Goal: Task Accomplishment & Management: Complete application form

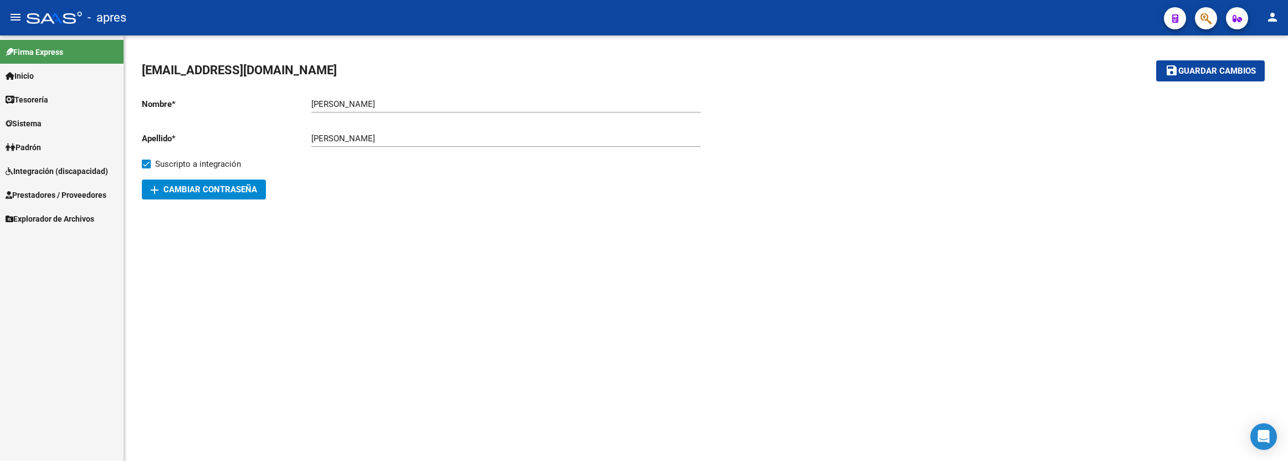
click at [70, 172] on span "Integración (discapacidad)" at bounding box center [57, 171] width 102 height 12
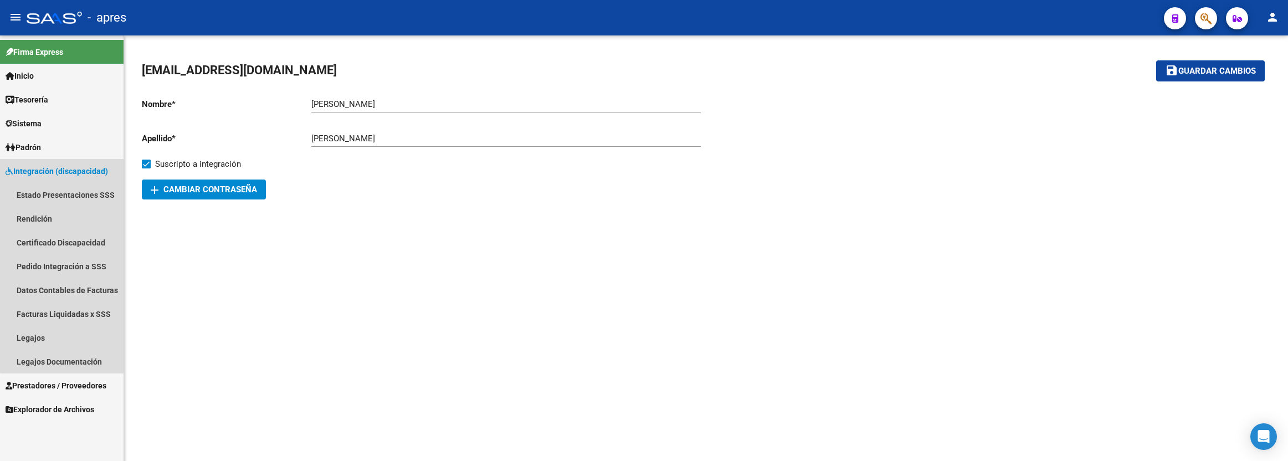
click at [70, 172] on span "Integración (discapacidad)" at bounding box center [57, 171] width 102 height 12
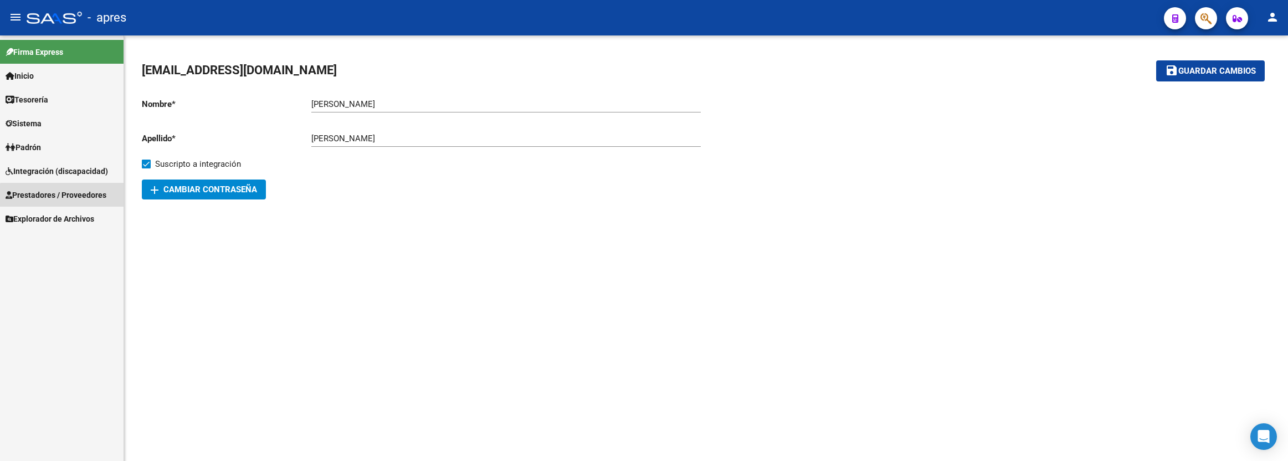
click at [77, 204] on link "Prestadores / Proveedores" at bounding box center [62, 195] width 124 height 24
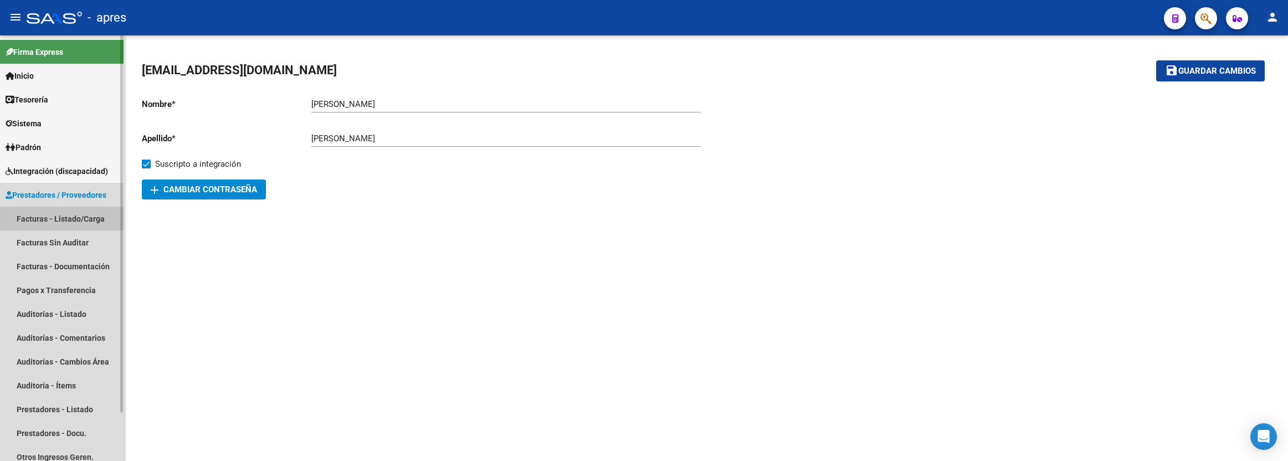
click at [53, 217] on link "Facturas - Listado/Carga" at bounding box center [62, 219] width 124 height 24
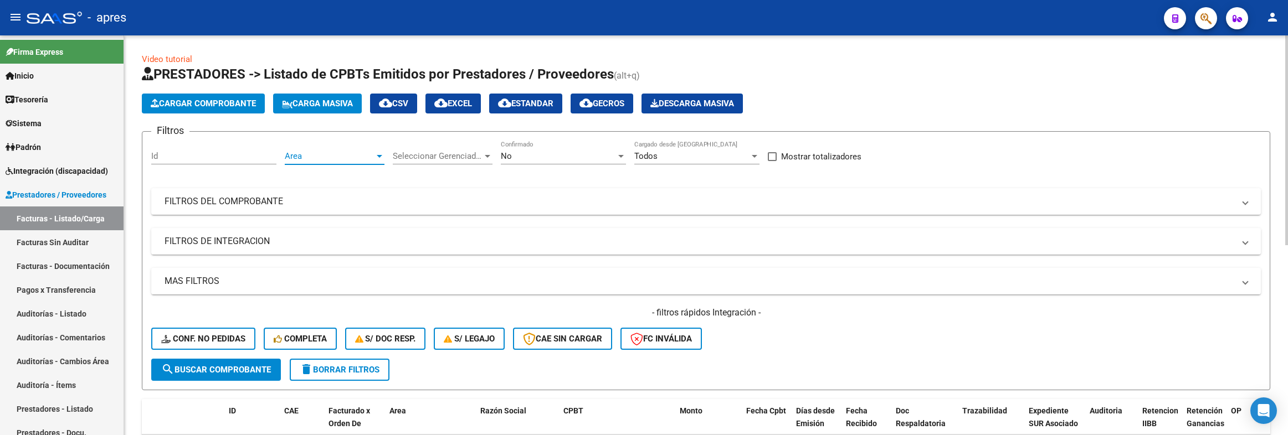
click at [355, 155] on span "Area" at bounding box center [330, 156] width 90 height 10
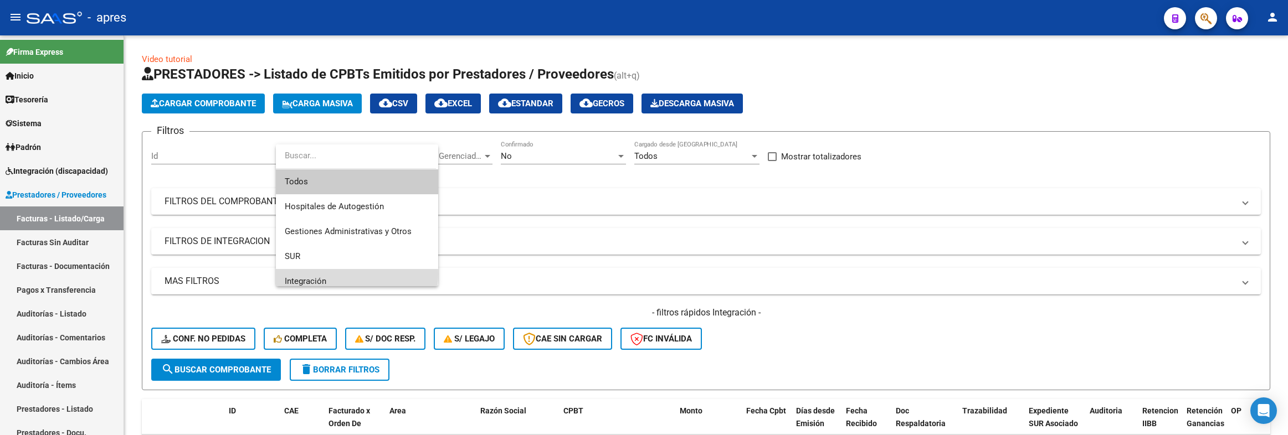
click at [326, 274] on span "Integración" at bounding box center [357, 281] width 145 height 25
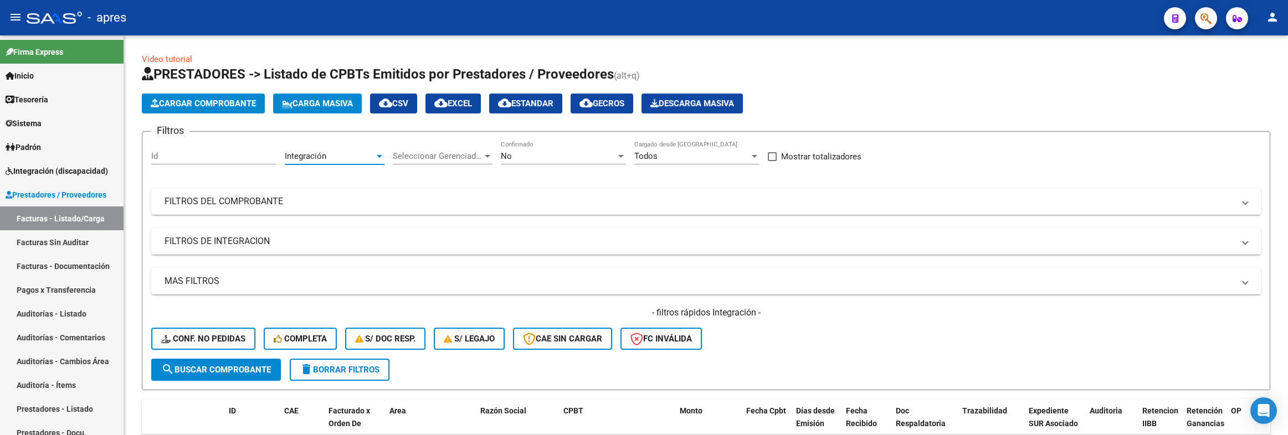
scroll to position [7, 0]
click at [349, 201] on mat-panel-title "FILTROS DEL COMPROBANTE" at bounding box center [700, 202] width 1070 height 12
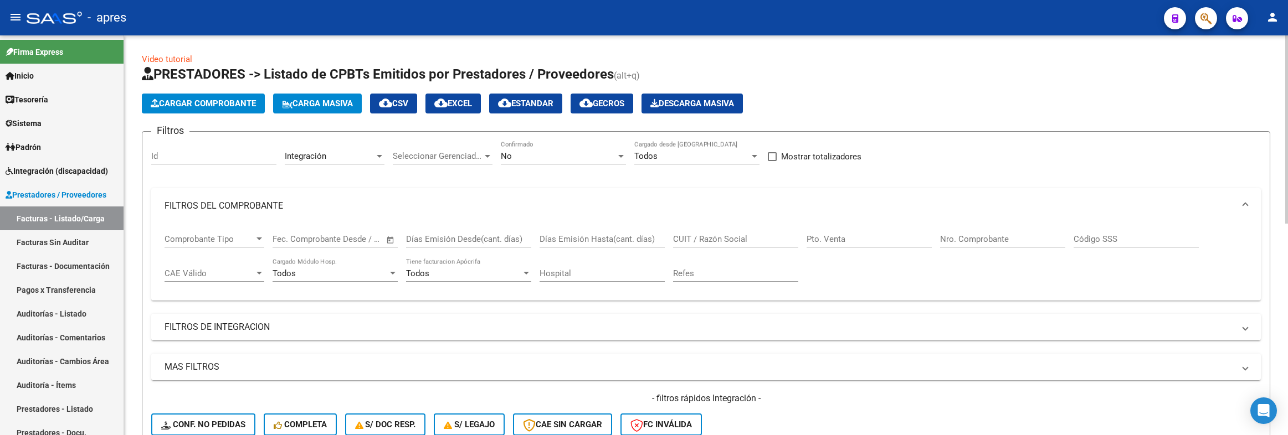
click at [394, 243] on span "Open calendar" at bounding box center [390, 240] width 27 height 27
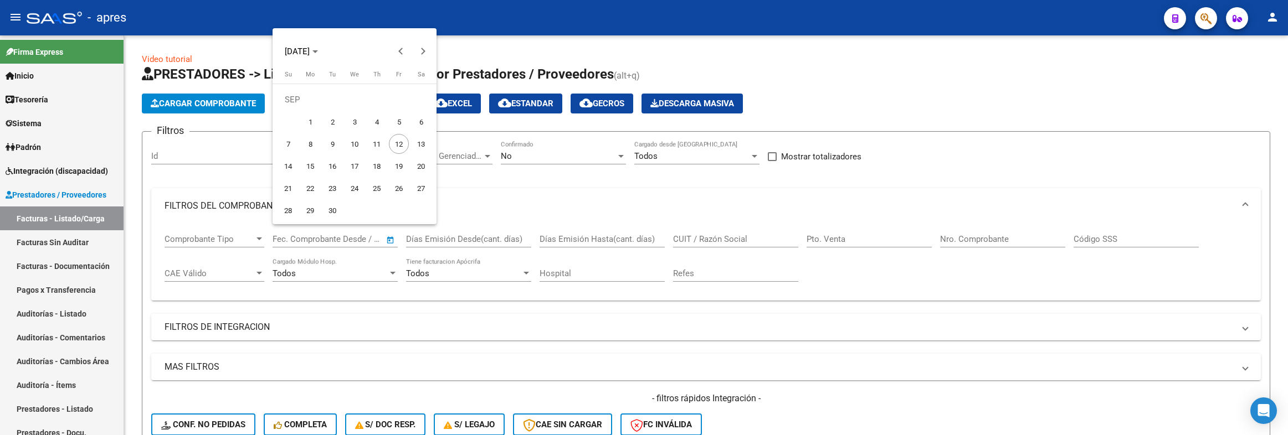
click at [311, 121] on span "1" at bounding box center [310, 122] width 20 height 20
type input "[DATE]"
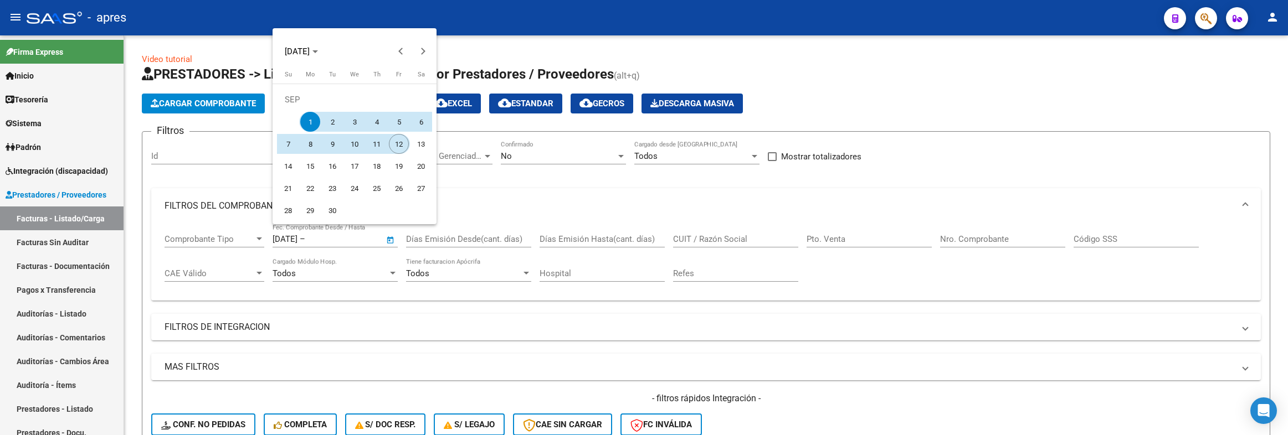
click at [399, 147] on span "12" at bounding box center [399, 144] width 20 height 20
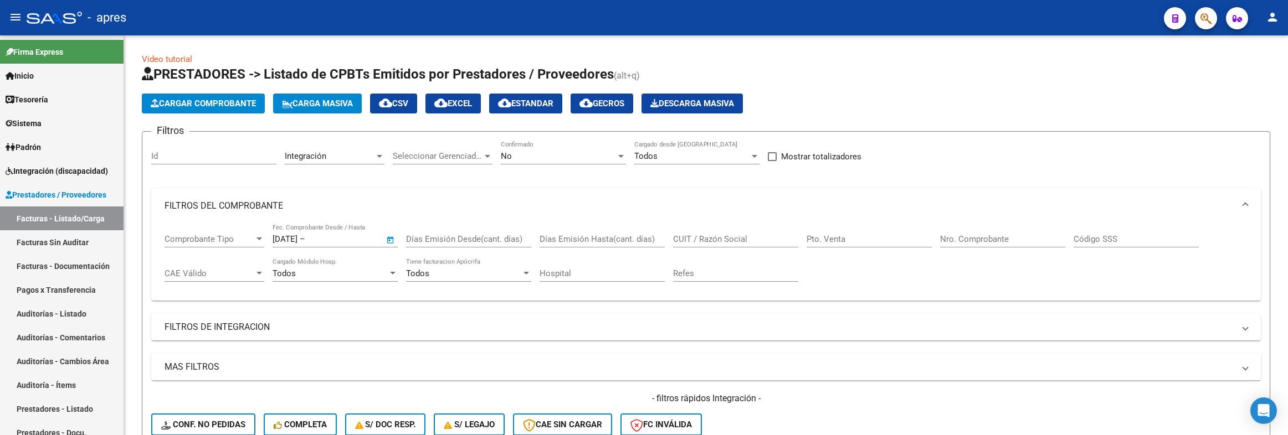
type input "[DATE]"
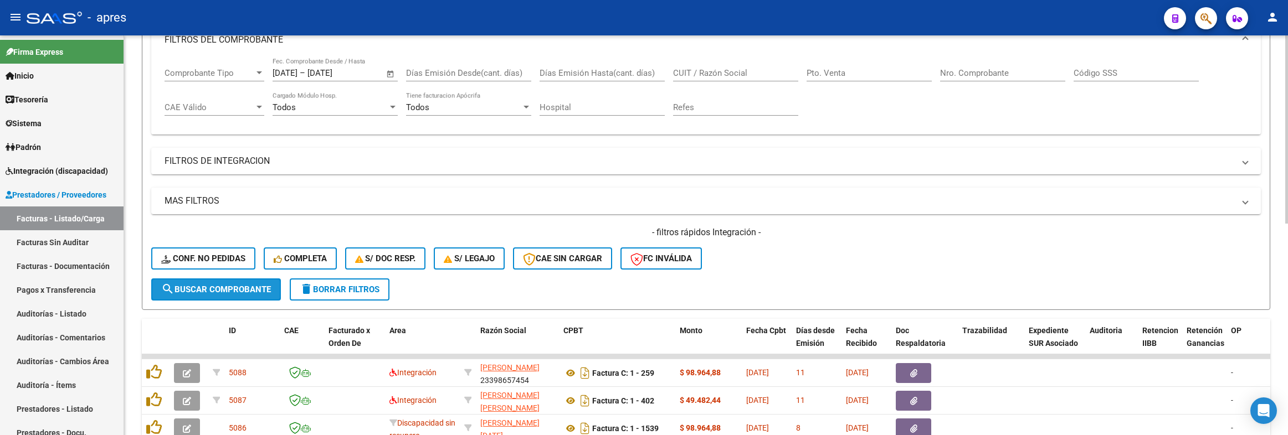
click at [273, 286] on button "search Buscar Comprobante" at bounding box center [216, 290] width 130 height 22
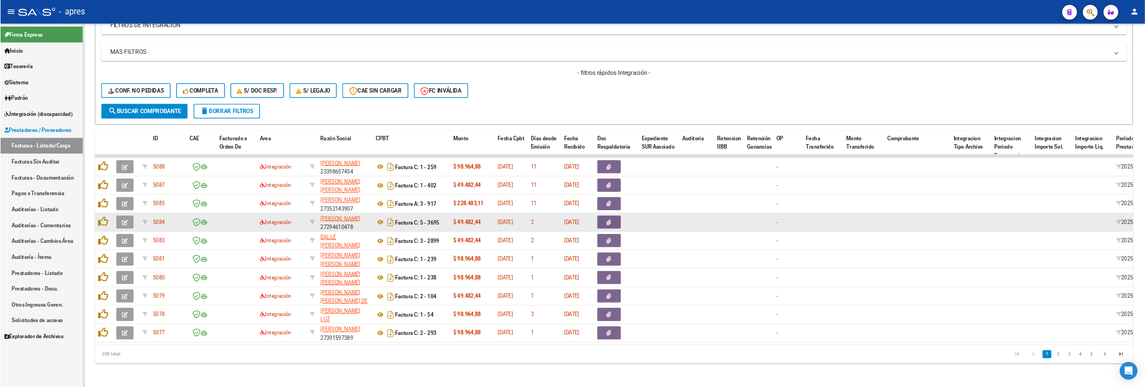
scroll to position [0, 0]
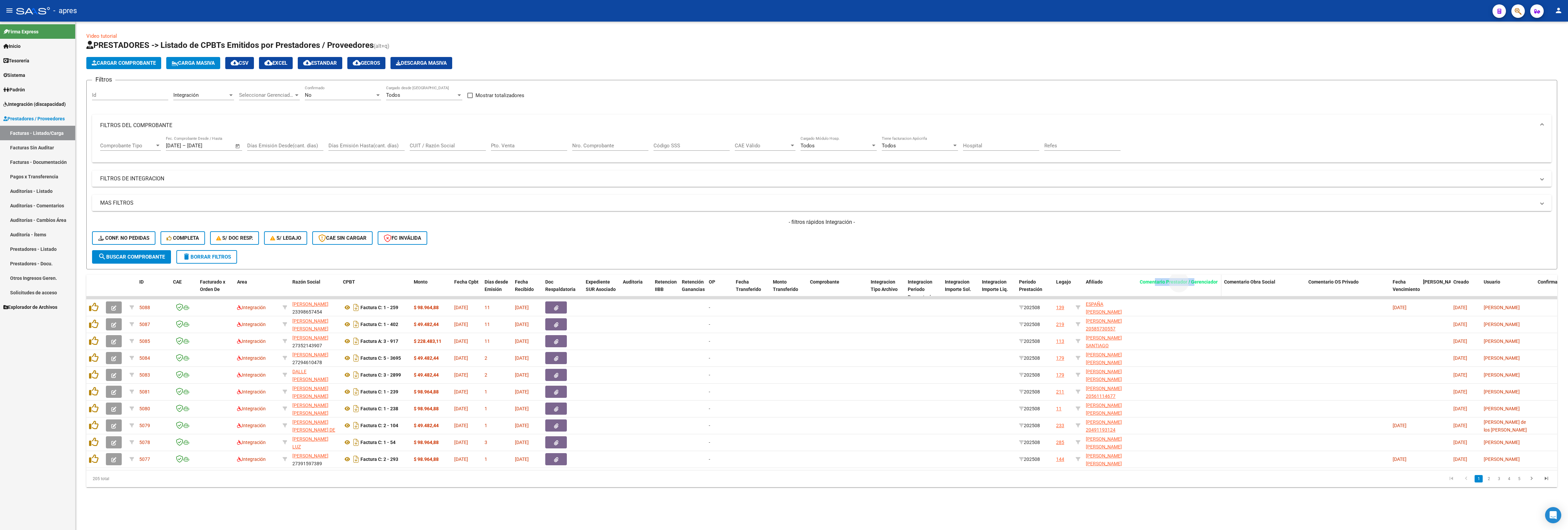
drag, startPoint x: 1195, startPoint y: 287, endPoint x: 1155, endPoint y: 282, distance: 40.3
click at [783, 280] on datatable-header-cell "Comentario Prestador / Gerenciador" at bounding box center [1179, 289] width 84 height 30
drag, startPoint x: 1183, startPoint y: 240, endPoint x: 1189, endPoint y: 264, distance: 24.7
click at [783, 241] on div "- filtros rápidos Integración - Conf. no pedidas Completa S/ Doc Resp. S/ legaj…" at bounding box center [822, 234] width 1460 height 32
drag, startPoint x: 1192, startPoint y: 285, endPoint x: 260, endPoint y: 270, distance: 932.1
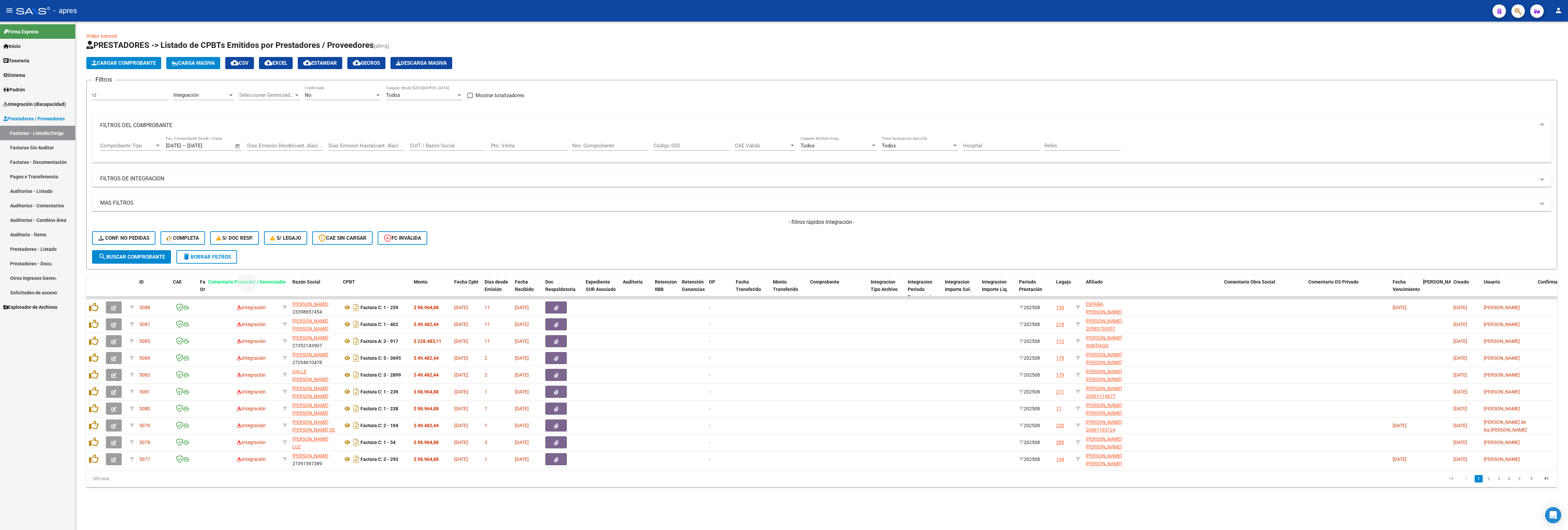
click at [260, 270] on div "Video tutorial PRESTADORES -> Listado de CPBTs Emitidos por Prestadores / Prove…" at bounding box center [822, 259] width 1471 height 455
drag, startPoint x: 1201, startPoint y: 284, endPoint x: 275, endPoint y: 281, distance: 926.0
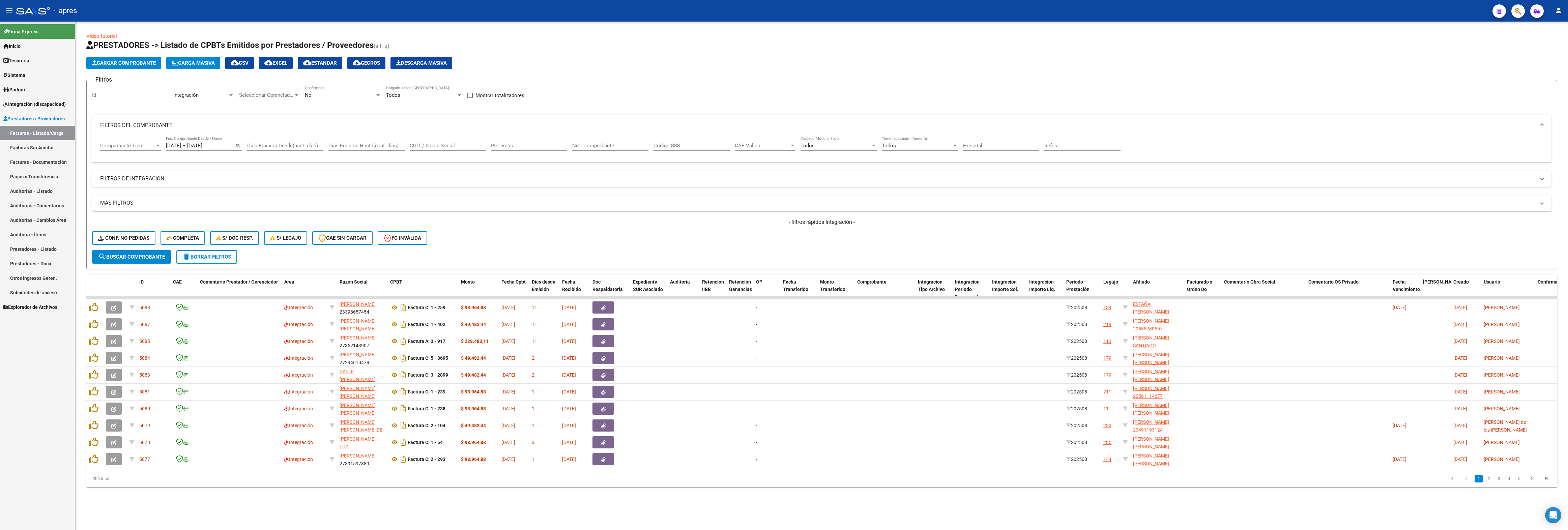
click at [783, 234] on div "- filtros rápidos Integración - Conf. no pedidas Completa S/ Doc Resp. S/ legaj…" at bounding box center [822, 234] width 1460 height 32
drag, startPoint x: 1258, startPoint y: 284, endPoint x: 447, endPoint y: 280, distance: 811.0
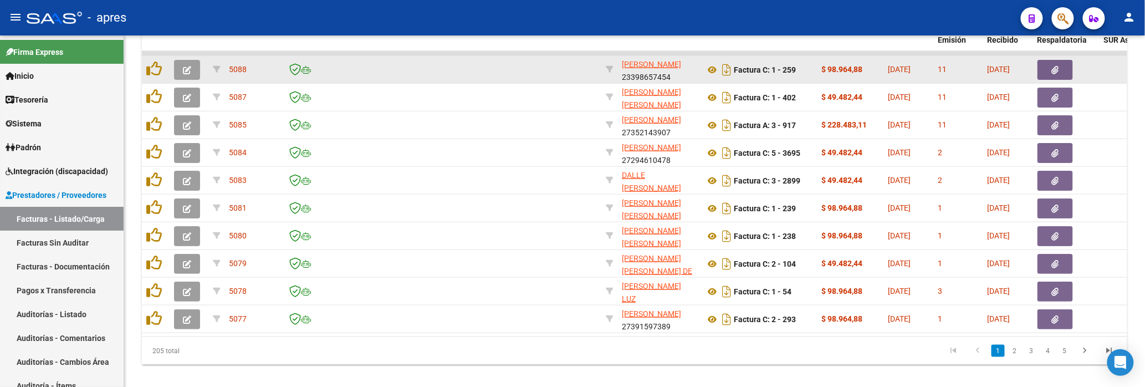
scroll to position [493, 0]
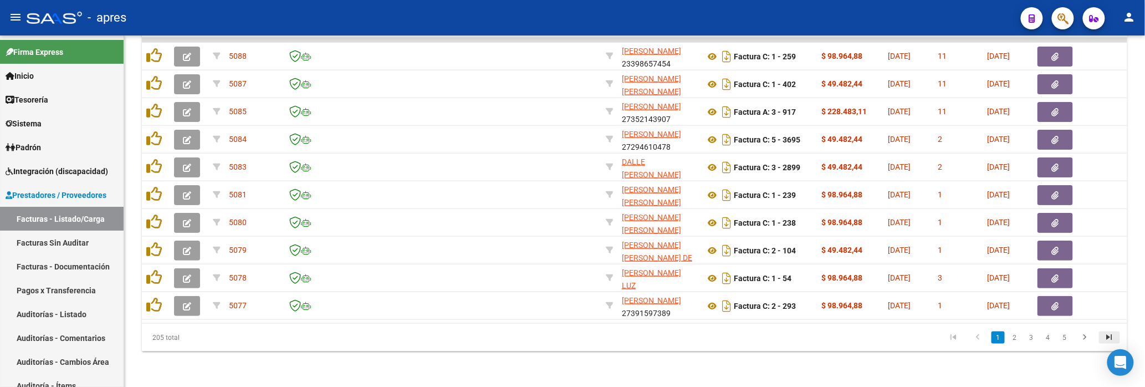
click at [1109, 336] on icon "go to last page" at bounding box center [1109, 338] width 14 height 13
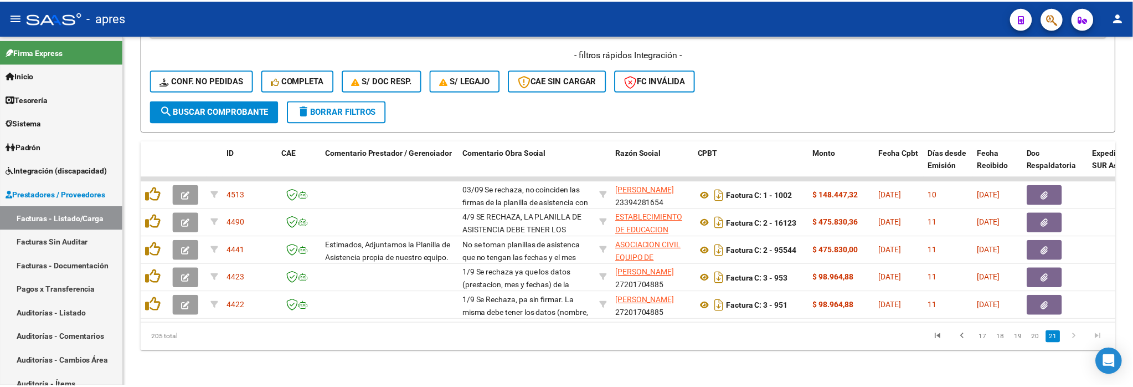
scroll to position [355, 0]
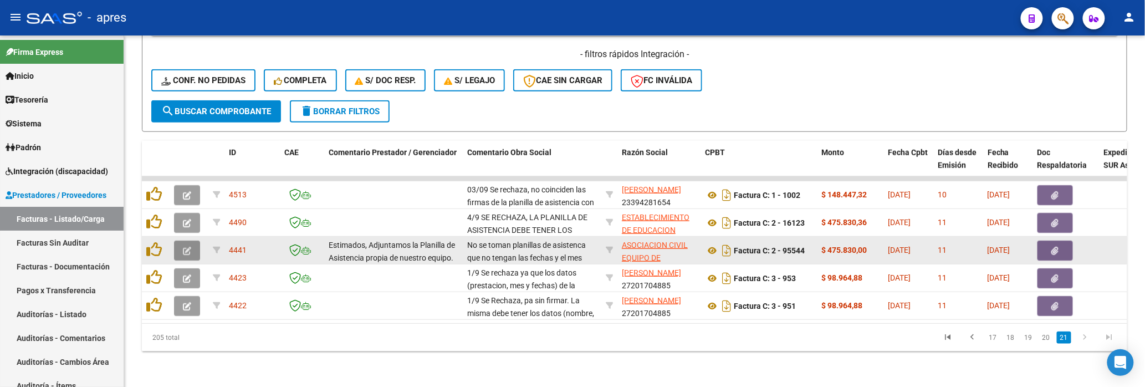
click at [193, 240] on button "button" at bounding box center [187, 250] width 26 height 20
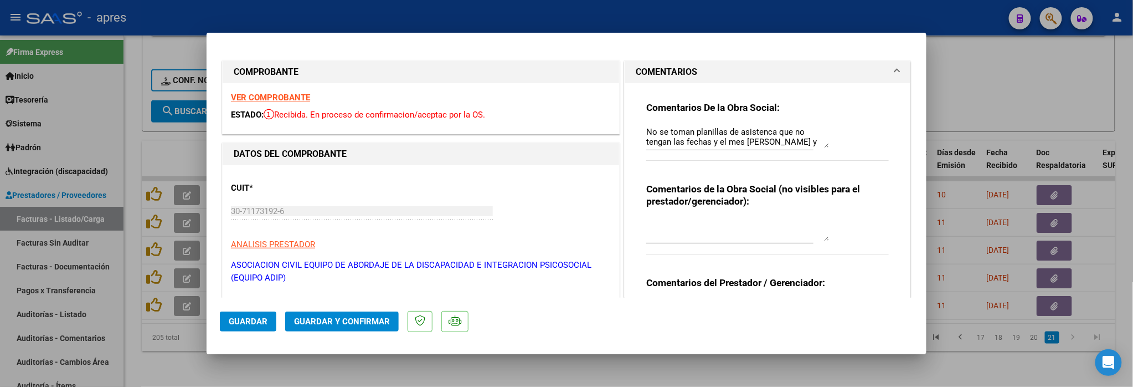
click at [286, 94] on strong "VER COMPROBANTE" at bounding box center [270, 98] width 79 height 10
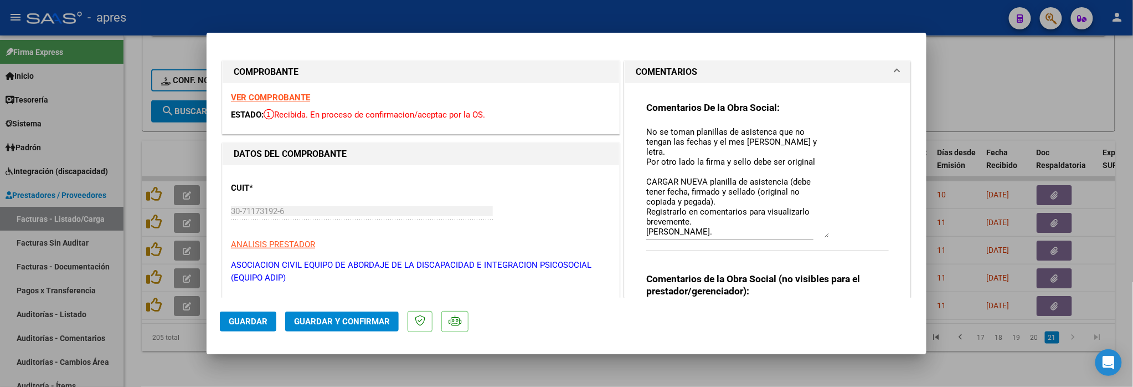
drag, startPoint x: 816, startPoint y: 144, endPoint x: 811, endPoint y: 234, distance: 89.9
click at [811, 234] on textarea "No se toman planillas de asistenca que no tengan las fechas y el mes [PERSON_NA…" at bounding box center [737, 182] width 183 height 112
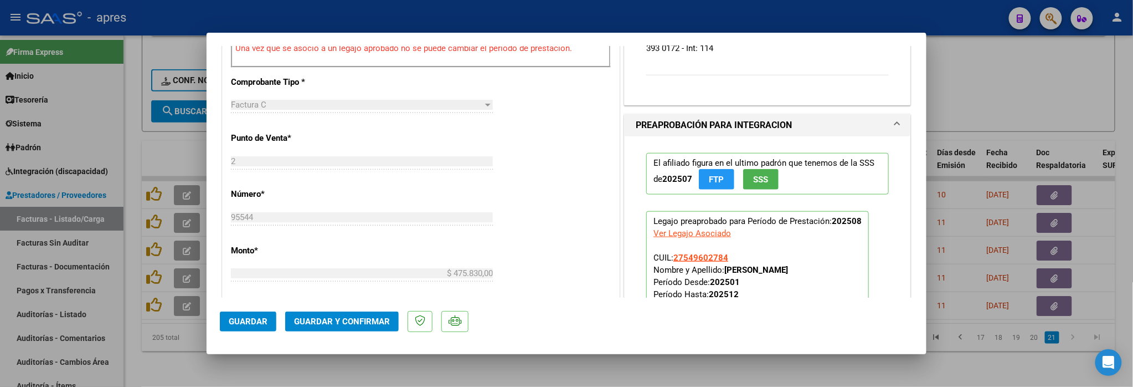
scroll to position [222, 0]
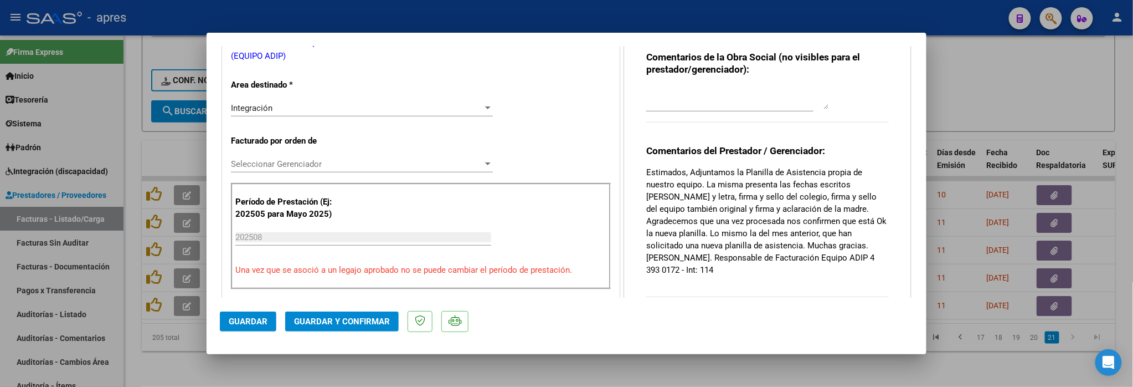
click at [787, 195] on p "Estimados, Adjuntamos la Planilla de Asistencia propia de nuestro equipo. La mi…" at bounding box center [767, 221] width 243 height 110
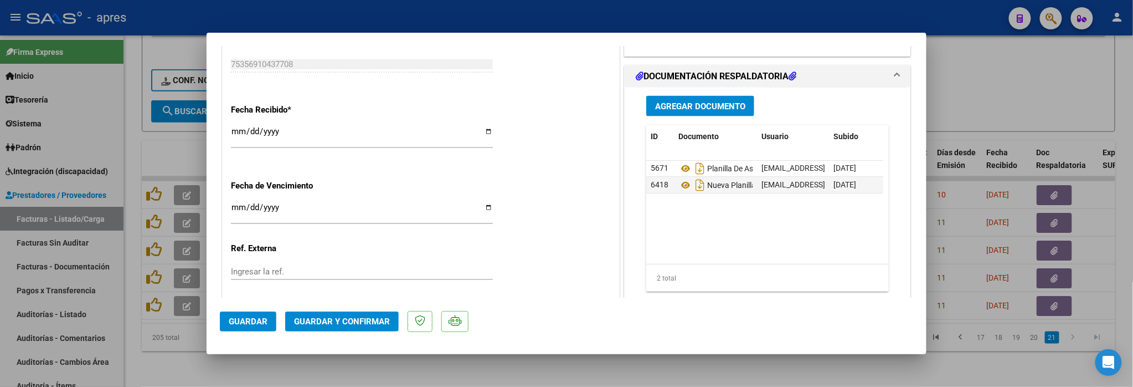
scroll to position [812, 0]
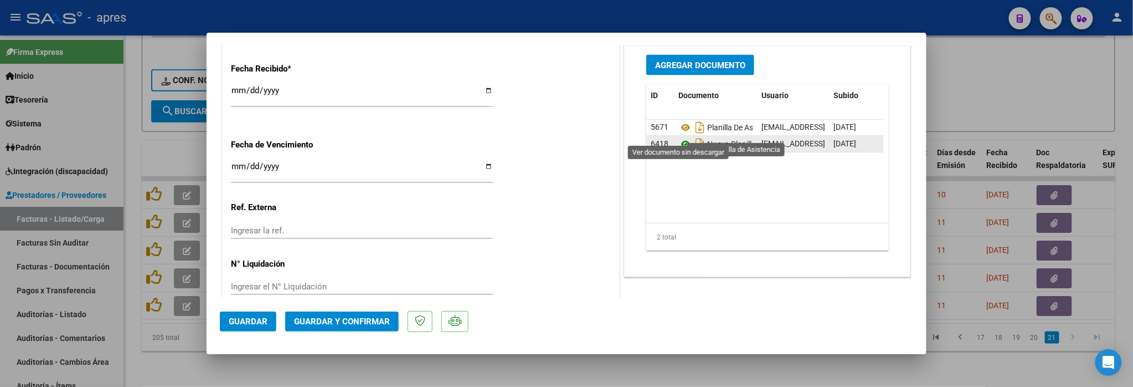
click at [680, 138] on icon at bounding box center [686, 144] width 14 height 13
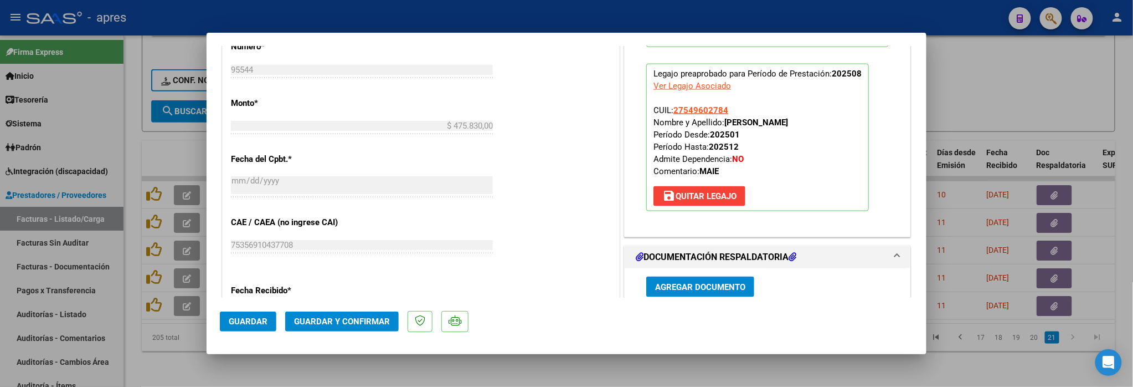
scroll to position [832, 0]
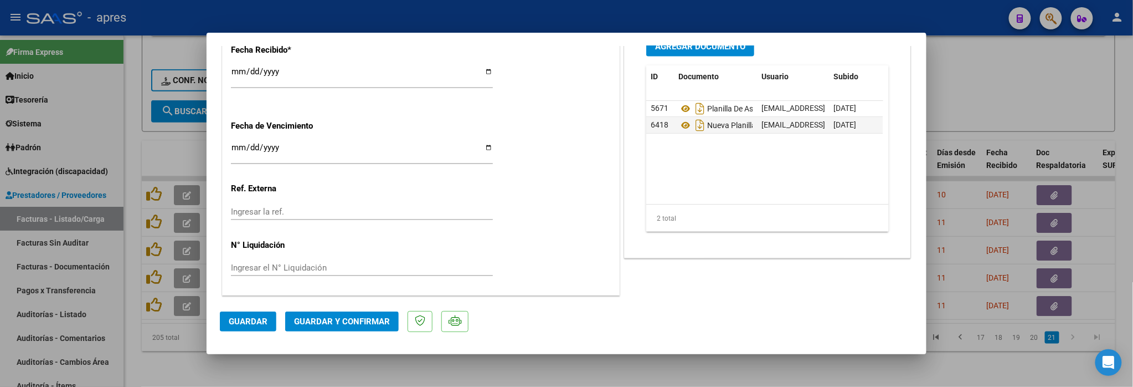
click at [339, 320] on span "Guardar y Confirmar" at bounding box center [342, 321] width 96 height 10
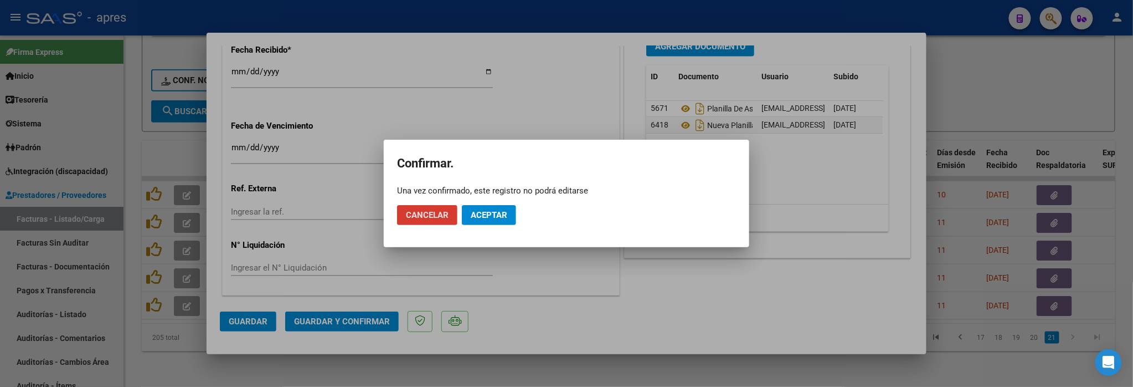
click at [495, 216] on span "Aceptar" at bounding box center [489, 215] width 37 height 10
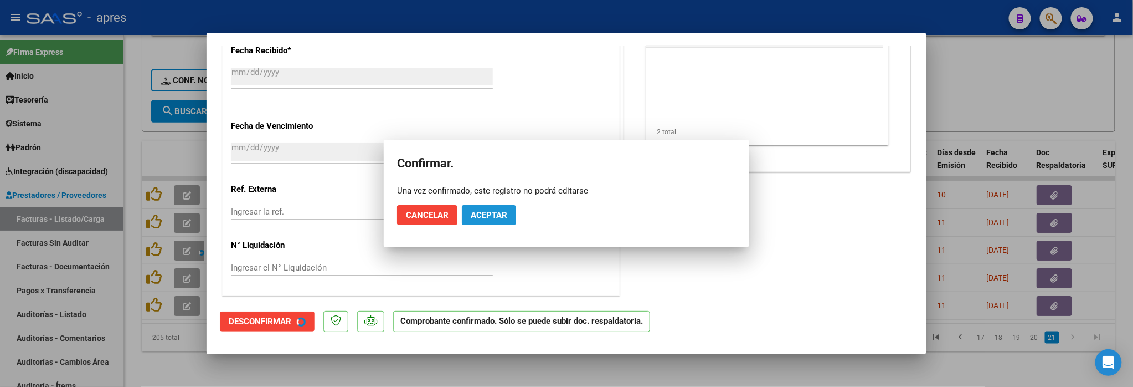
scroll to position [763, 0]
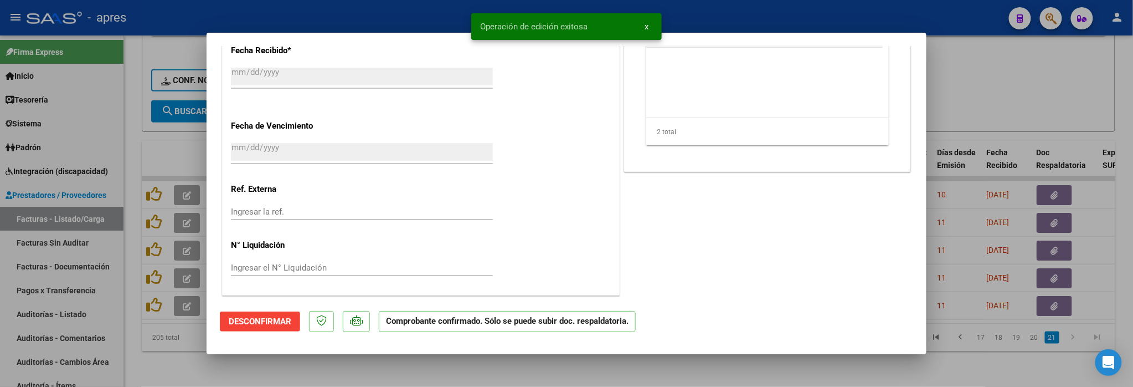
click at [180, 341] on div at bounding box center [566, 193] width 1133 height 387
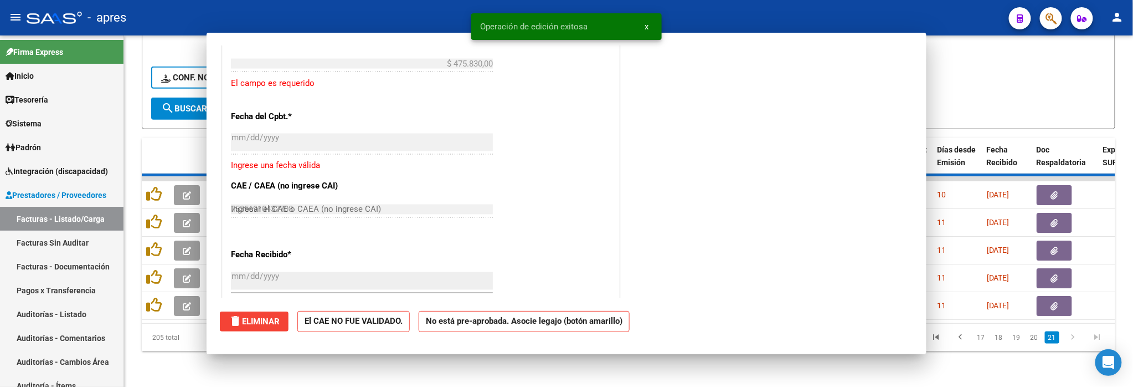
type input "$ 0,00"
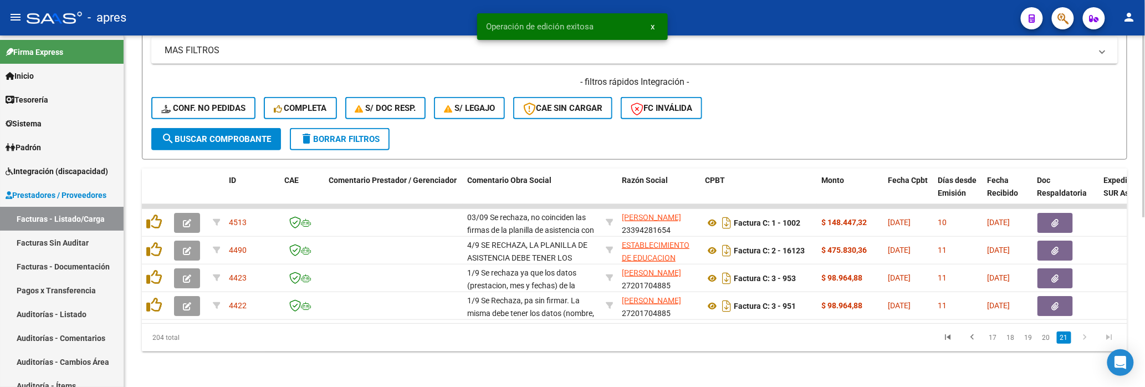
scroll to position [327, 0]
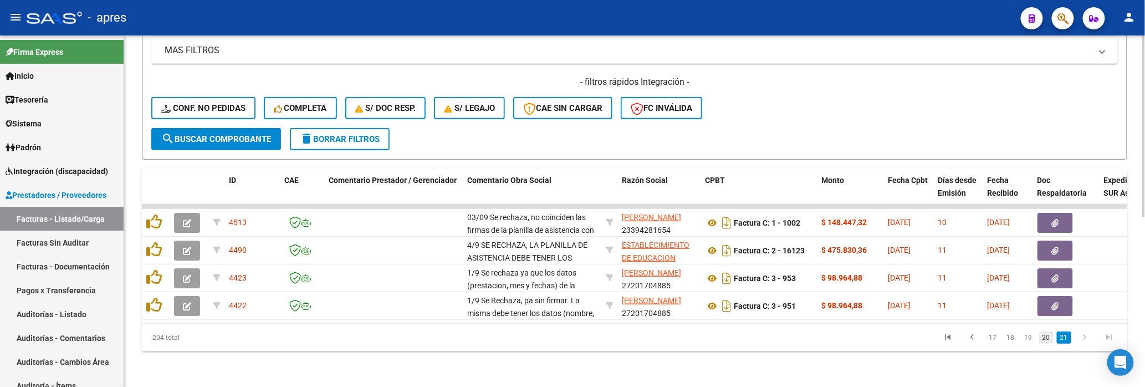
click at [1043, 336] on link "20" at bounding box center [1046, 337] width 14 height 12
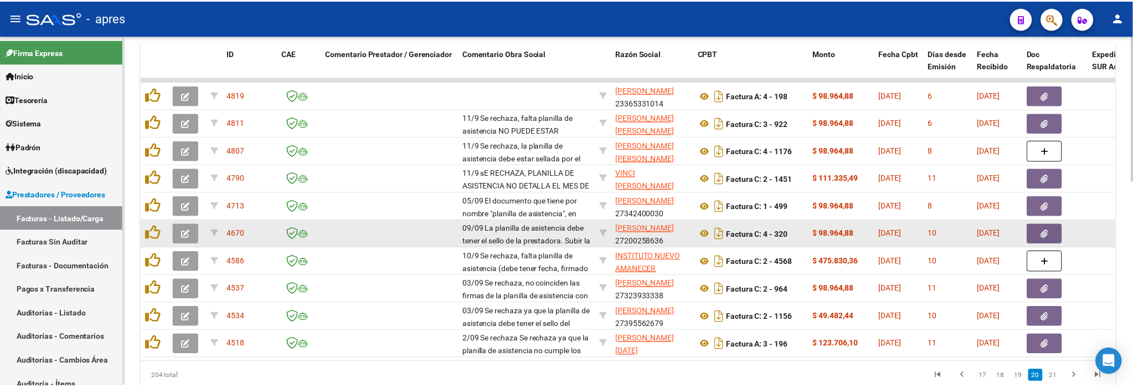
scroll to position [475, 0]
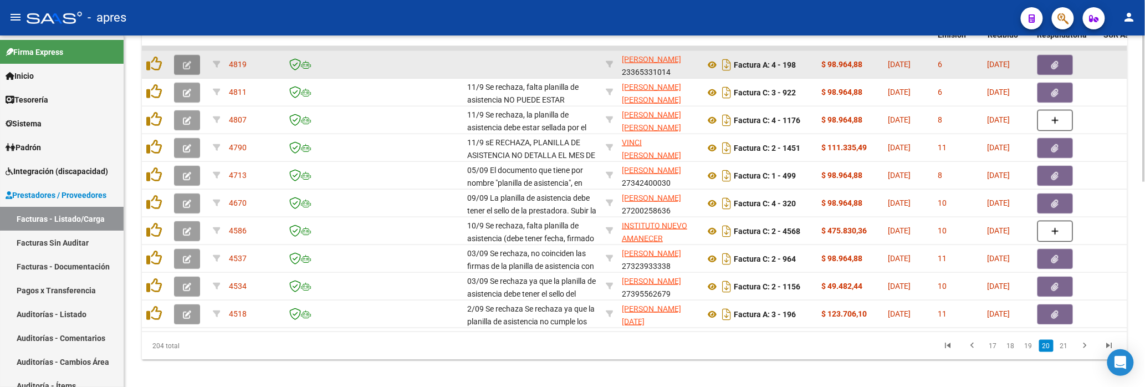
click at [181, 57] on button "button" at bounding box center [187, 65] width 26 height 20
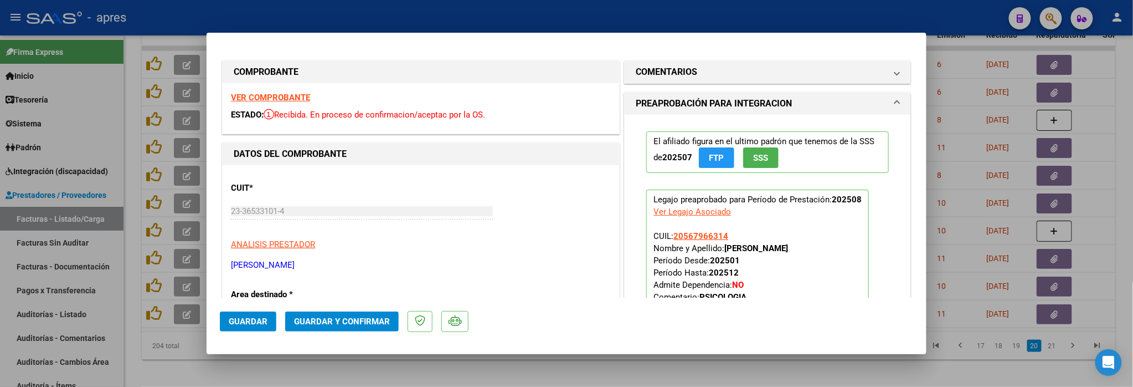
click at [245, 98] on strong "VER COMPROBANTE" at bounding box center [270, 98] width 79 height 10
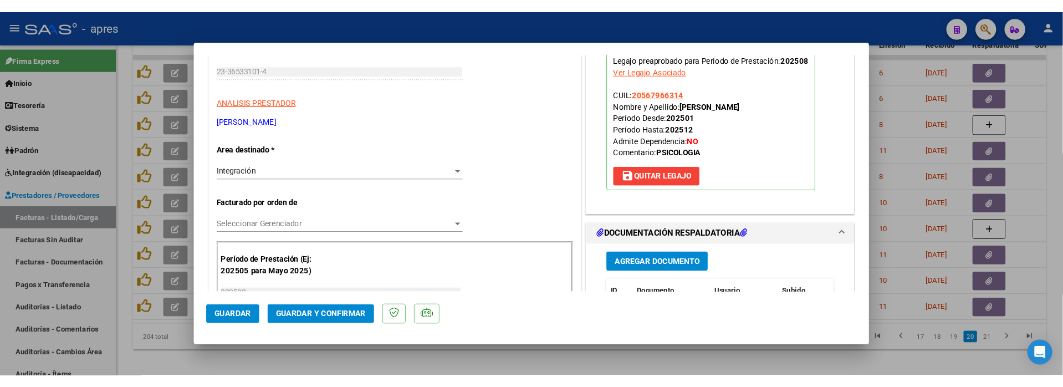
scroll to position [222, 0]
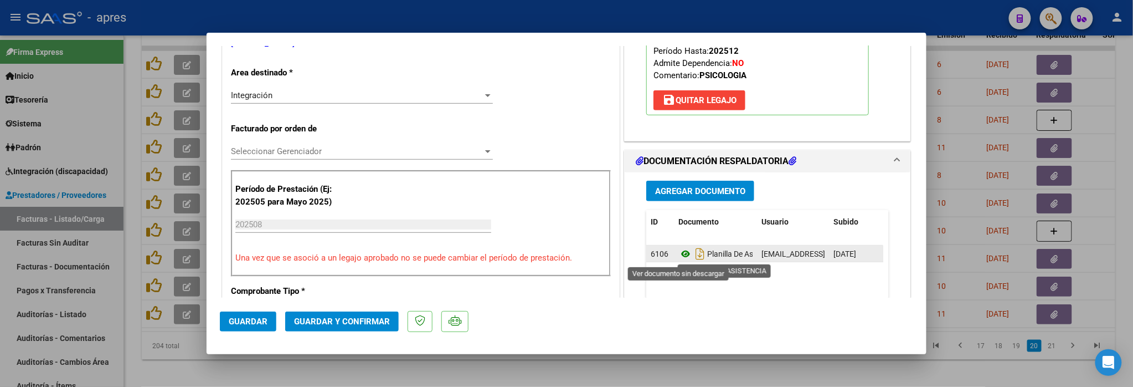
click at [679, 252] on icon at bounding box center [686, 253] width 14 height 13
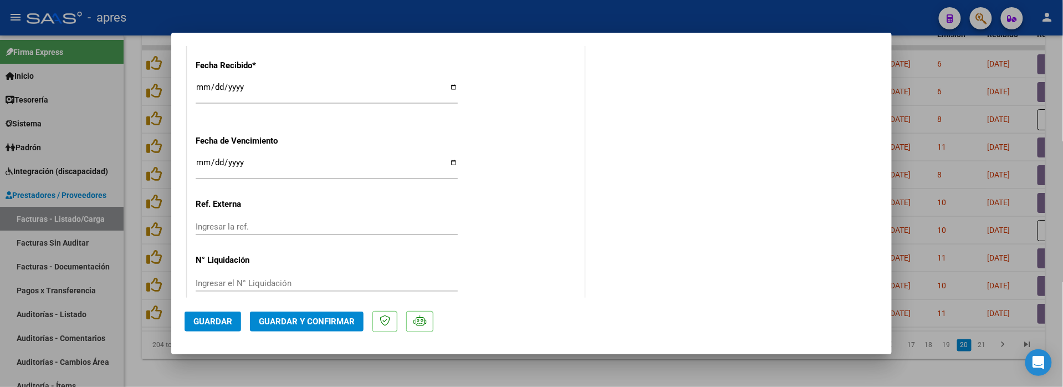
scroll to position [820, 0]
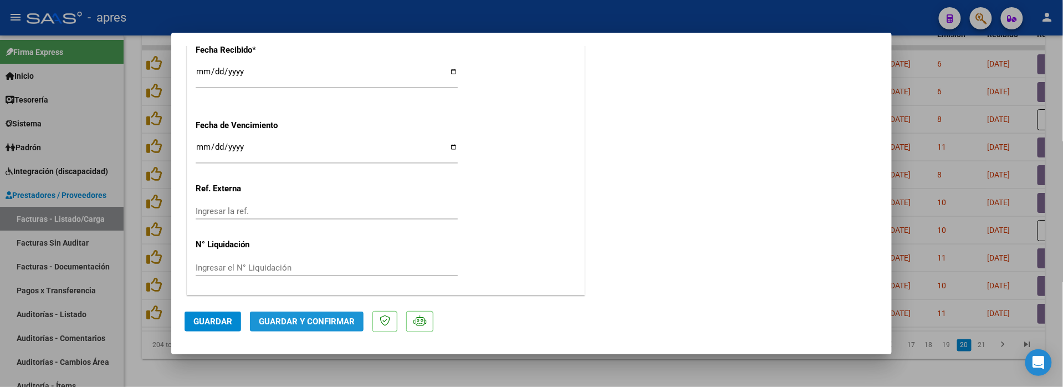
click at [282, 314] on button "Guardar y Confirmar" at bounding box center [307, 321] width 114 height 20
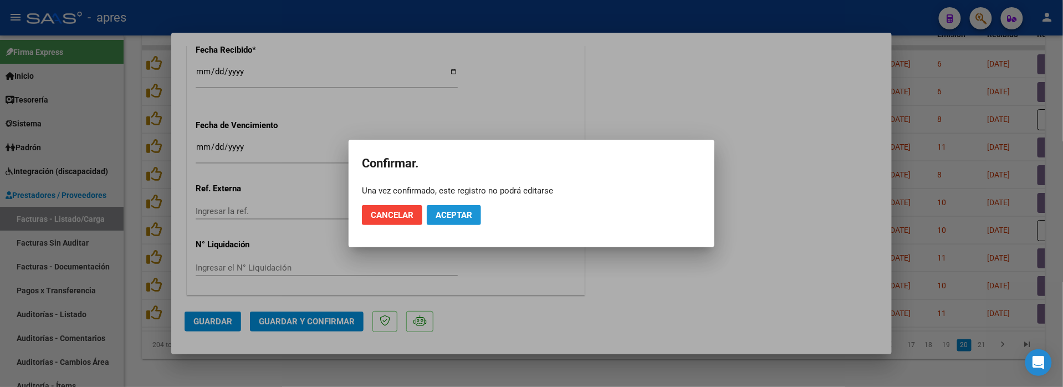
drag, startPoint x: 478, startPoint y: 216, endPoint x: 362, endPoint y: 3, distance: 242.4
click at [473, 208] on button "Aceptar" at bounding box center [454, 215] width 54 height 20
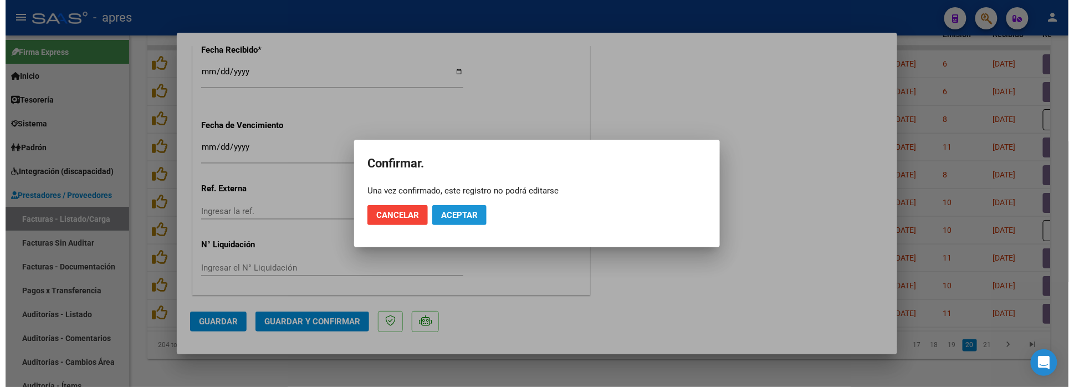
scroll to position [751, 0]
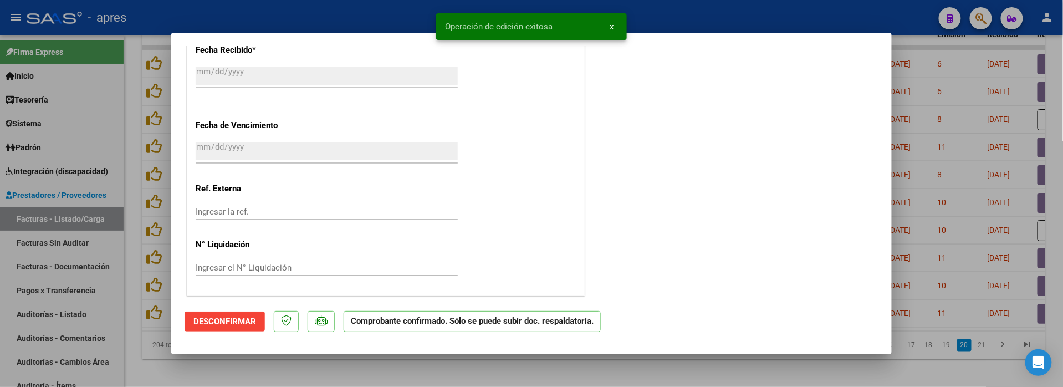
click at [162, 377] on div at bounding box center [531, 193] width 1063 height 387
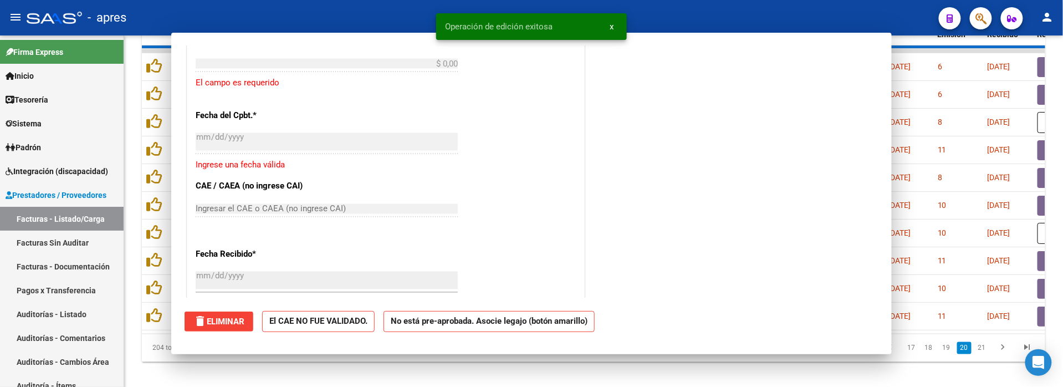
scroll to position [0, 0]
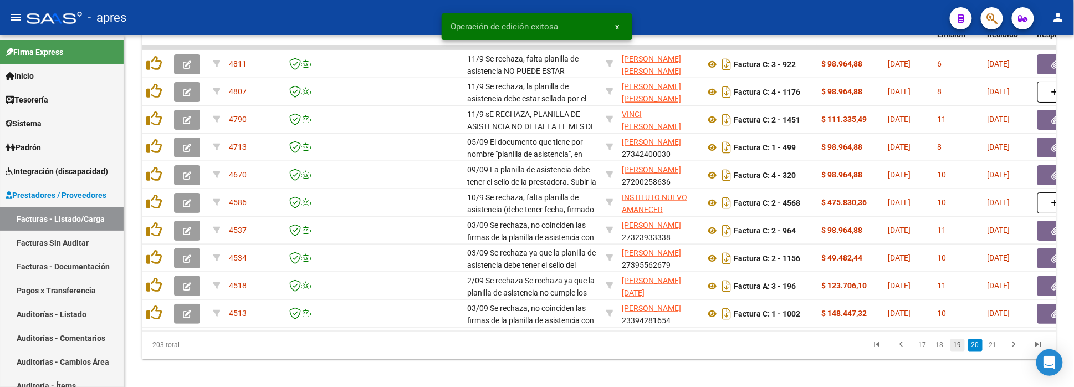
click at [963, 351] on link "19" at bounding box center [957, 345] width 14 height 12
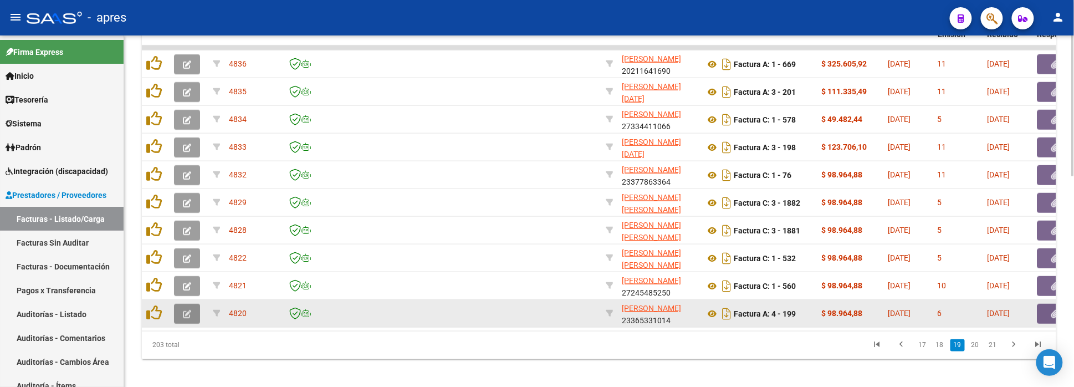
click at [193, 313] on button "button" at bounding box center [187, 314] width 26 height 20
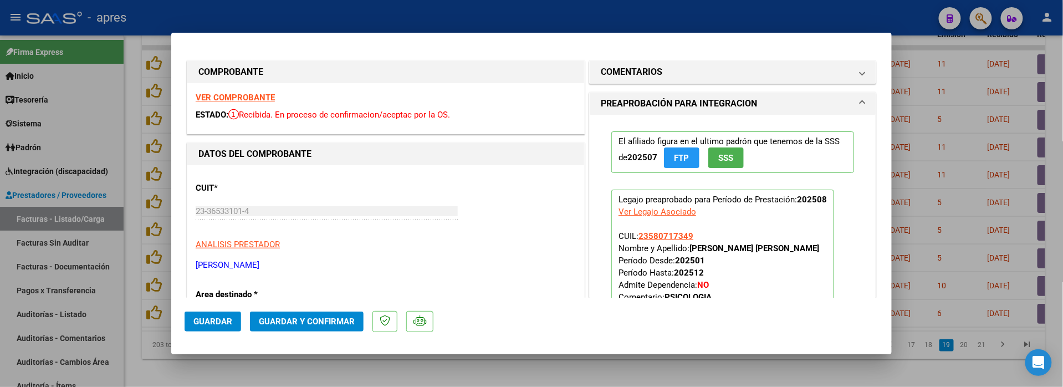
click at [202, 96] on strong "VER COMPROBANTE" at bounding box center [235, 98] width 79 height 10
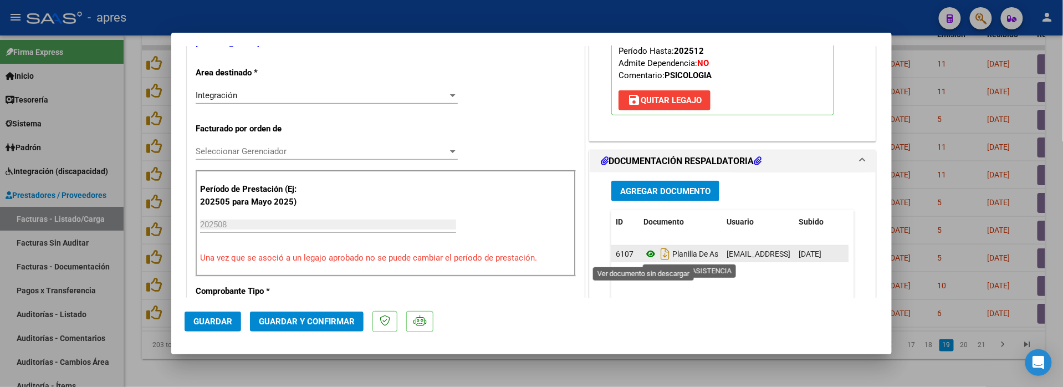
click at [647, 255] on icon at bounding box center [650, 253] width 14 height 13
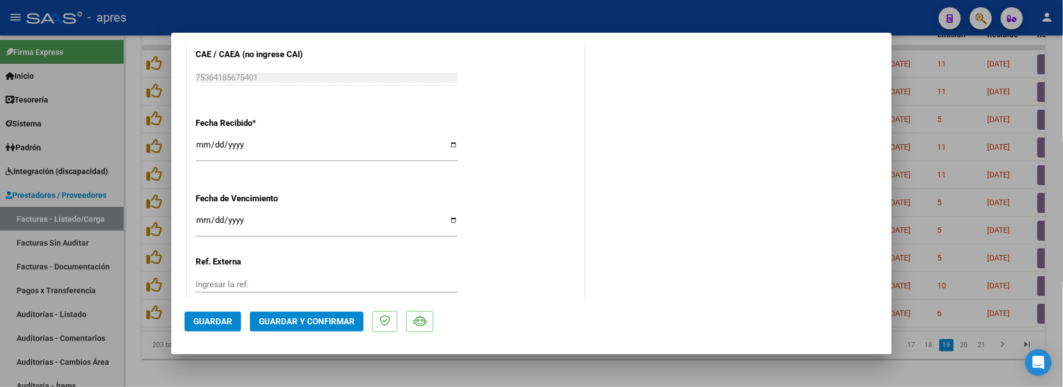
scroll to position [820, 0]
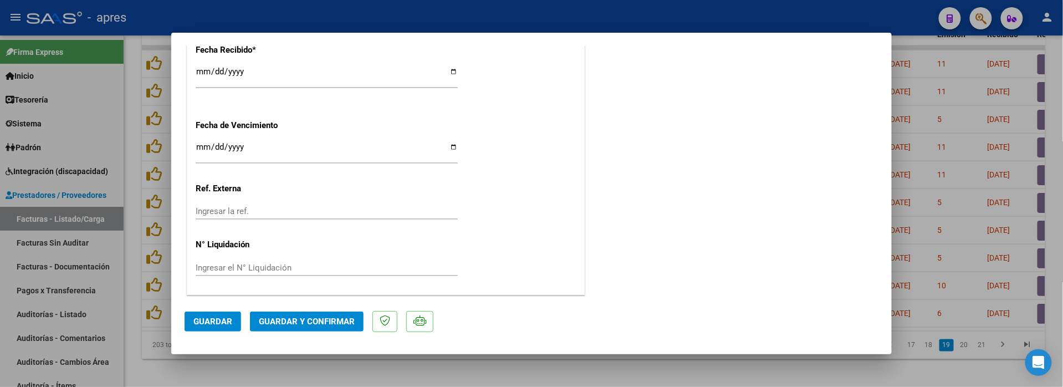
click at [312, 319] on span "Guardar y Confirmar" at bounding box center [307, 321] width 96 height 10
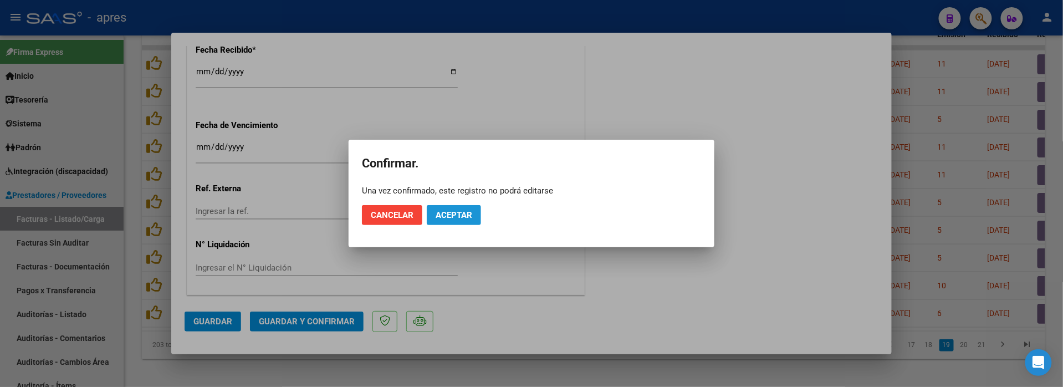
click at [458, 216] on span "Aceptar" at bounding box center [453, 215] width 37 height 10
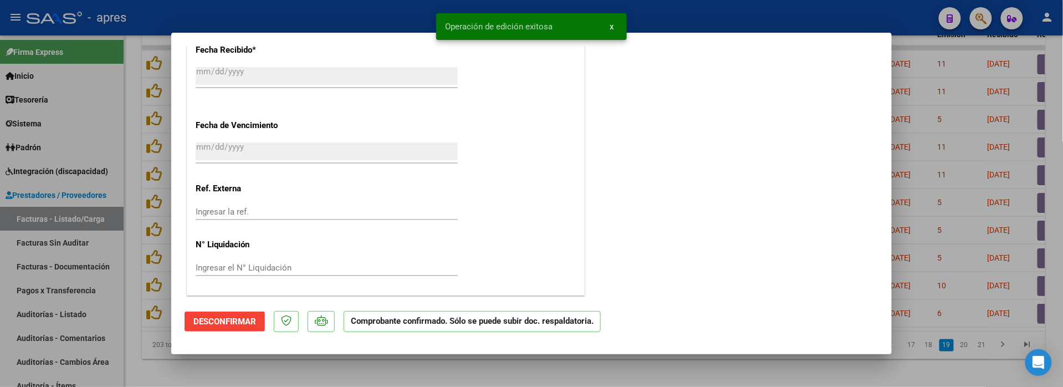
click at [332, 367] on div at bounding box center [531, 193] width 1063 height 387
type input "$ 0,00"
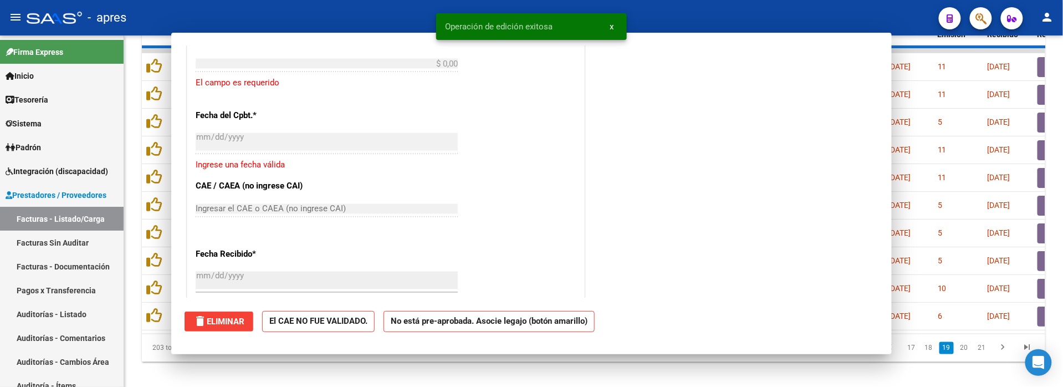
scroll to position [956, 0]
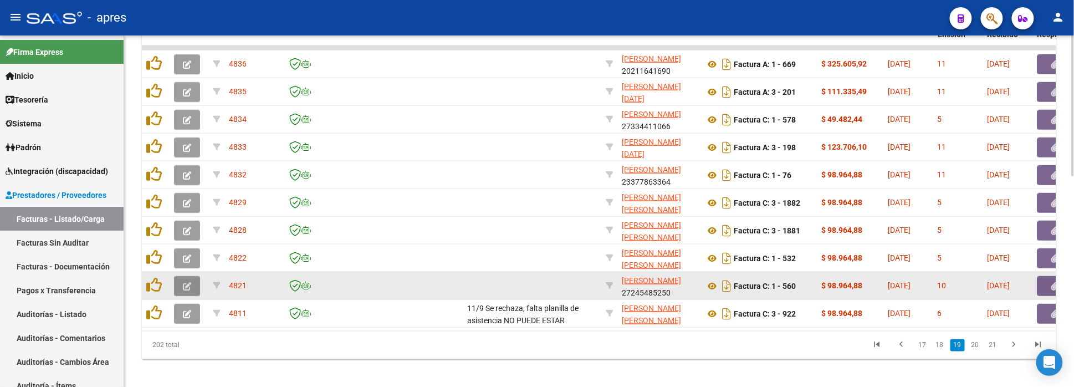
click at [191, 289] on button "button" at bounding box center [187, 286] width 26 height 20
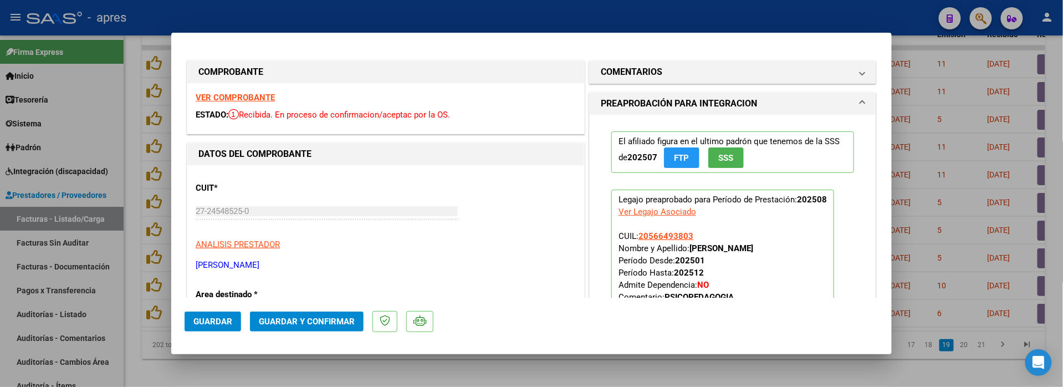
click at [264, 100] on strong "VER COMPROBANTE" at bounding box center [235, 98] width 79 height 10
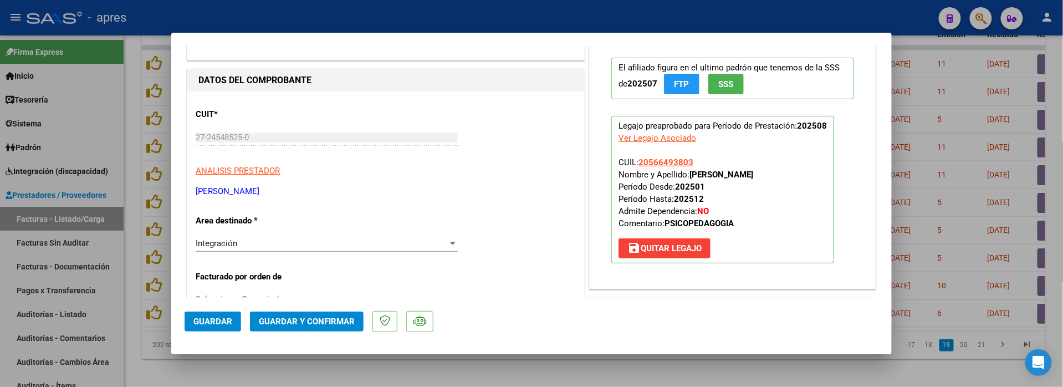
scroll to position [222, 0]
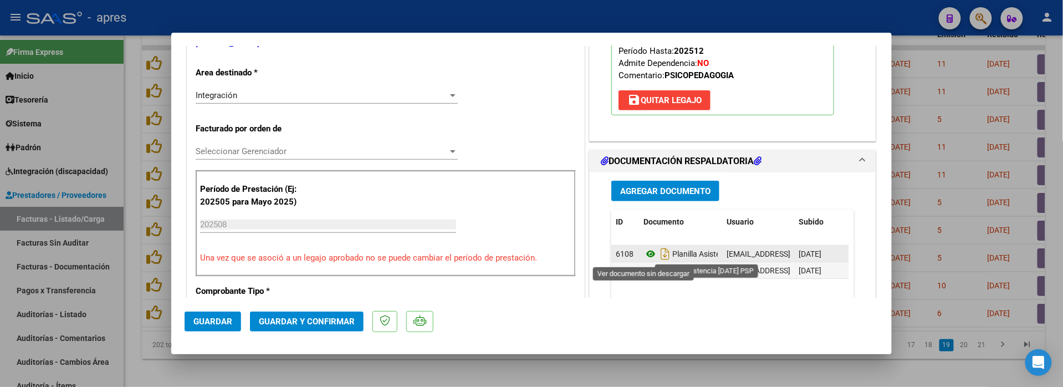
click at [643, 255] on icon at bounding box center [650, 253] width 14 height 13
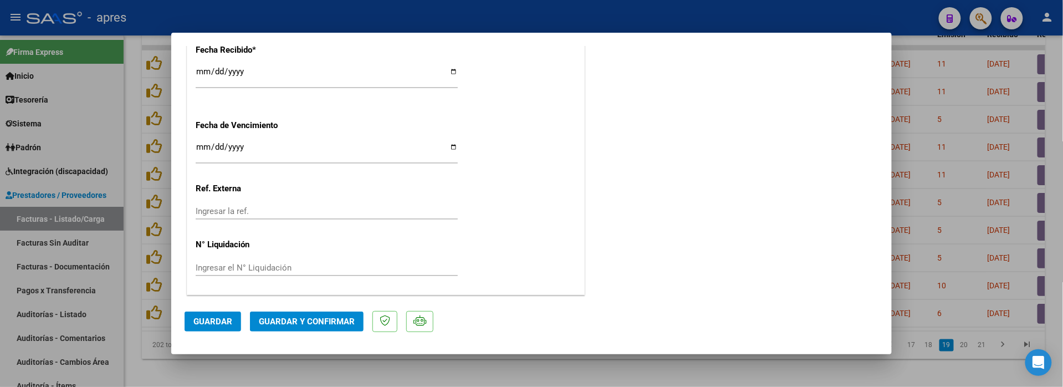
scroll to position [820, 0]
click at [202, 147] on input "Ingresar la fecha" at bounding box center [327, 151] width 262 height 18
type input "[DATE]"
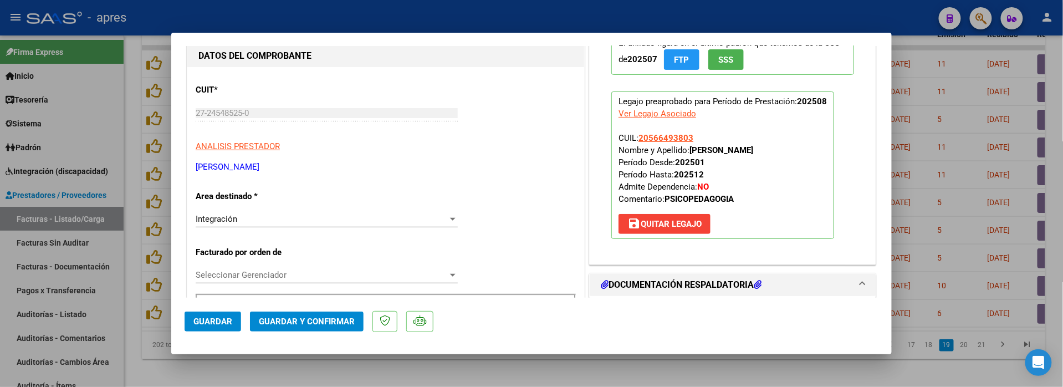
scroll to position [81, 0]
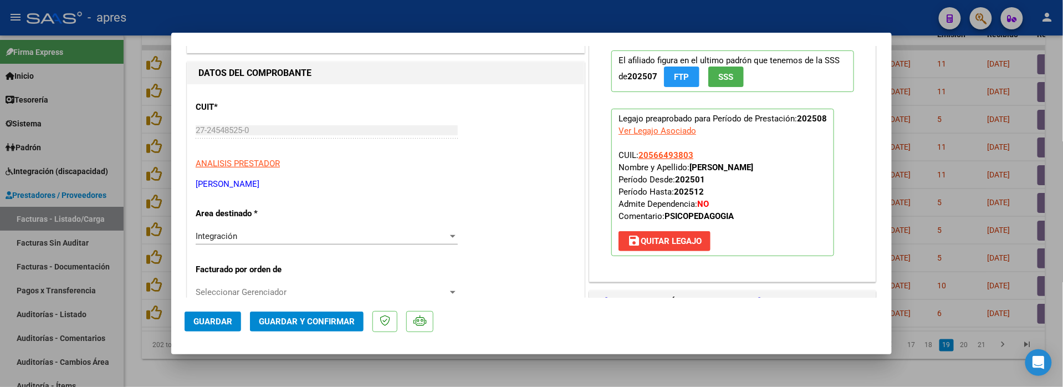
click at [280, 321] on span "Guardar y Confirmar" at bounding box center [307, 321] width 96 height 10
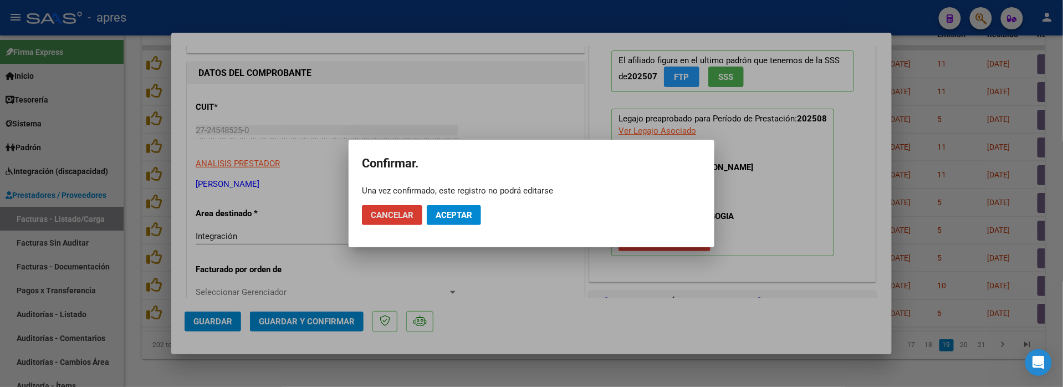
click at [453, 216] on span "Aceptar" at bounding box center [453, 215] width 37 height 10
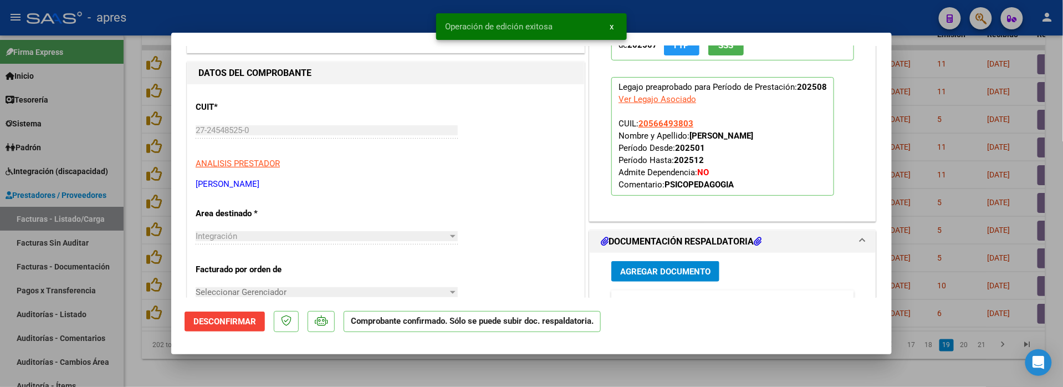
click at [309, 369] on div at bounding box center [531, 193] width 1063 height 387
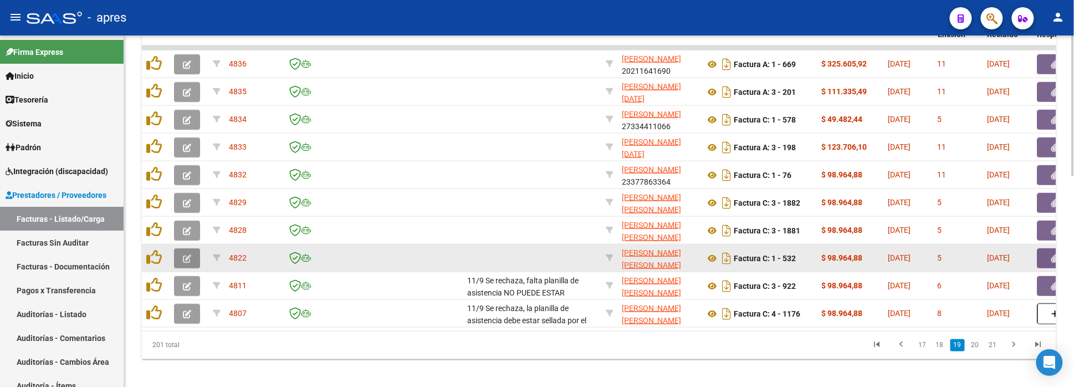
click at [185, 260] on icon "button" at bounding box center [187, 258] width 8 height 8
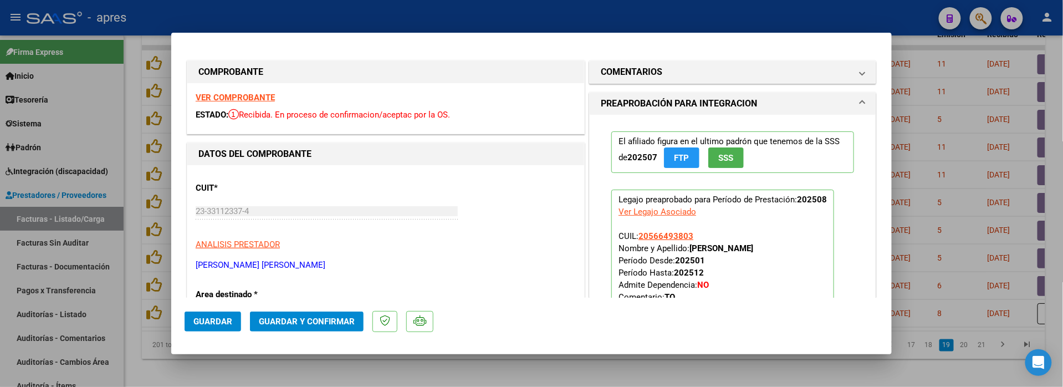
click at [230, 94] on strong "VER COMPROBANTE" at bounding box center [235, 98] width 79 height 10
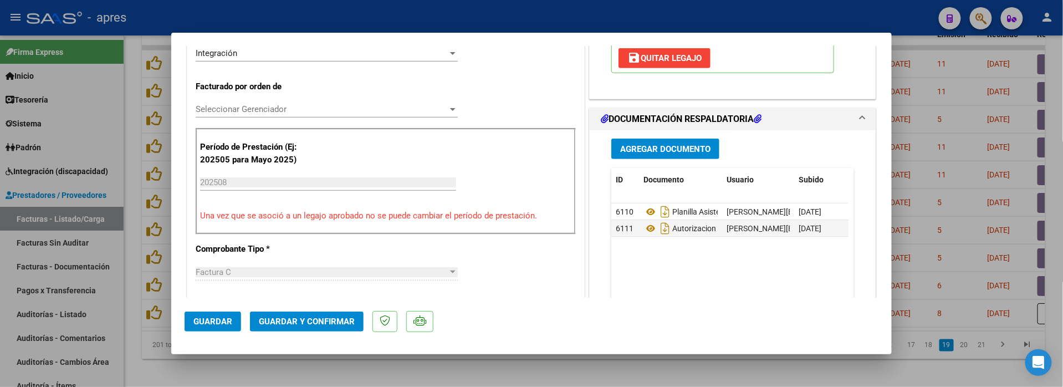
scroll to position [369, 0]
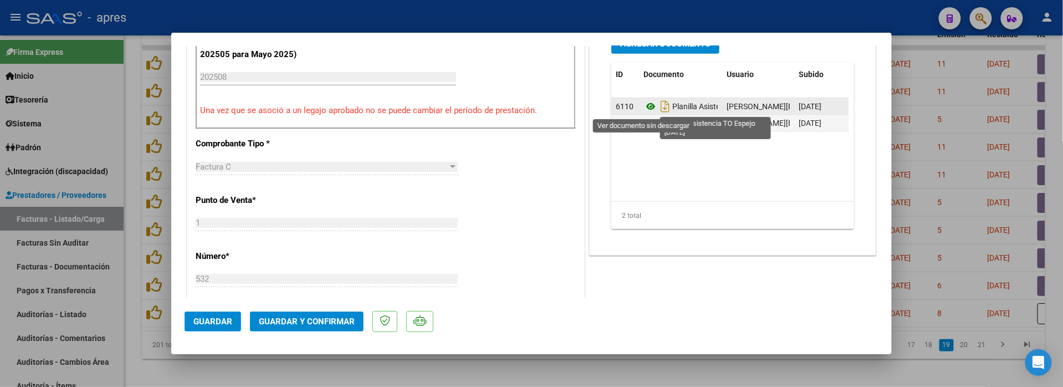
click at [645, 105] on icon at bounding box center [650, 106] width 14 height 13
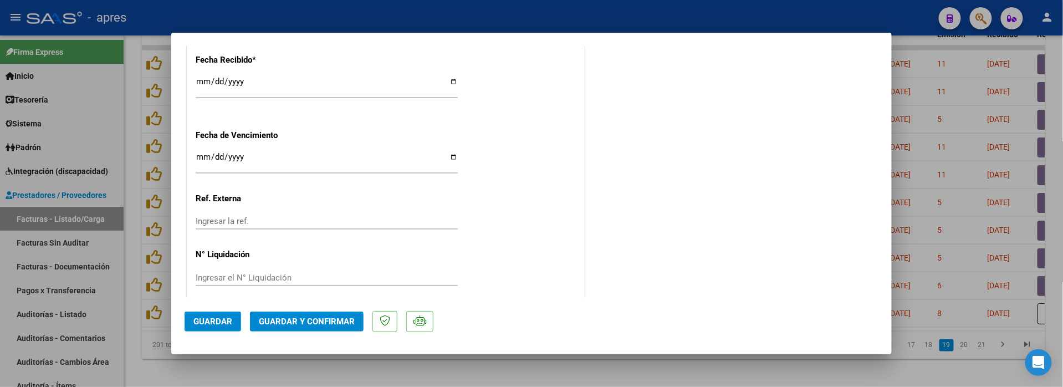
scroll to position [812, 0]
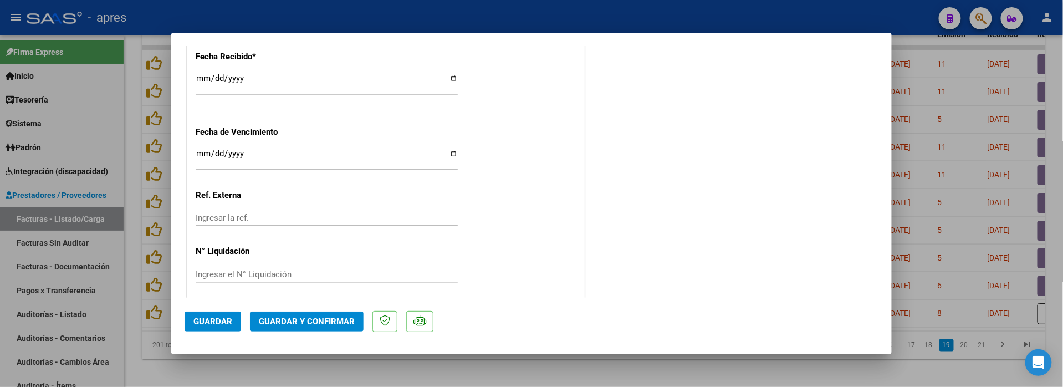
click at [198, 155] on input "Ingresar la fecha" at bounding box center [327, 158] width 262 height 18
type input "[DATE]"
click at [314, 309] on mat-dialog-actions "Guardar Guardar y Confirmar" at bounding box center [531, 319] width 694 height 44
drag, startPoint x: 313, startPoint y: 322, endPoint x: 295, endPoint y: 320, distance: 18.4
click at [295, 320] on span "Guardar y Confirmar" at bounding box center [307, 321] width 96 height 10
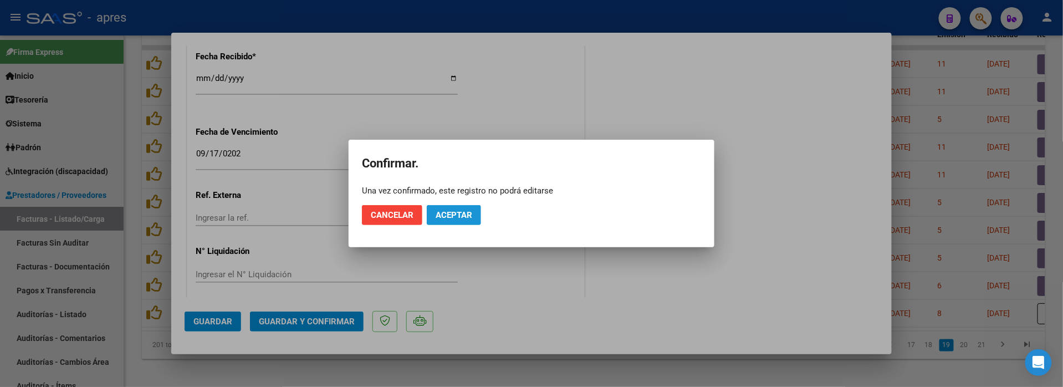
drag, startPoint x: 444, startPoint y: 220, endPoint x: 410, endPoint y: 269, distance: 59.8
click at [445, 220] on button "Aceptar" at bounding box center [454, 215] width 54 height 20
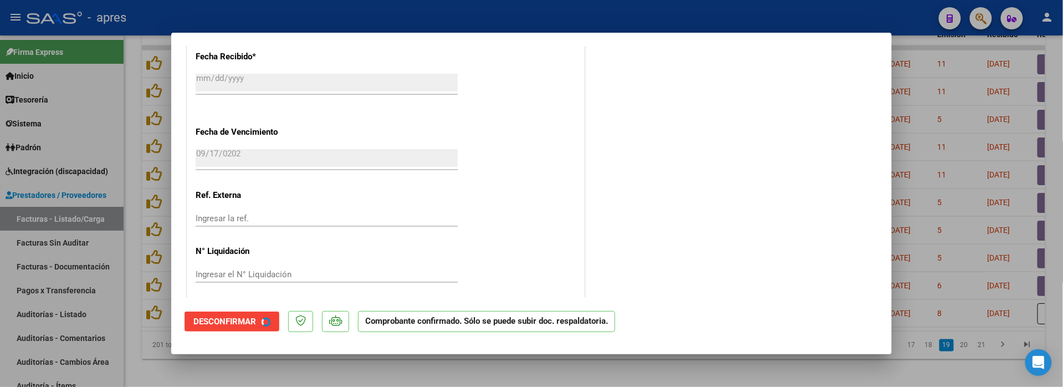
click at [296, 360] on div at bounding box center [531, 193] width 1063 height 387
type input "$ 0,00"
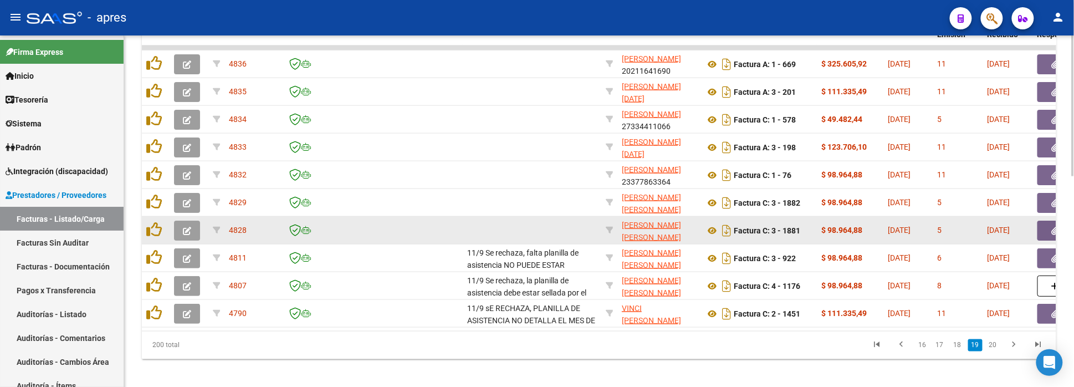
click at [176, 231] on button "button" at bounding box center [187, 230] width 26 height 20
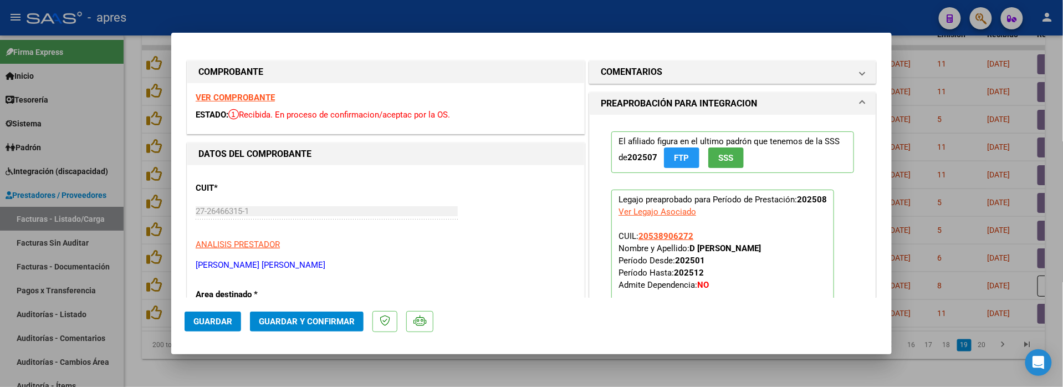
click at [242, 99] on strong "VER COMPROBANTE" at bounding box center [235, 98] width 79 height 10
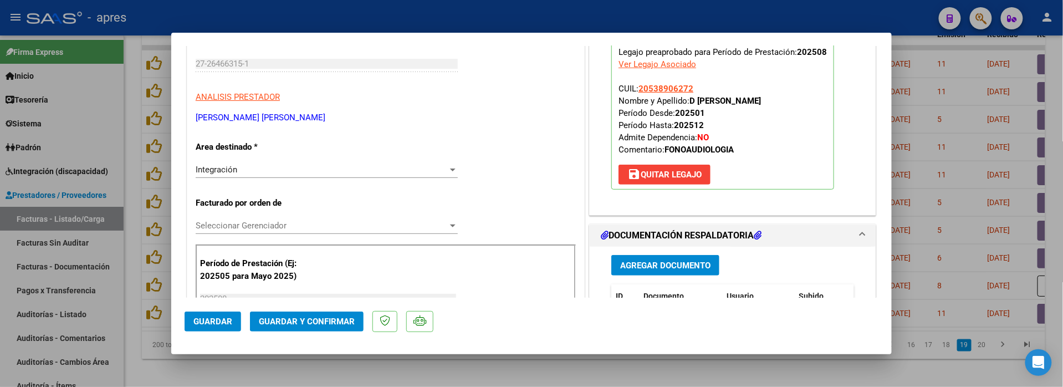
scroll to position [295, 0]
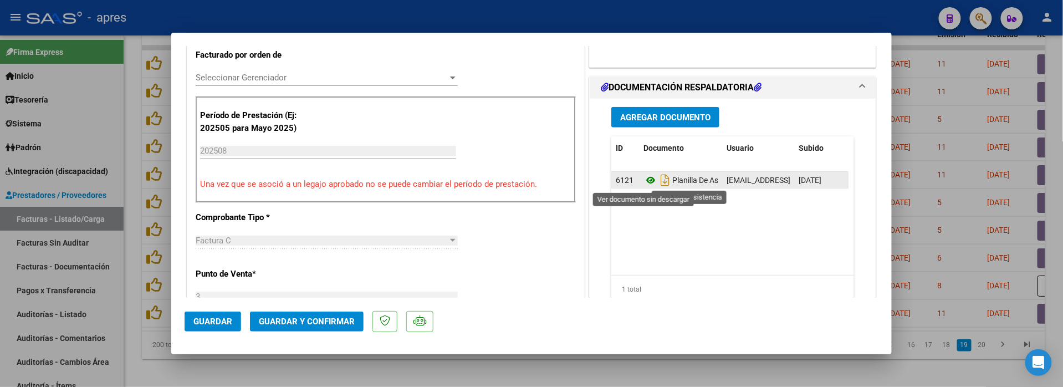
click at [643, 182] on icon at bounding box center [650, 179] width 14 height 13
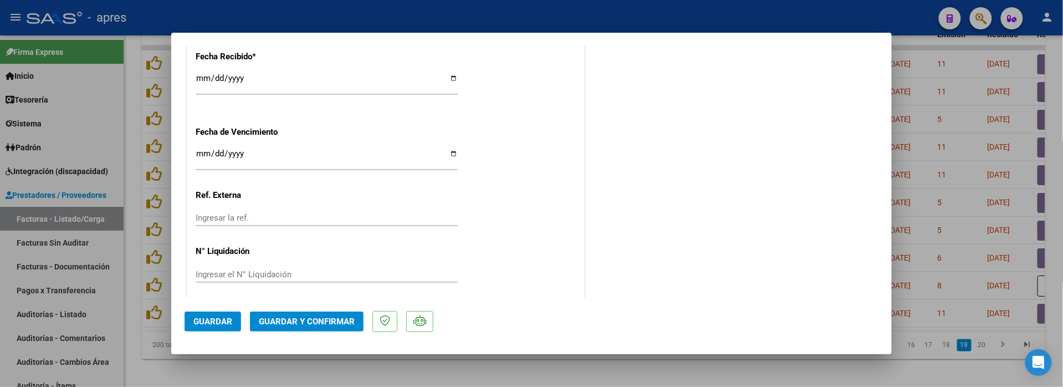
scroll to position [820, 0]
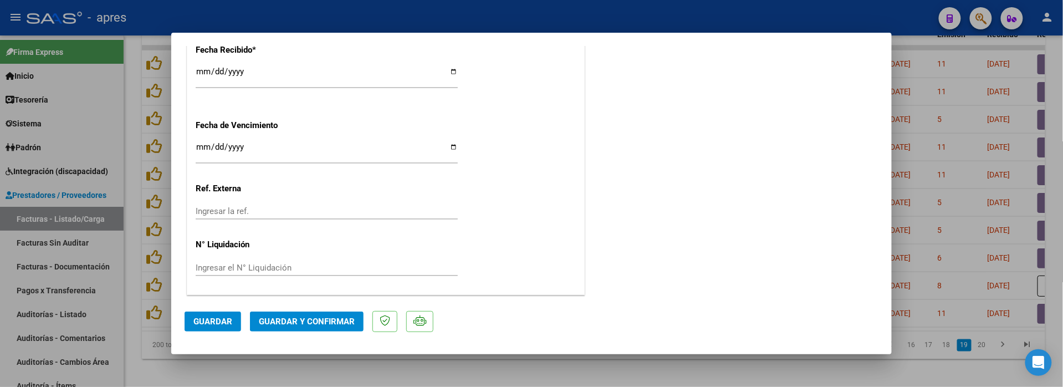
click at [317, 324] on span "Guardar y Confirmar" at bounding box center [307, 321] width 96 height 10
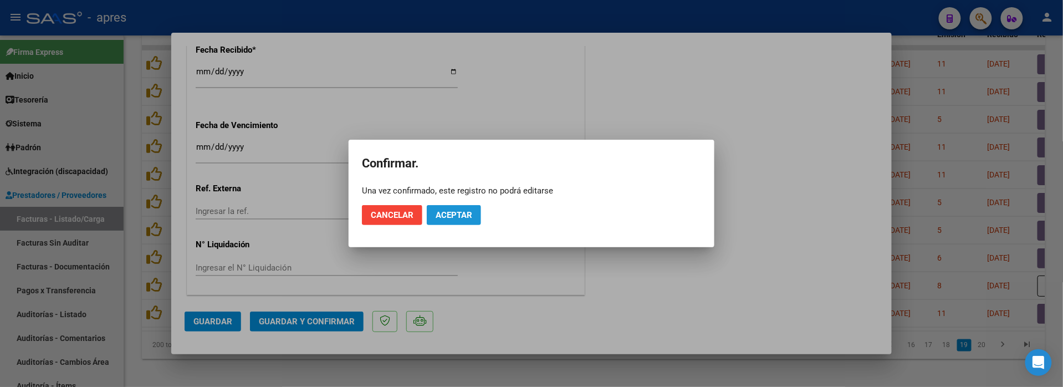
click at [448, 217] on span "Aceptar" at bounding box center [453, 215] width 37 height 10
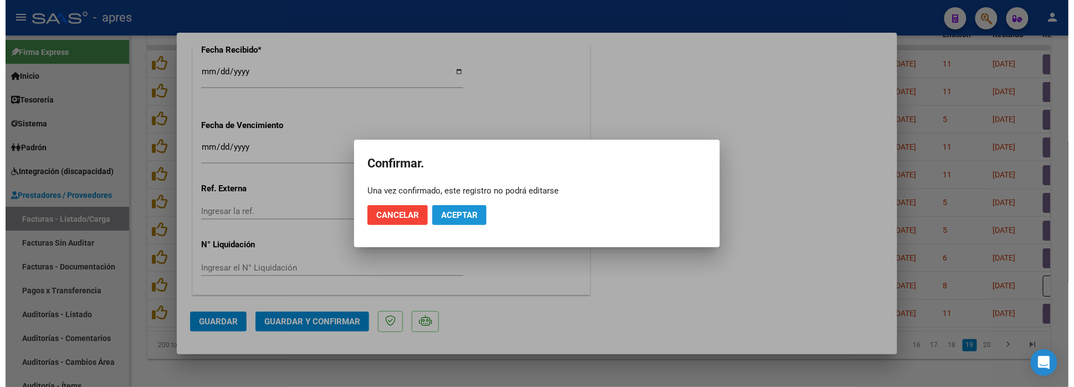
scroll to position [751, 0]
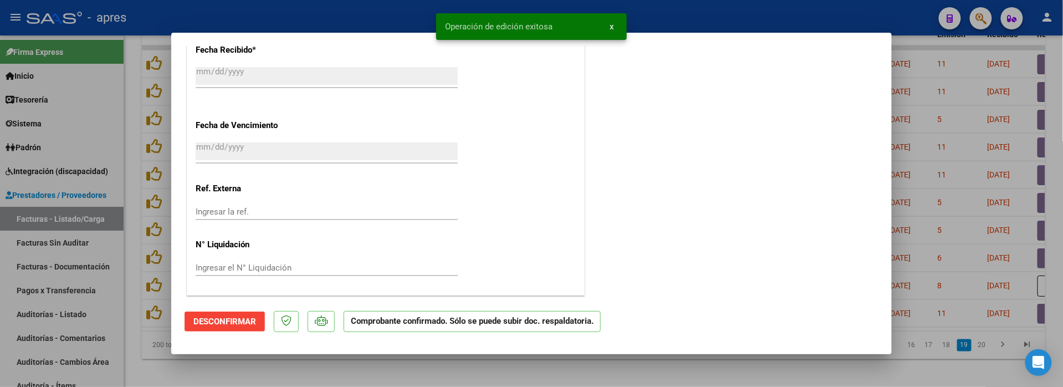
click at [153, 371] on div at bounding box center [531, 193] width 1063 height 387
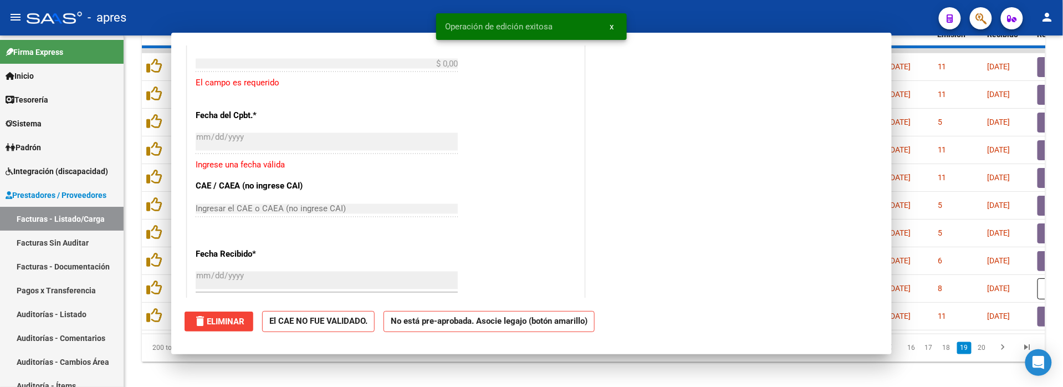
scroll to position [0, 0]
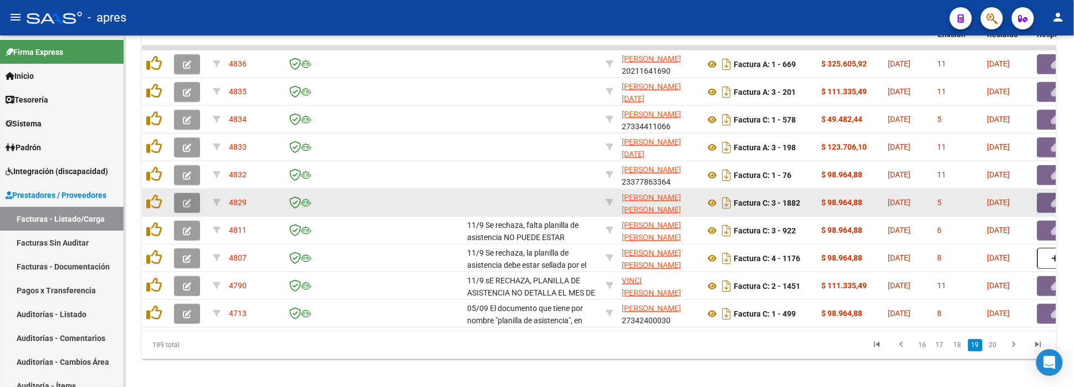
click at [187, 199] on icon "button" at bounding box center [187, 203] width 8 height 8
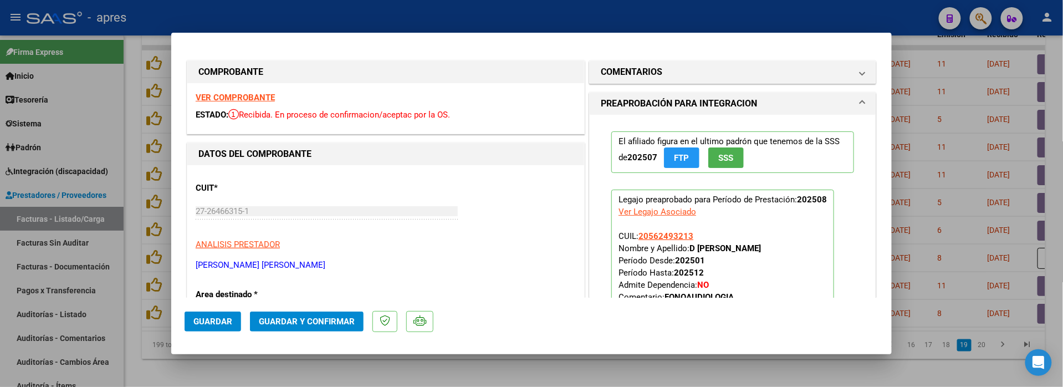
click at [268, 95] on strong "VER COMPROBANTE" at bounding box center [235, 98] width 79 height 10
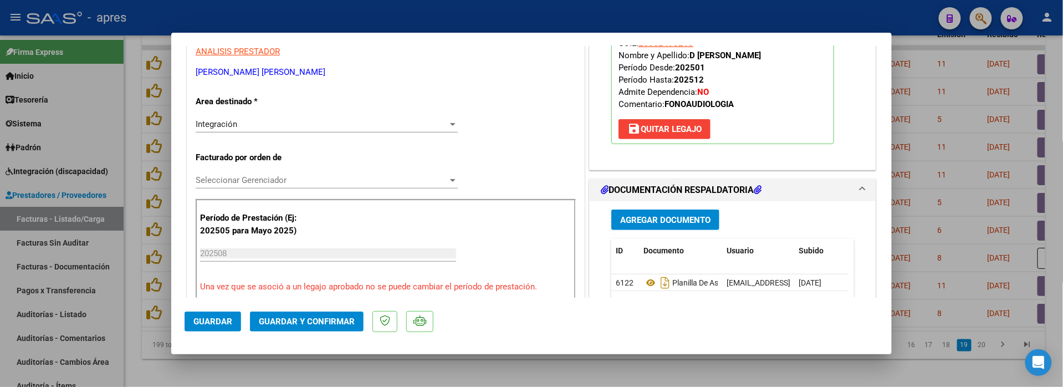
scroll to position [222, 0]
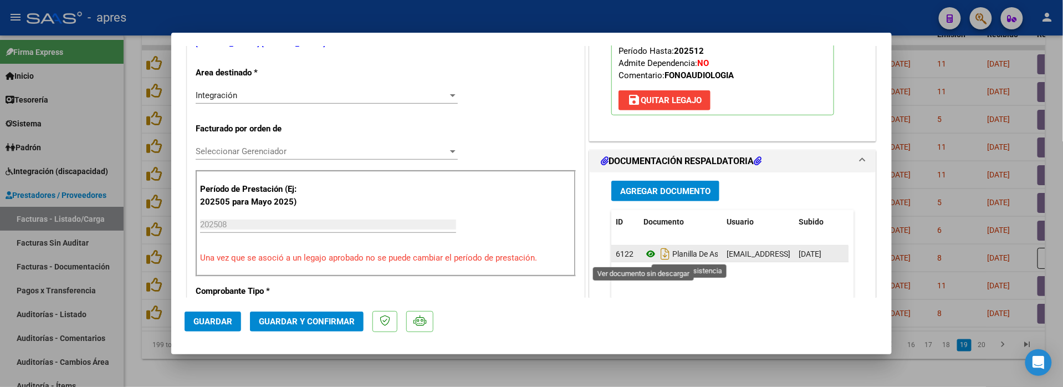
click at [645, 250] on icon at bounding box center [650, 253] width 14 height 13
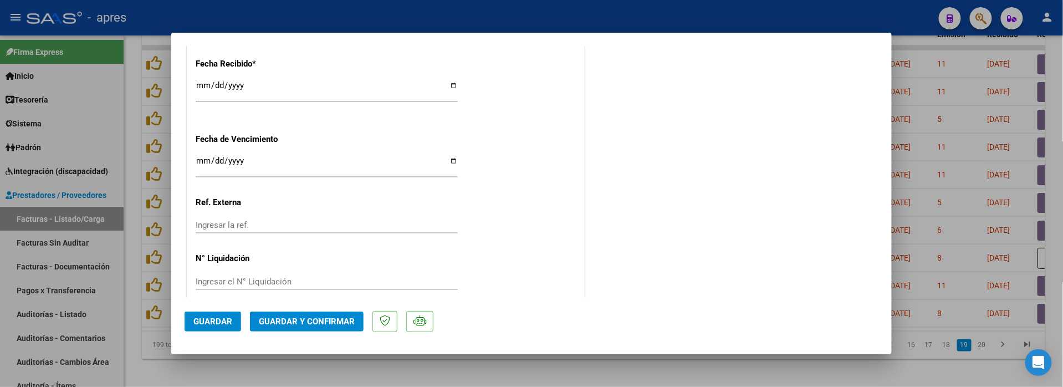
scroll to position [812, 0]
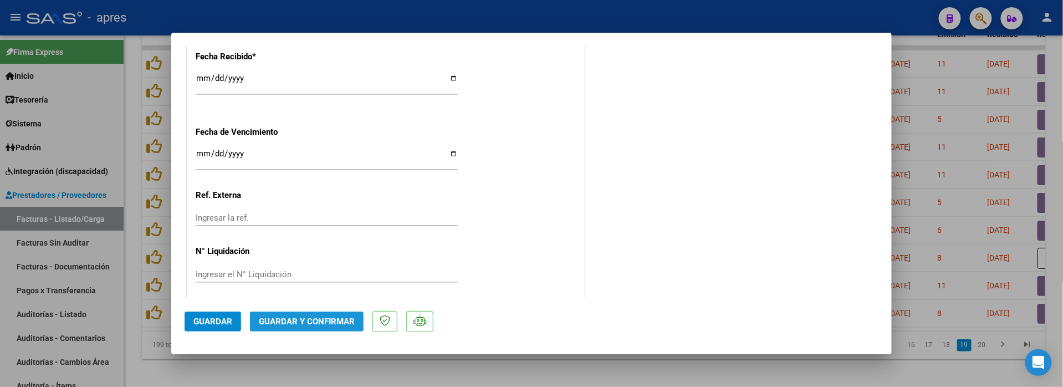
click at [293, 317] on span "Guardar y Confirmar" at bounding box center [307, 321] width 96 height 10
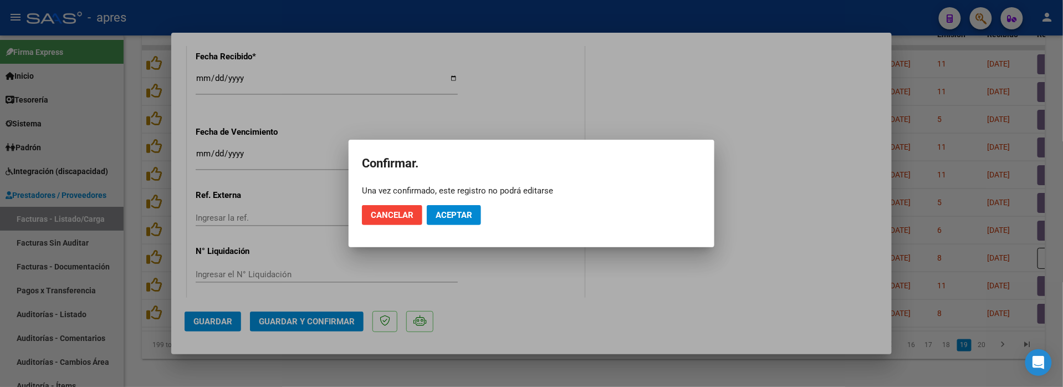
click at [445, 200] on mat-dialog-actions "Cancelar Aceptar" at bounding box center [531, 215] width 339 height 38
click at [448, 222] on button "Aceptar" at bounding box center [454, 215] width 54 height 20
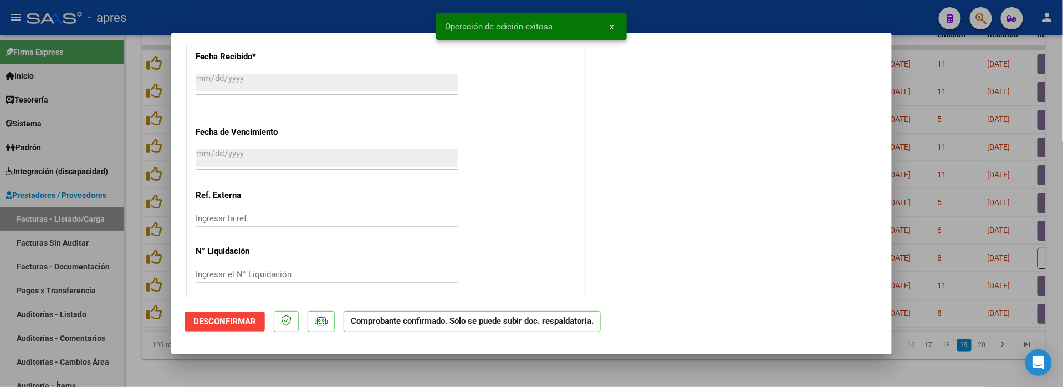
click at [227, 379] on div at bounding box center [531, 193] width 1063 height 387
type input "$ 0,00"
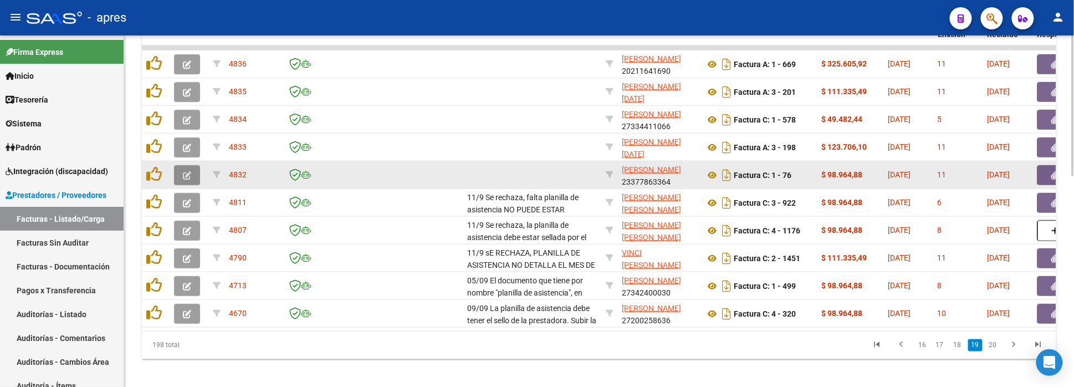
click at [193, 171] on button "button" at bounding box center [187, 175] width 26 height 20
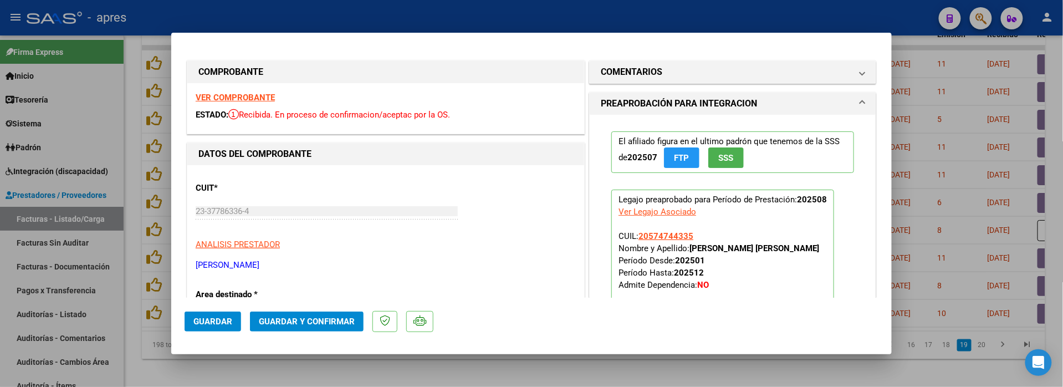
click at [246, 96] on strong "VER COMPROBANTE" at bounding box center [235, 98] width 79 height 10
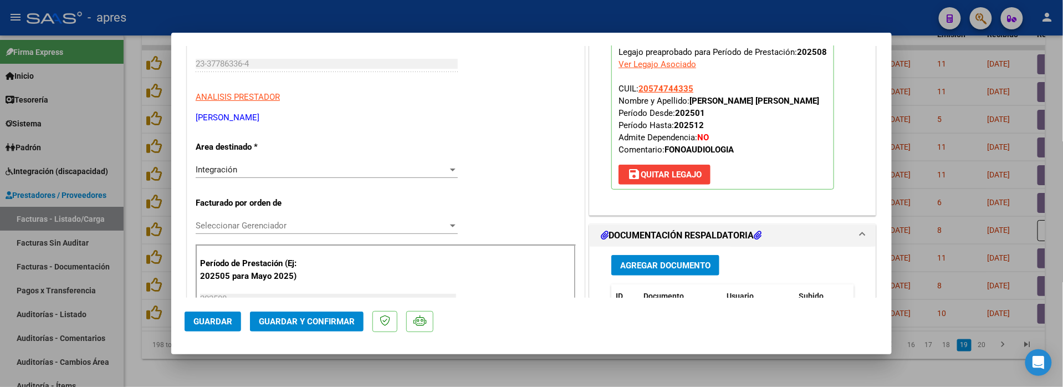
scroll to position [295, 0]
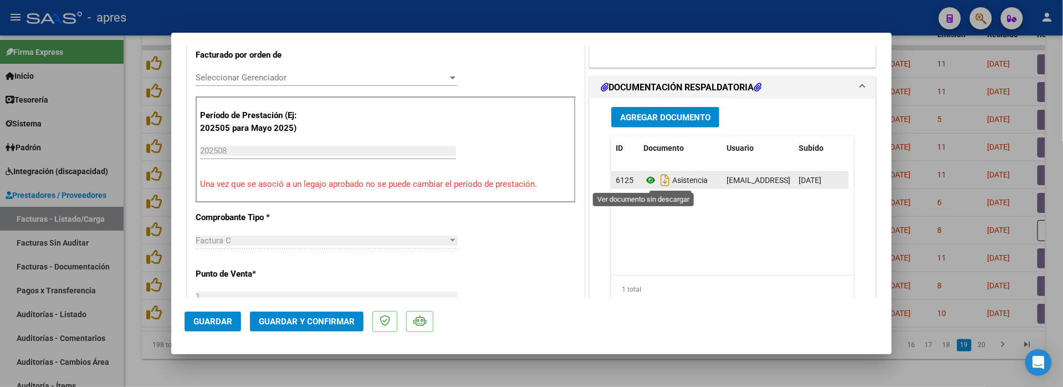
click at [643, 179] on icon at bounding box center [650, 179] width 14 height 13
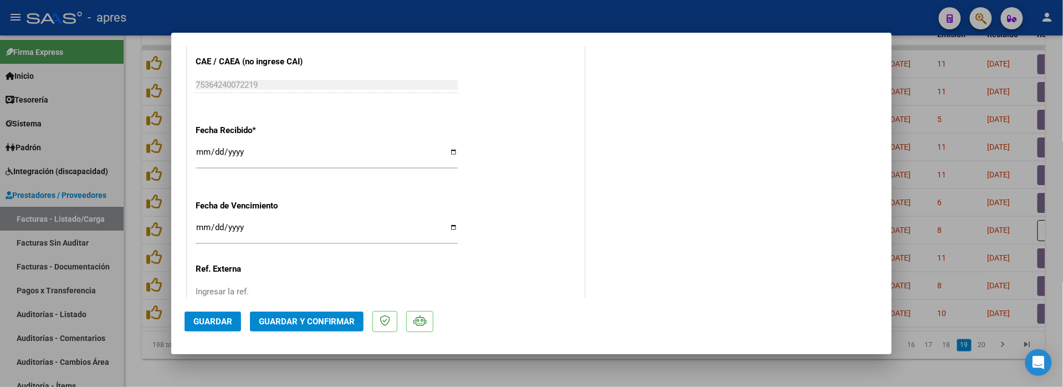
scroll to position [820, 0]
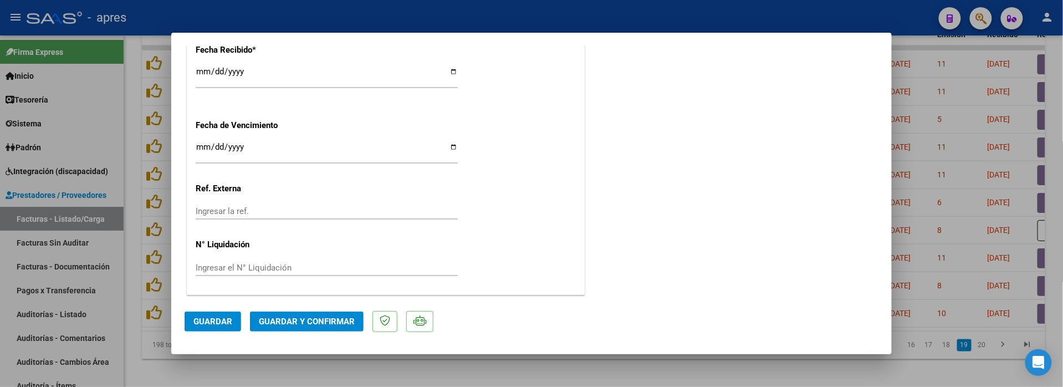
click at [322, 319] on span "Guardar y Confirmar" at bounding box center [307, 321] width 96 height 10
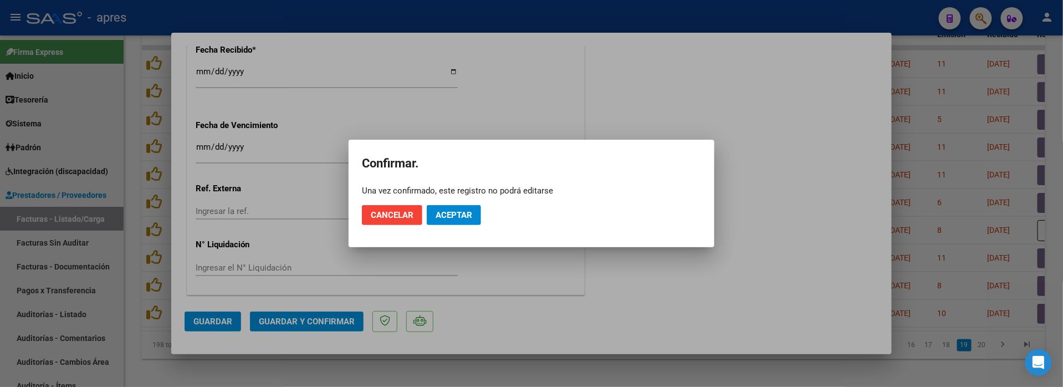
click at [443, 227] on mat-dialog-actions "Cancelar Aceptar" at bounding box center [531, 215] width 339 height 38
click at [444, 214] on span "Aceptar" at bounding box center [453, 215] width 37 height 10
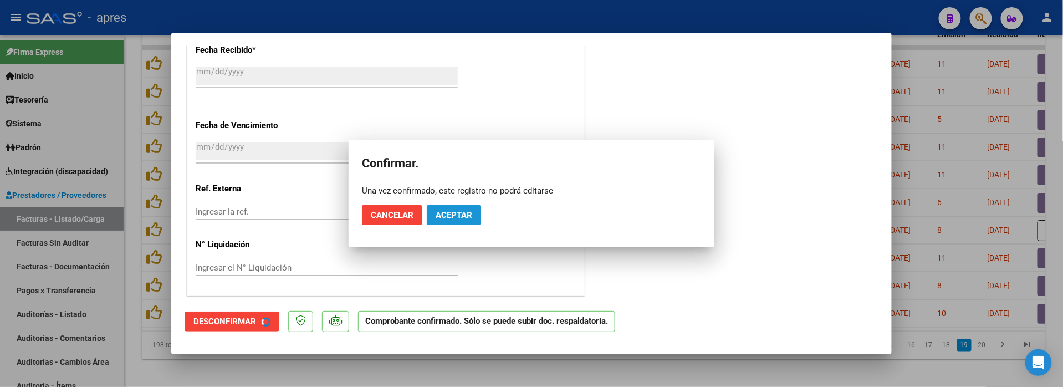
scroll to position [751, 0]
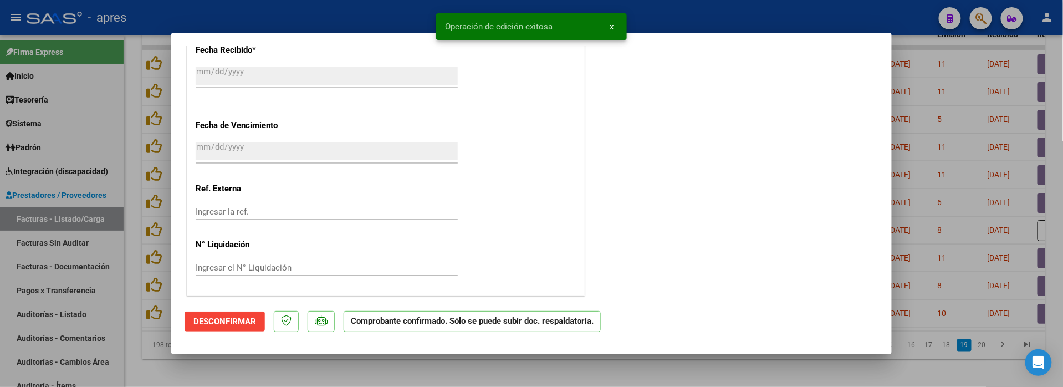
click at [145, 362] on div at bounding box center [531, 193] width 1063 height 387
type input "$ 0,00"
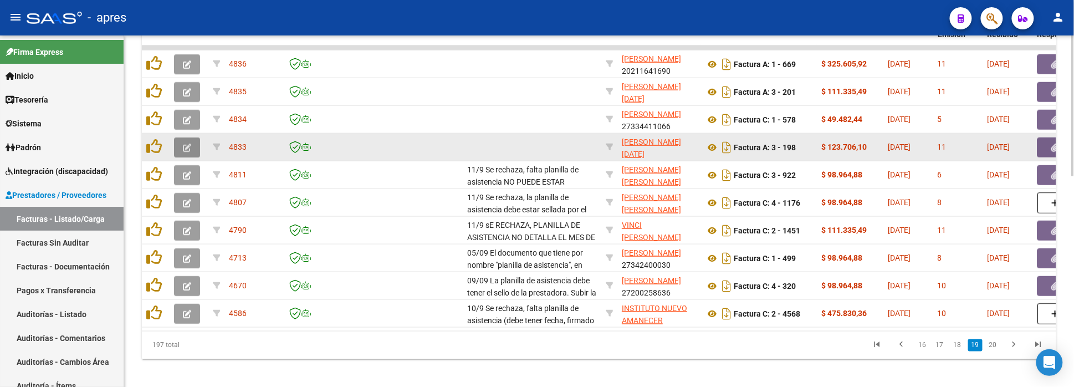
click at [183, 147] on icon "button" at bounding box center [187, 147] width 8 height 8
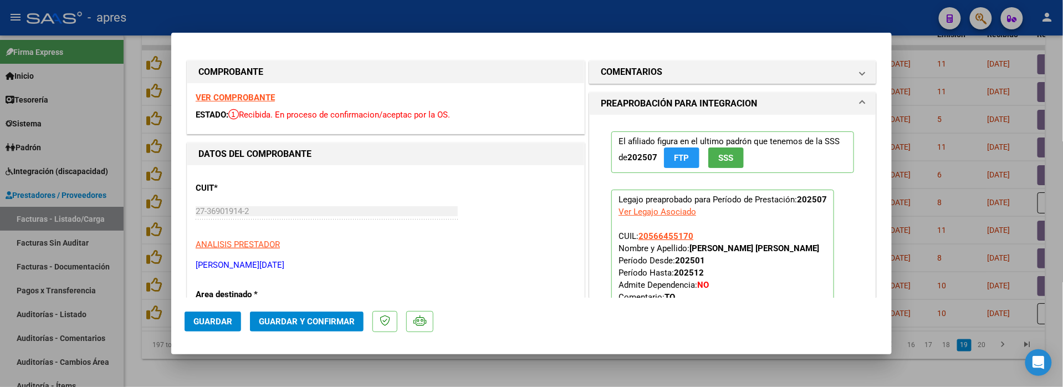
click at [253, 96] on strong "VER COMPROBANTE" at bounding box center [235, 98] width 79 height 10
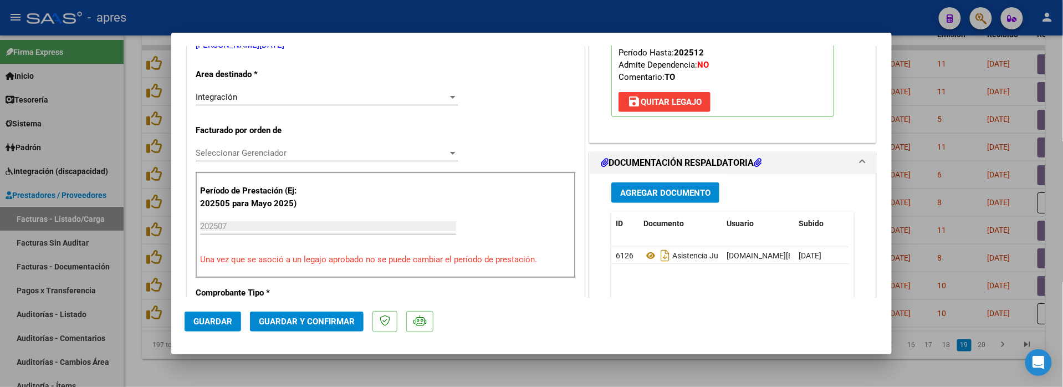
scroll to position [222, 0]
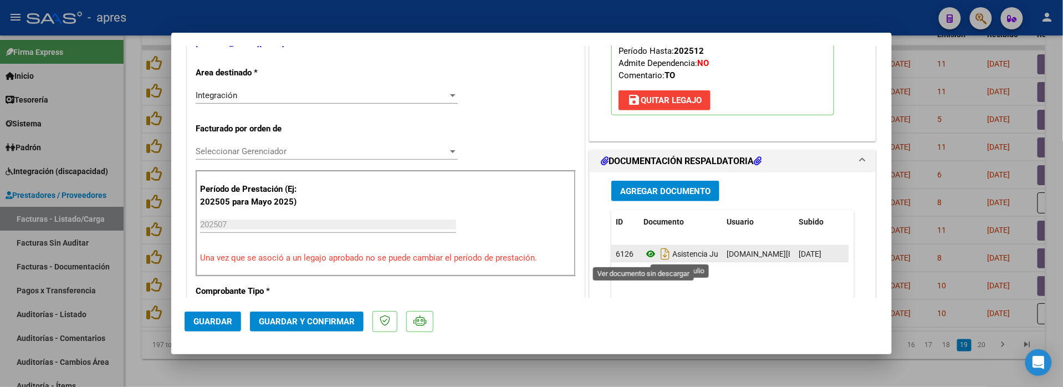
click at [643, 253] on icon at bounding box center [650, 253] width 14 height 13
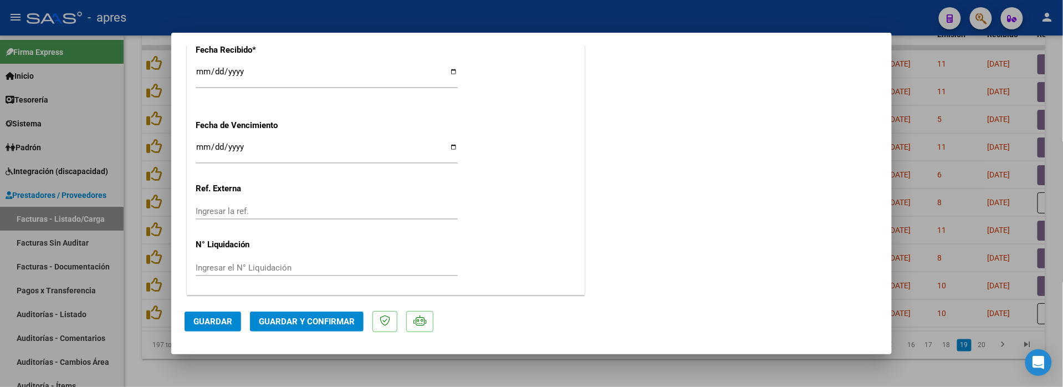
scroll to position [820, 0]
click at [299, 318] on span "Guardar y Confirmar" at bounding box center [307, 321] width 96 height 10
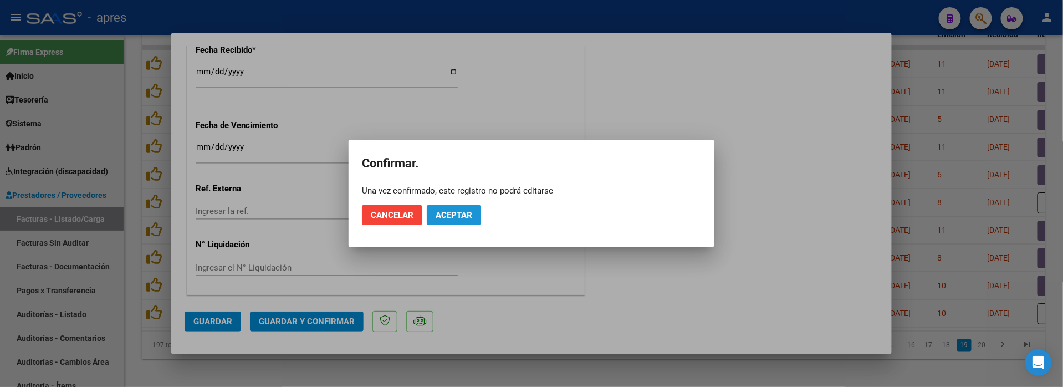
click at [472, 213] on span "Aceptar" at bounding box center [453, 215] width 37 height 10
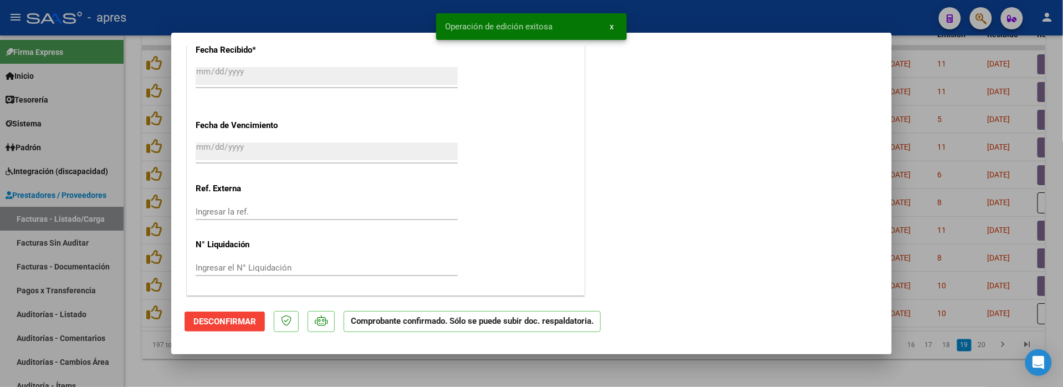
click at [313, 367] on div at bounding box center [531, 193] width 1063 height 387
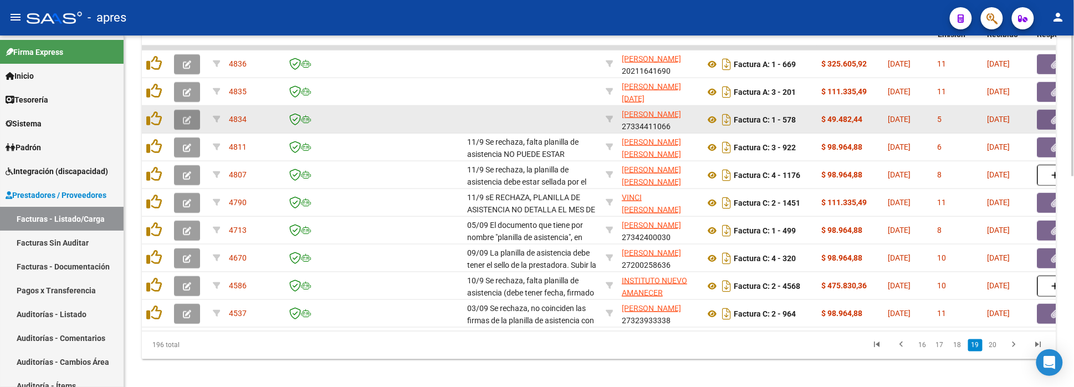
click at [178, 117] on button "button" at bounding box center [187, 120] width 26 height 20
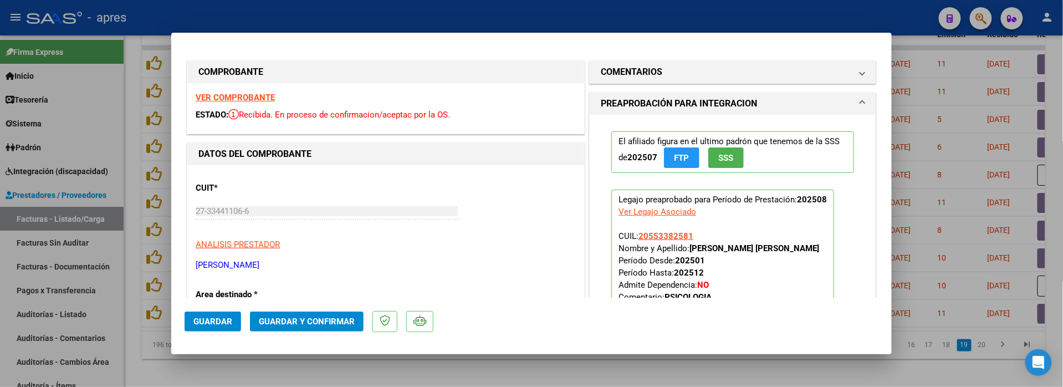
click at [265, 98] on strong "VER COMPROBANTE" at bounding box center [235, 98] width 79 height 10
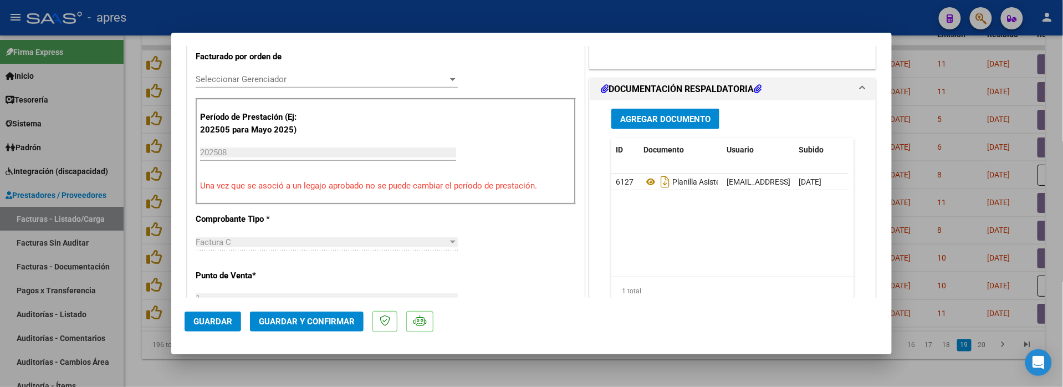
scroll to position [295, 0]
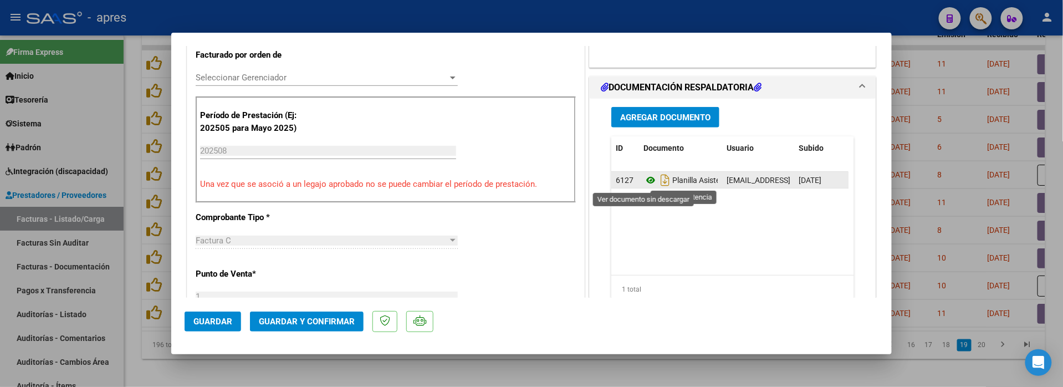
click at [643, 177] on icon at bounding box center [650, 179] width 14 height 13
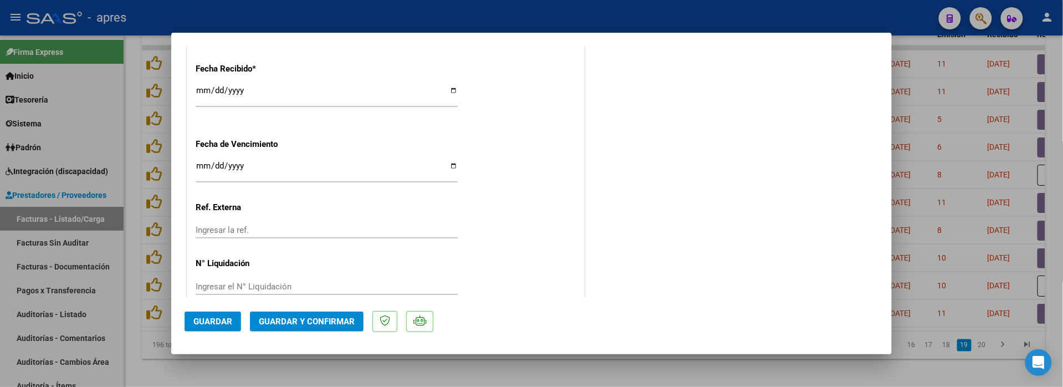
scroll to position [820, 0]
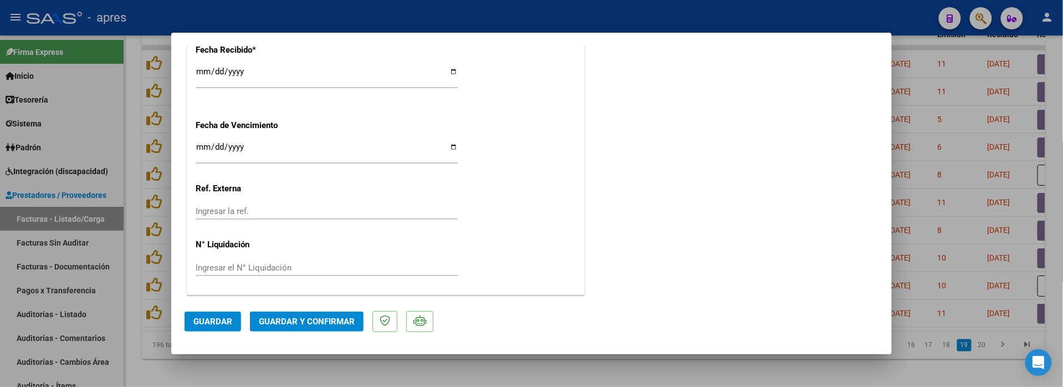
click at [198, 151] on input "[DATE]" at bounding box center [327, 151] width 262 height 18
type input "[DATE]"
click at [271, 317] on span "Guardar y Confirmar" at bounding box center [307, 321] width 96 height 10
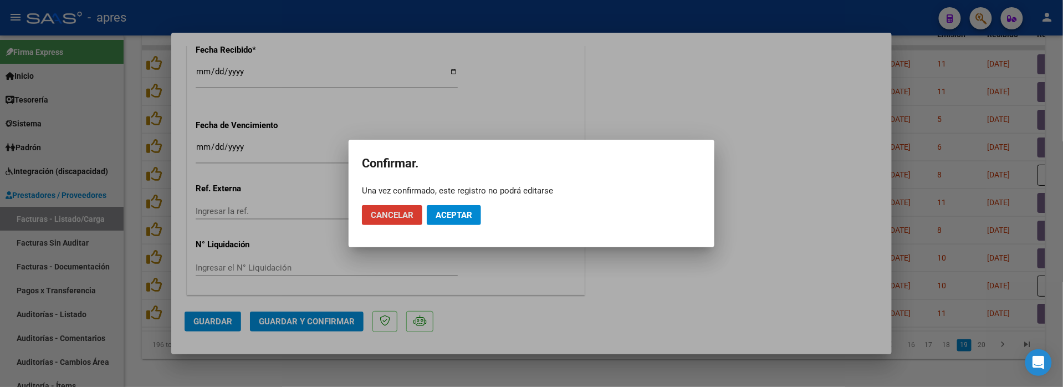
click at [466, 213] on span "Aceptar" at bounding box center [453, 215] width 37 height 10
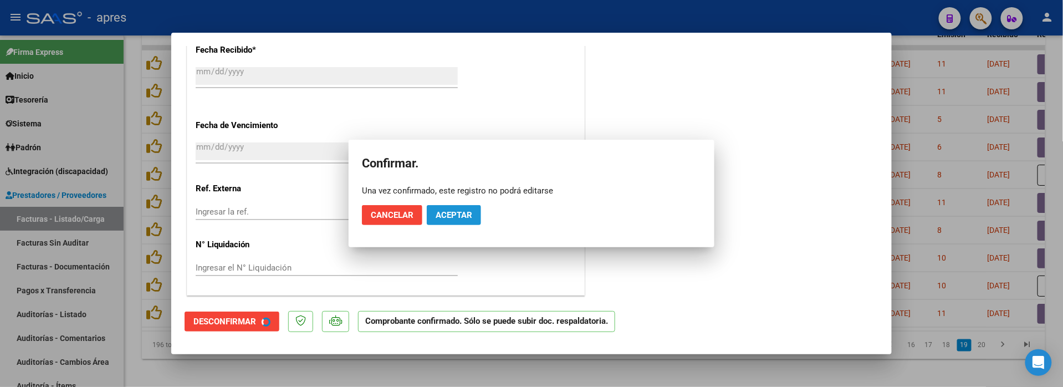
scroll to position [751, 0]
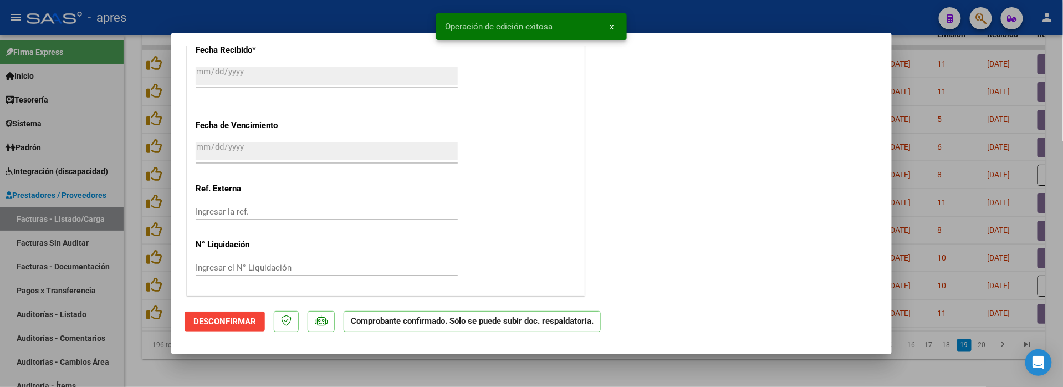
click at [196, 366] on div at bounding box center [531, 193] width 1063 height 387
type input "$ 0,00"
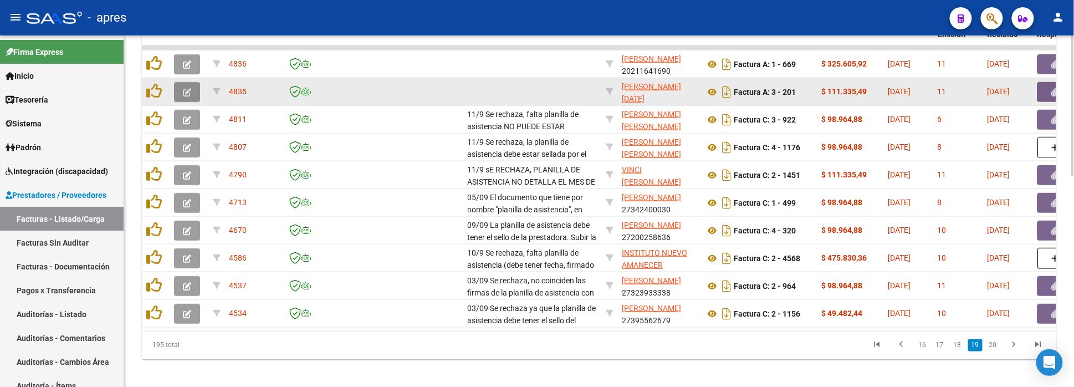
click at [177, 89] on button "button" at bounding box center [187, 92] width 26 height 20
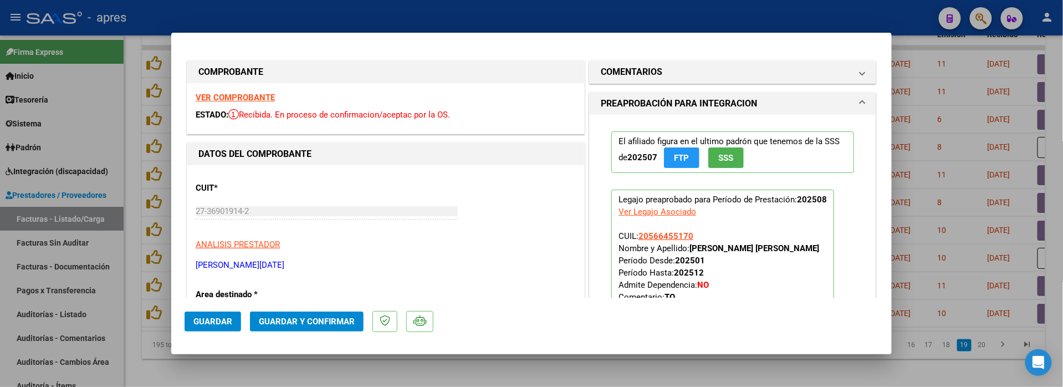
click at [257, 99] on strong "VER COMPROBANTE" at bounding box center [235, 98] width 79 height 10
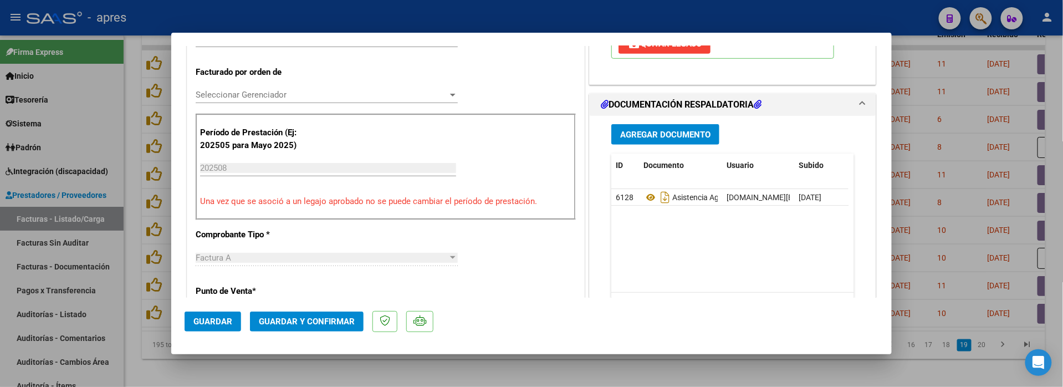
scroll to position [295, 0]
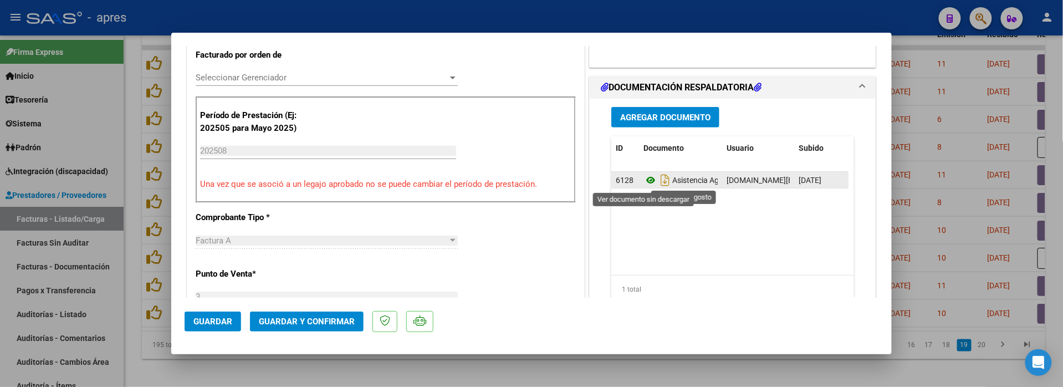
click at [643, 179] on icon at bounding box center [650, 179] width 14 height 13
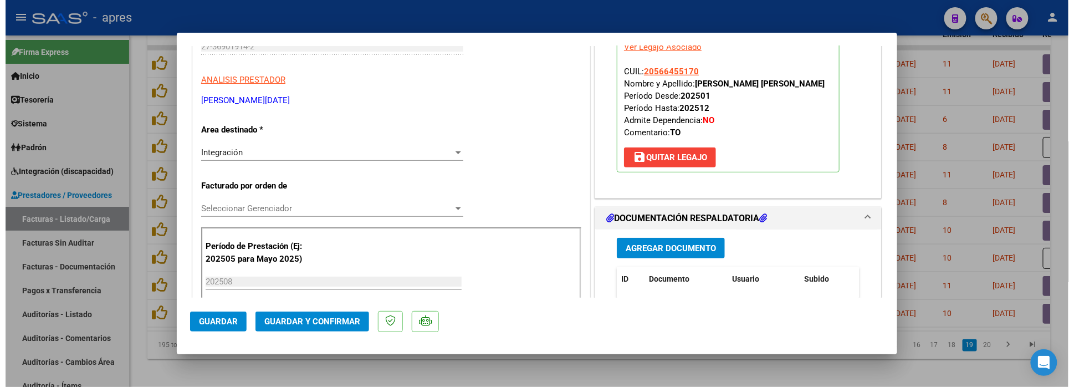
scroll to position [155, 0]
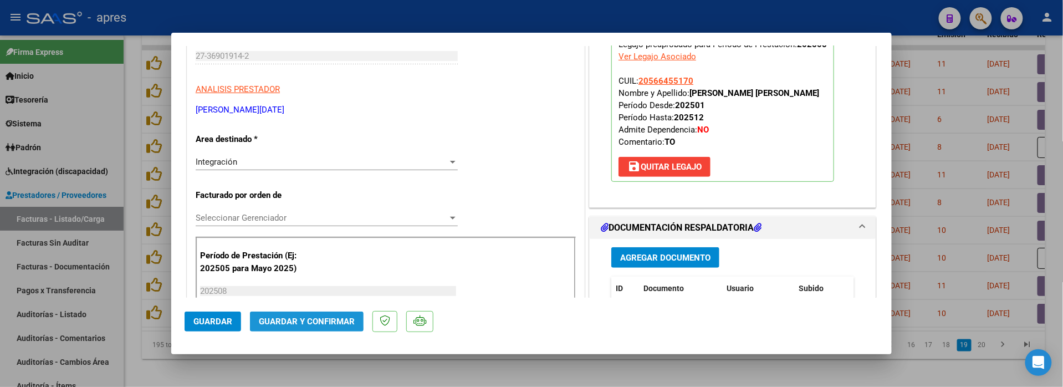
click at [293, 317] on span "Guardar y Confirmar" at bounding box center [307, 321] width 96 height 10
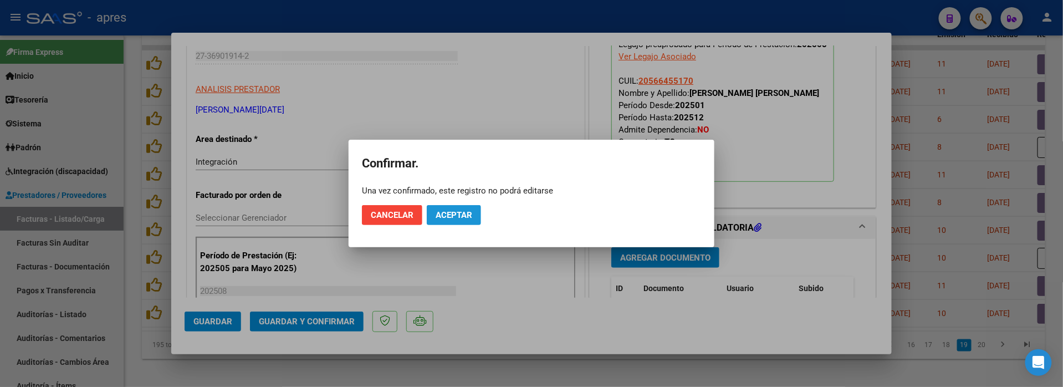
click at [443, 215] on span "Aceptar" at bounding box center [453, 215] width 37 height 10
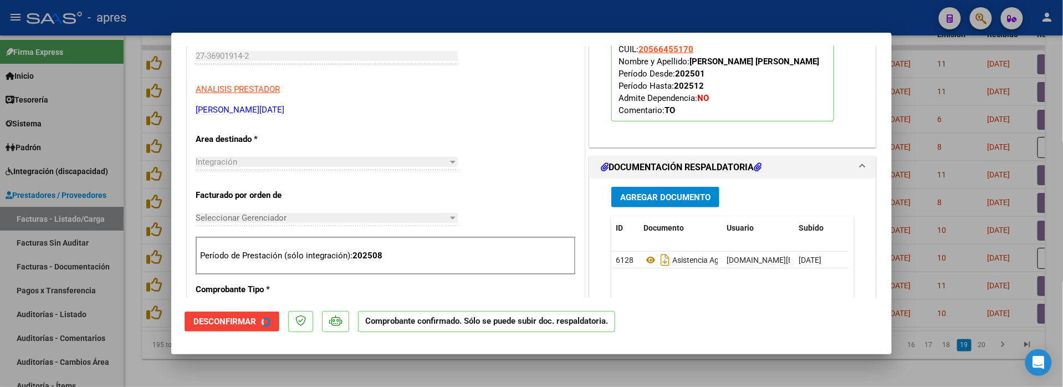
click at [156, 355] on div at bounding box center [531, 193] width 1063 height 387
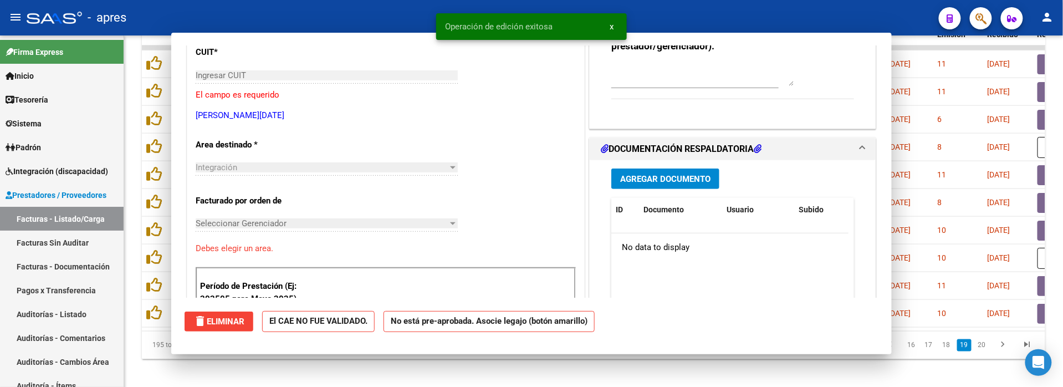
scroll to position [0, 0]
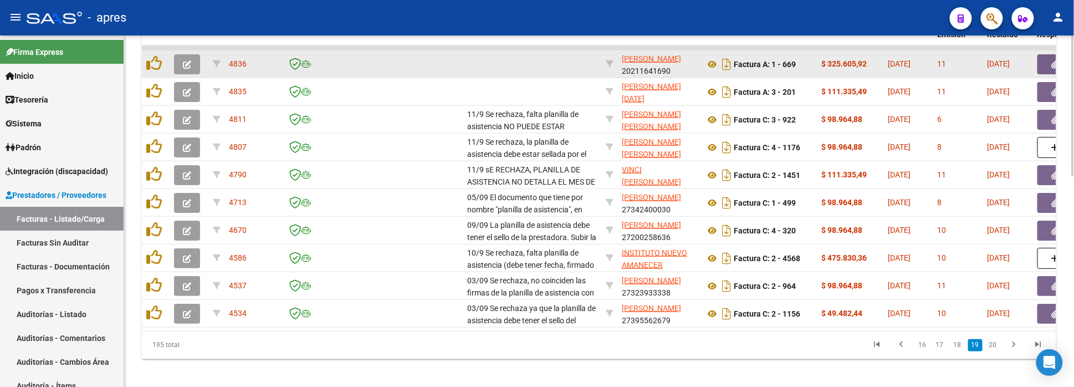
click at [180, 57] on button "button" at bounding box center [187, 64] width 26 height 20
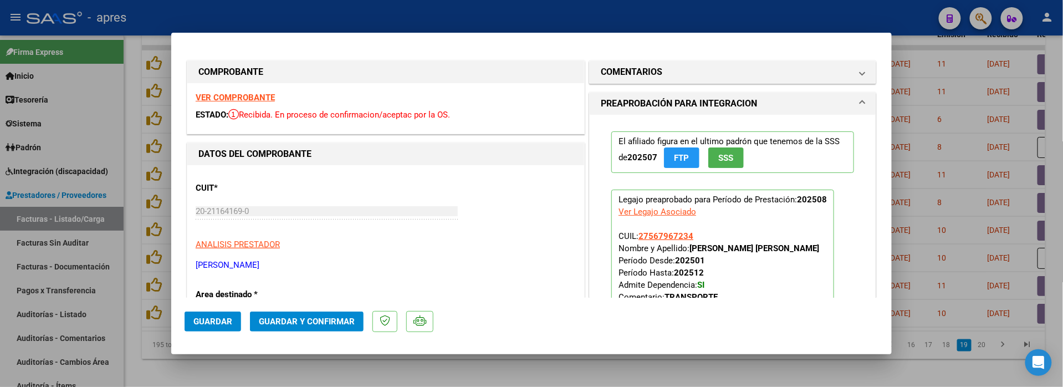
click at [215, 93] on strong "VER COMPROBANTE" at bounding box center [235, 98] width 79 height 10
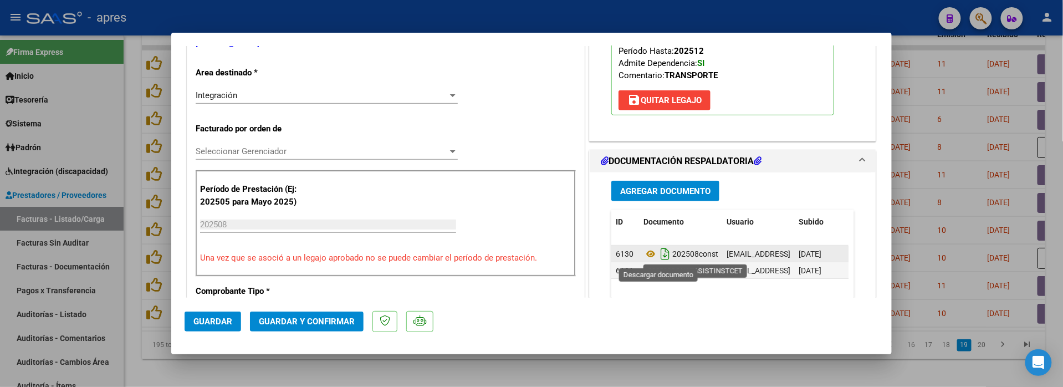
scroll to position [295, 0]
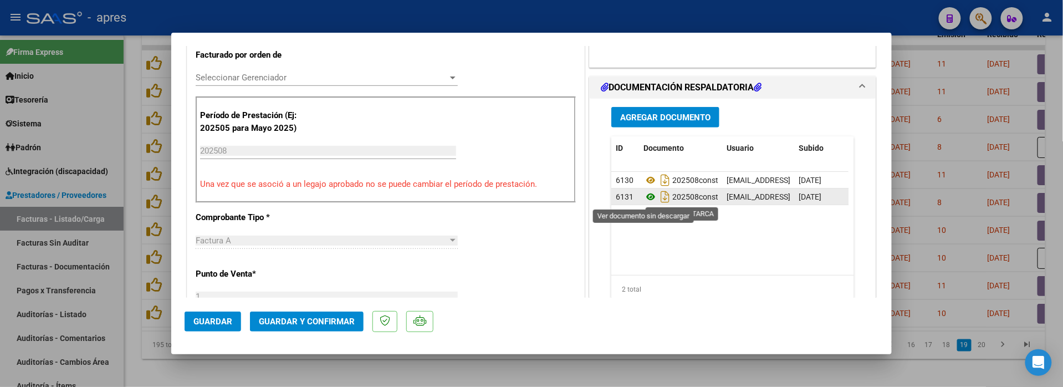
click at [643, 199] on icon at bounding box center [650, 196] width 14 height 13
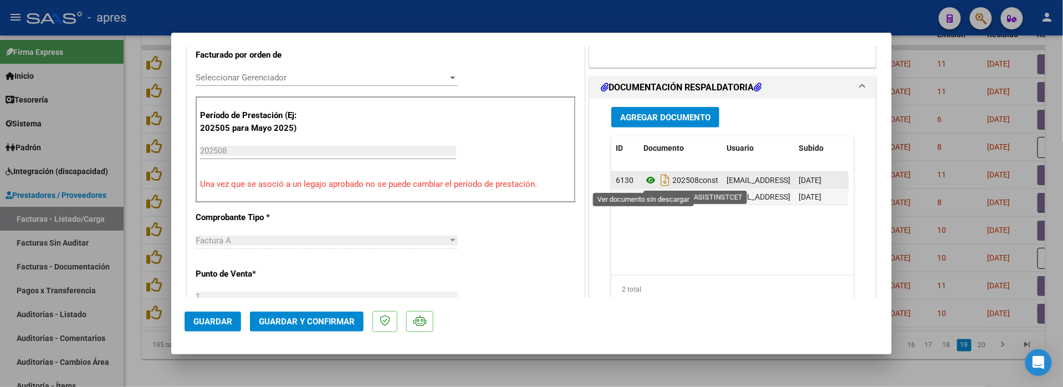
click at [643, 182] on icon at bounding box center [650, 179] width 14 height 13
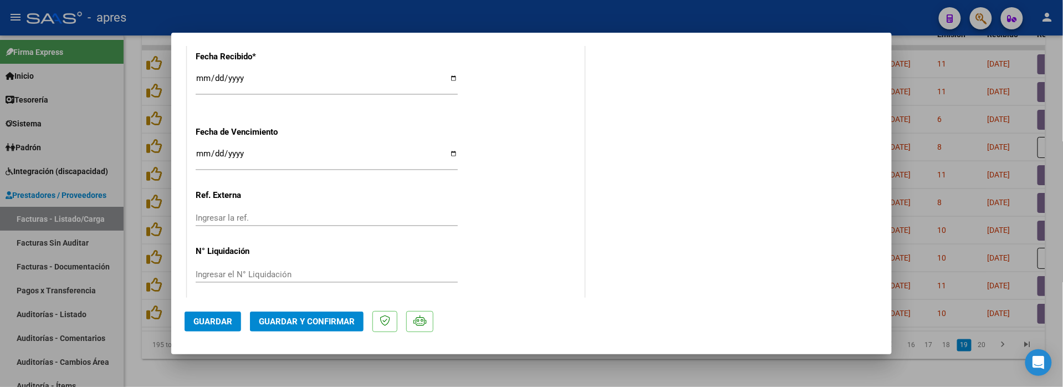
scroll to position [820, 0]
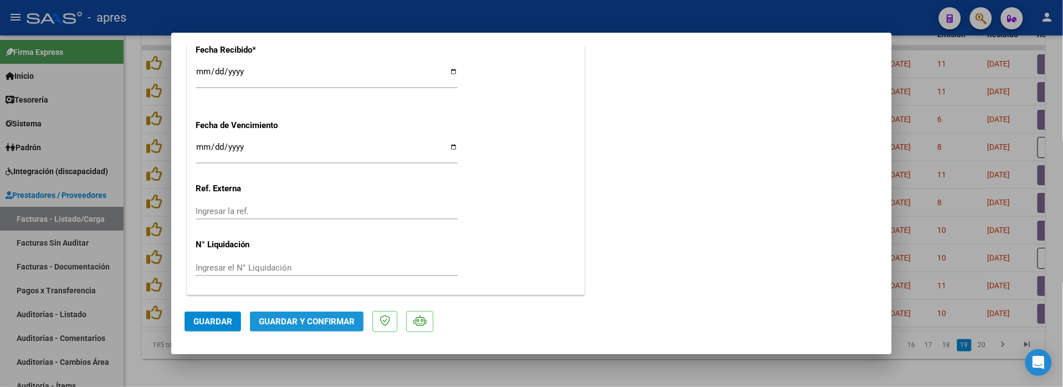
click at [304, 314] on button "Guardar y Confirmar" at bounding box center [307, 321] width 114 height 20
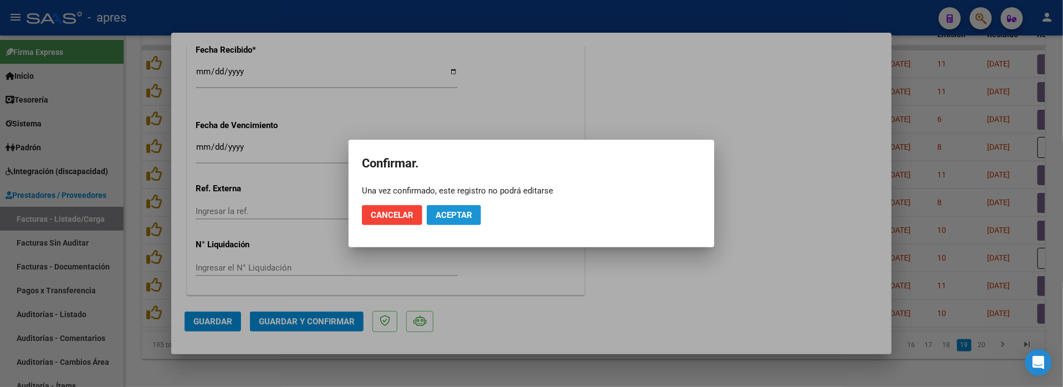
click at [448, 218] on span "Aceptar" at bounding box center [453, 215] width 37 height 10
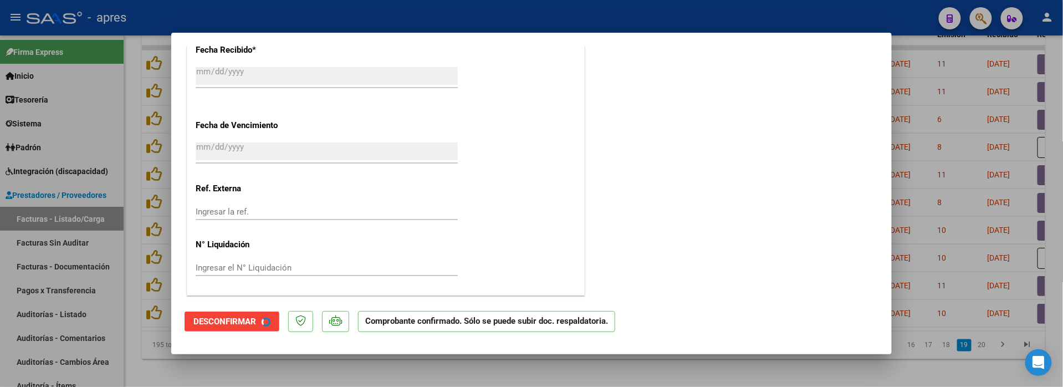
scroll to position [751, 0]
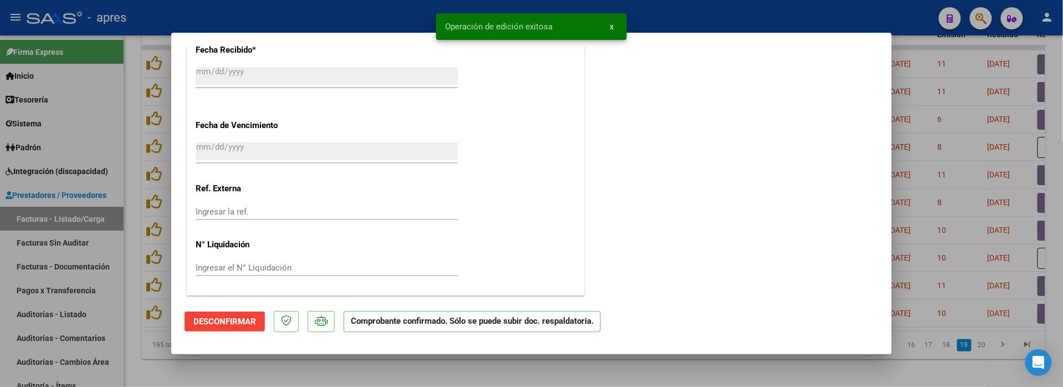
click at [260, 375] on div at bounding box center [531, 193] width 1063 height 387
type input "$ 0,00"
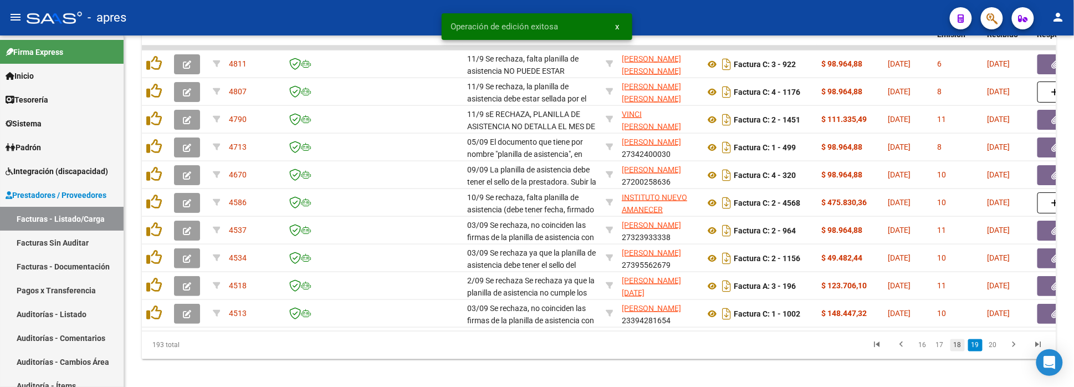
click at [957, 351] on link "18" at bounding box center [957, 345] width 14 height 12
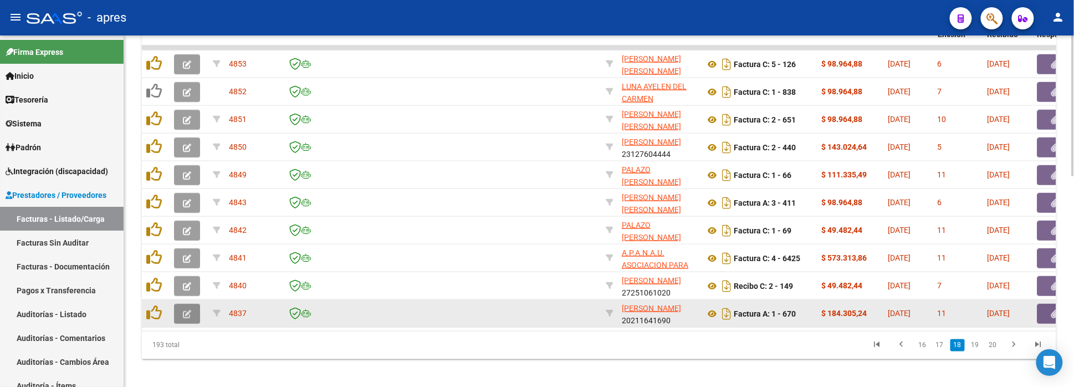
click at [183, 312] on icon "button" at bounding box center [187, 314] width 8 height 8
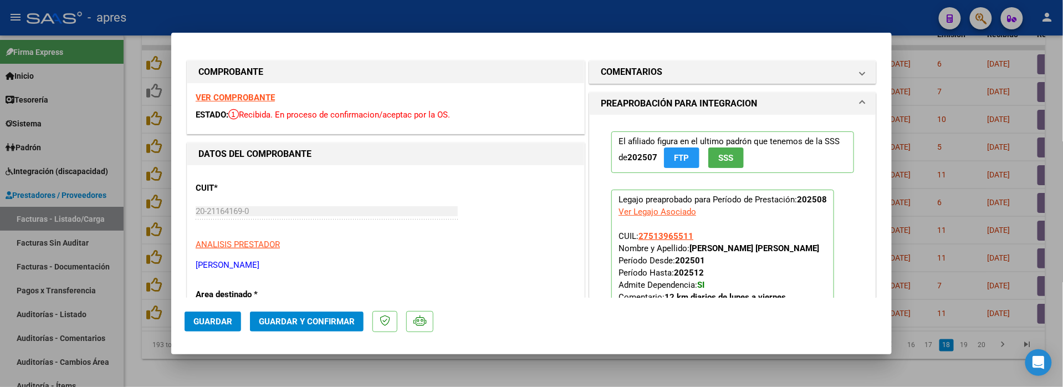
click at [252, 93] on strong "VER COMPROBANTE" at bounding box center [235, 98] width 79 height 10
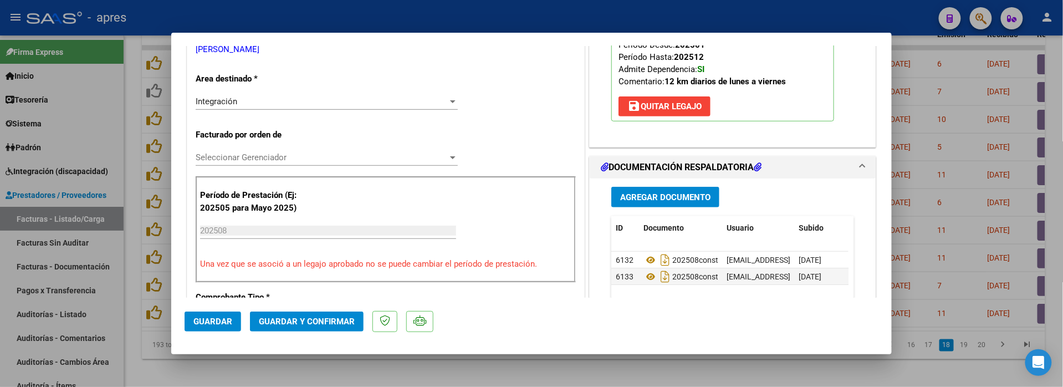
scroll to position [222, 0]
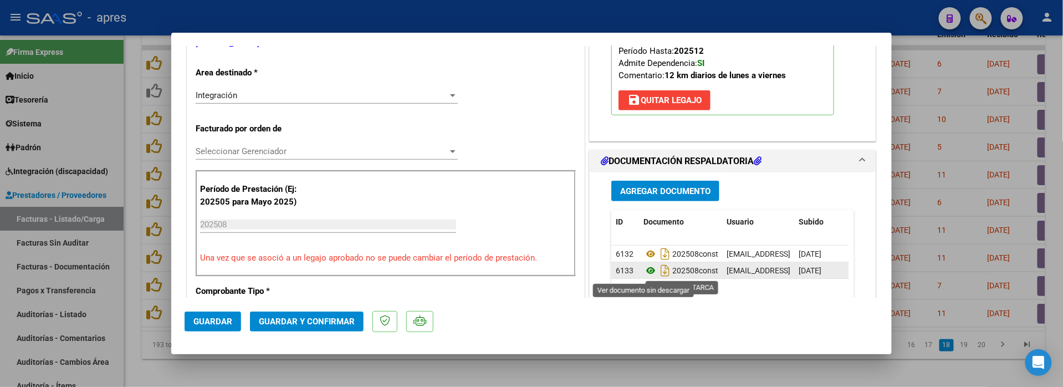
click at [643, 273] on icon at bounding box center [650, 270] width 14 height 13
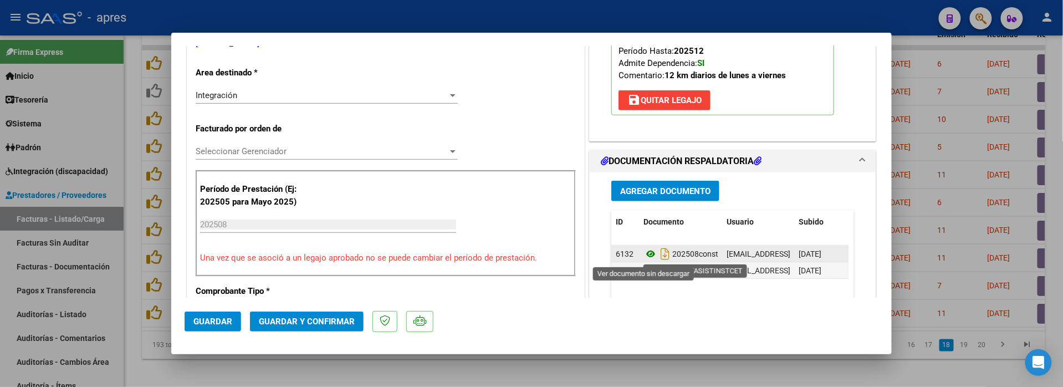
click at [643, 255] on icon at bounding box center [650, 253] width 14 height 13
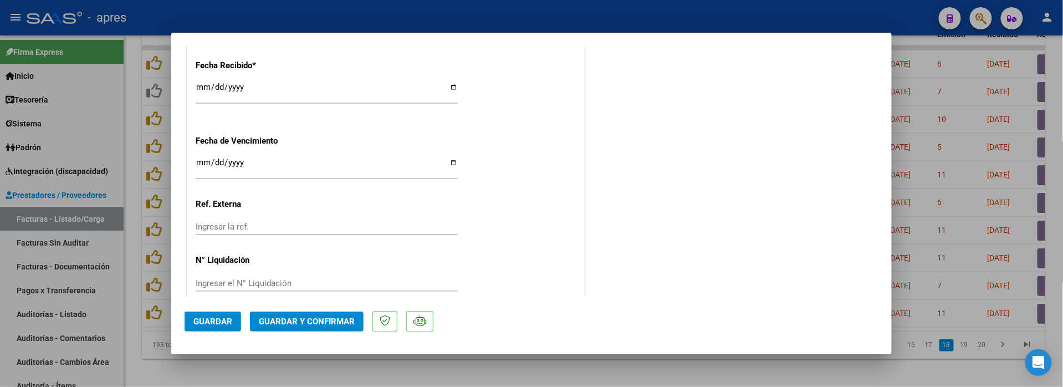
scroll to position [820, 0]
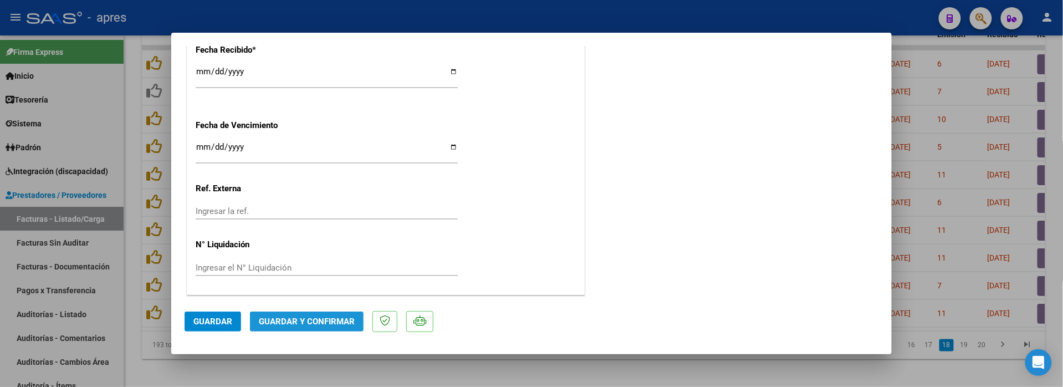
click at [326, 324] on span "Guardar y Confirmar" at bounding box center [307, 321] width 96 height 10
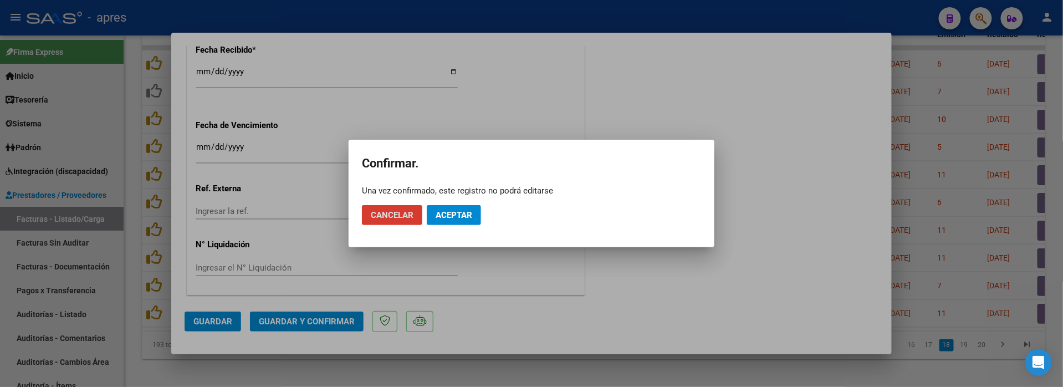
click at [464, 214] on span "Aceptar" at bounding box center [453, 215] width 37 height 10
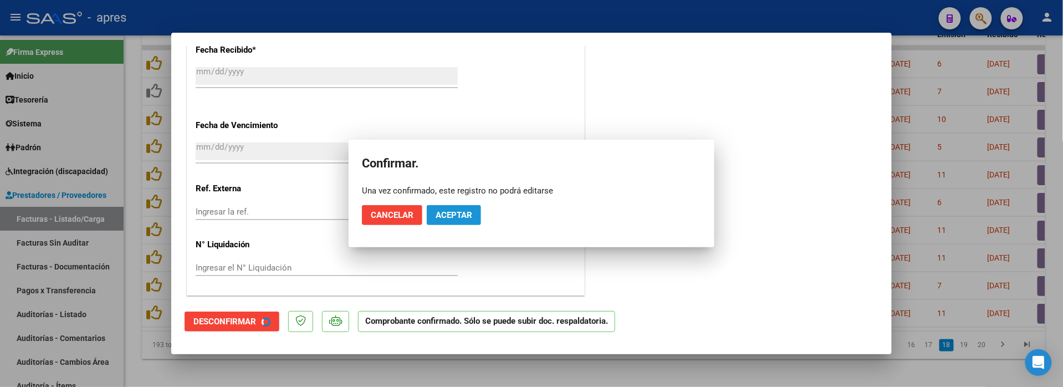
scroll to position [751, 0]
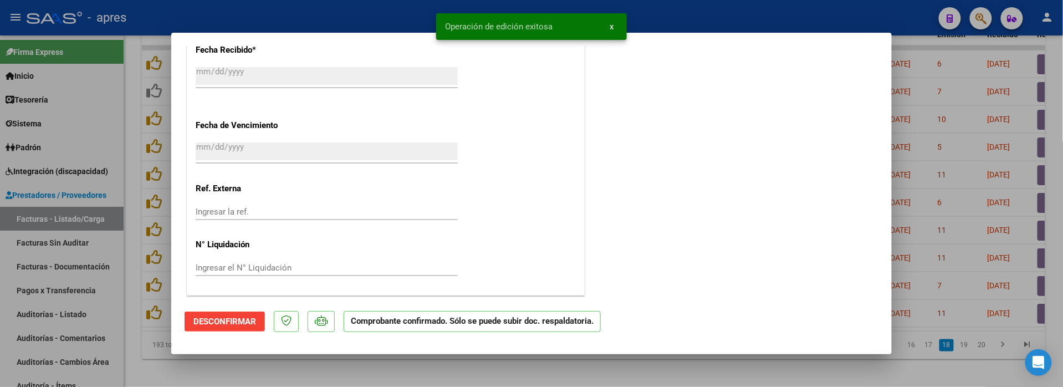
click at [379, 382] on div at bounding box center [531, 193] width 1063 height 387
type input "$ 0,00"
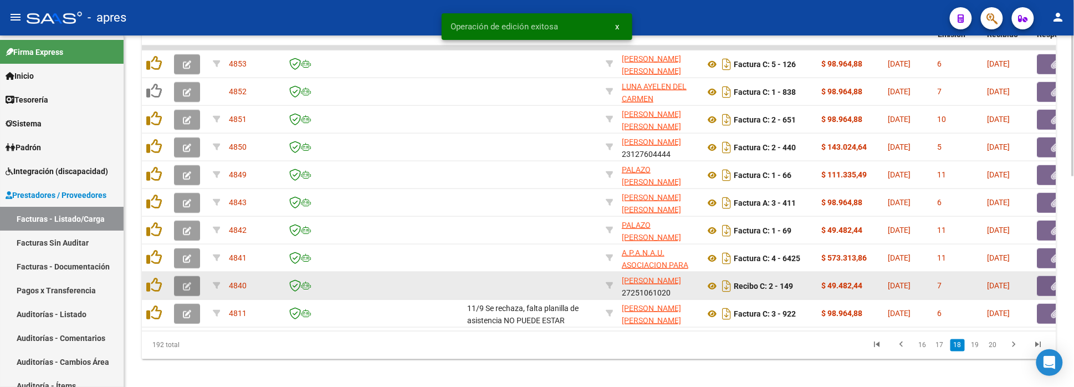
click at [180, 284] on button "button" at bounding box center [187, 286] width 26 height 20
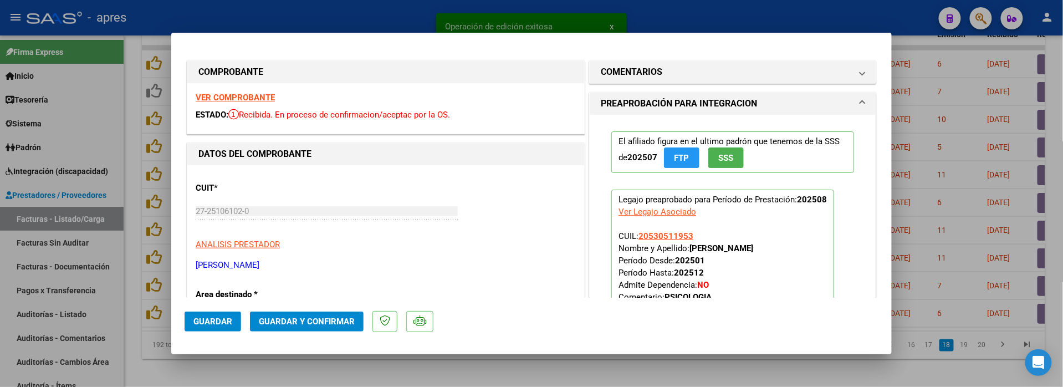
click at [258, 96] on strong "VER COMPROBANTE" at bounding box center [235, 98] width 79 height 10
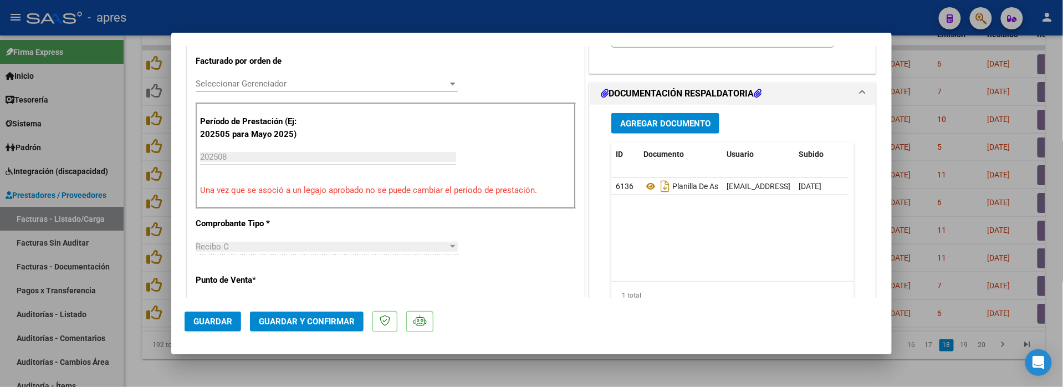
scroll to position [295, 0]
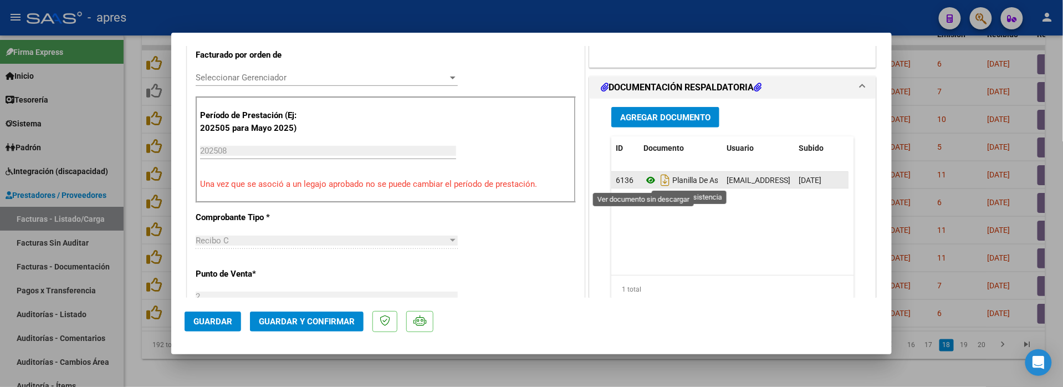
click at [644, 180] on icon at bounding box center [650, 179] width 14 height 13
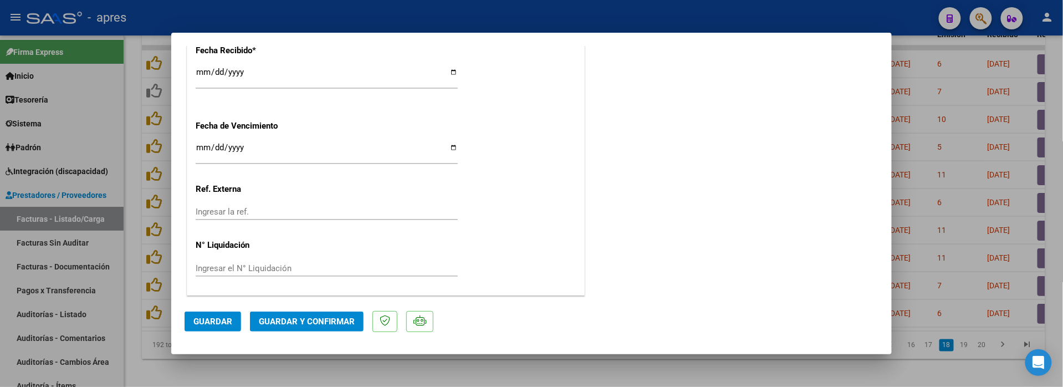
scroll to position [820, 0]
click at [286, 320] on span "Guardar y Confirmar" at bounding box center [307, 321] width 96 height 10
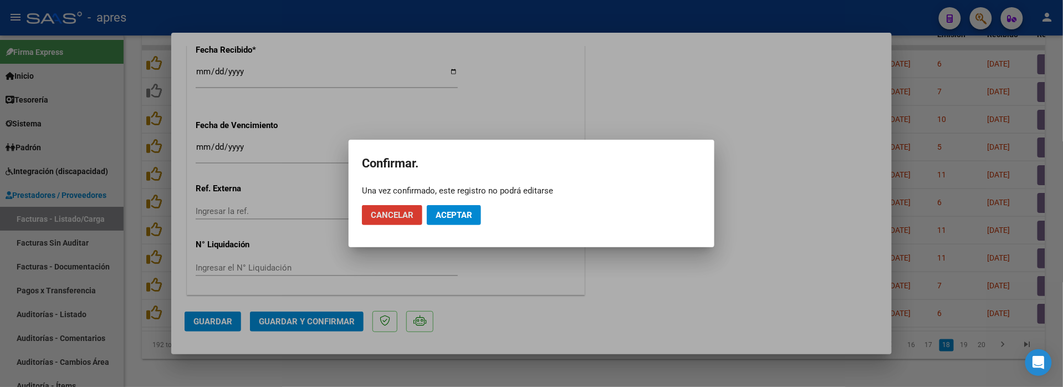
click at [459, 210] on span "Aceptar" at bounding box center [453, 215] width 37 height 10
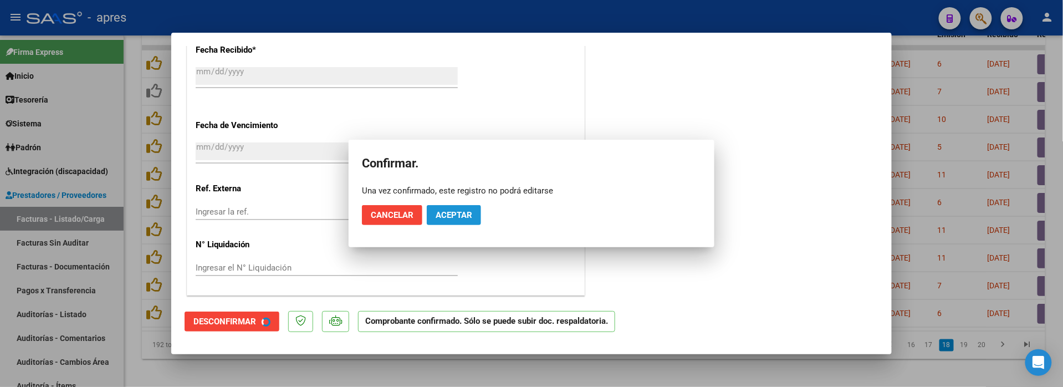
scroll to position [751, 0]
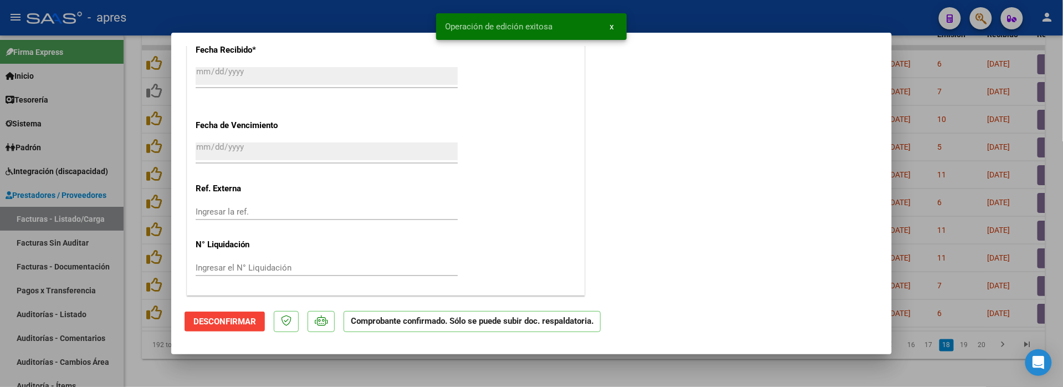
click at [289, 373] on div at bounding box center [531, 193] width 1063 height 387
type input "$ 0,00"
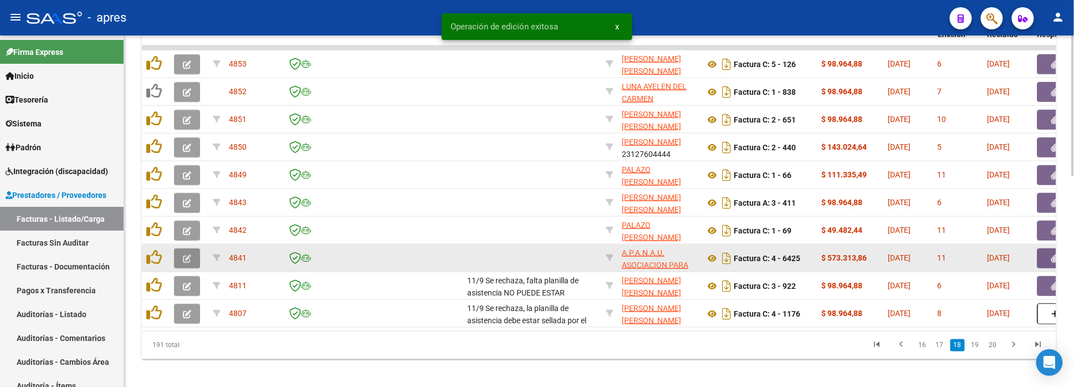
click at [191, 248] on button "button" at bounding box center [187, 258] width 26 height 20
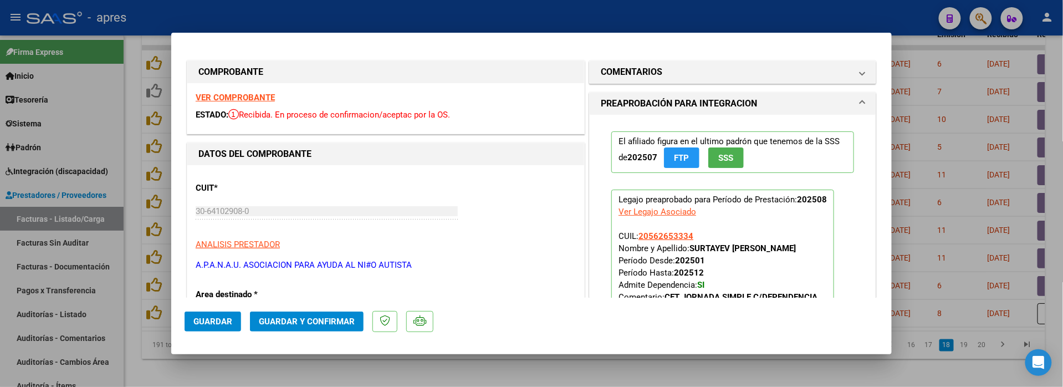
click at [262, 100] on strong "VER COMPROBANTE" at bounding box center [235, 98] width 79 height 10
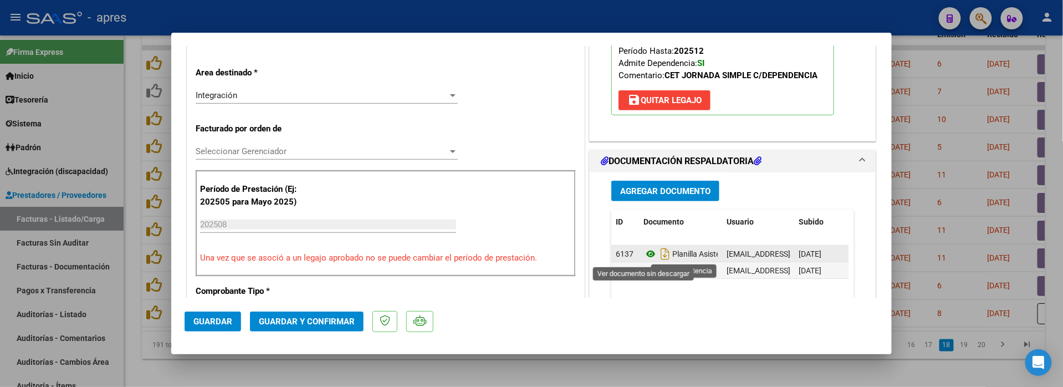
click at [643, 255] on icon at bounding box center [650, 253] width 14 height 13
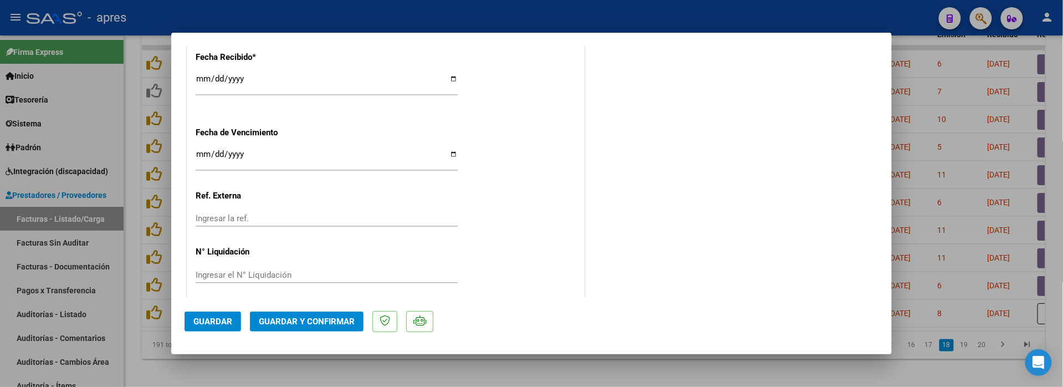
scroll to position [812, 0]
click at [320, 320] on span "Guardar y Confirmar" at bounding box center [307, 321] width 96 height 10
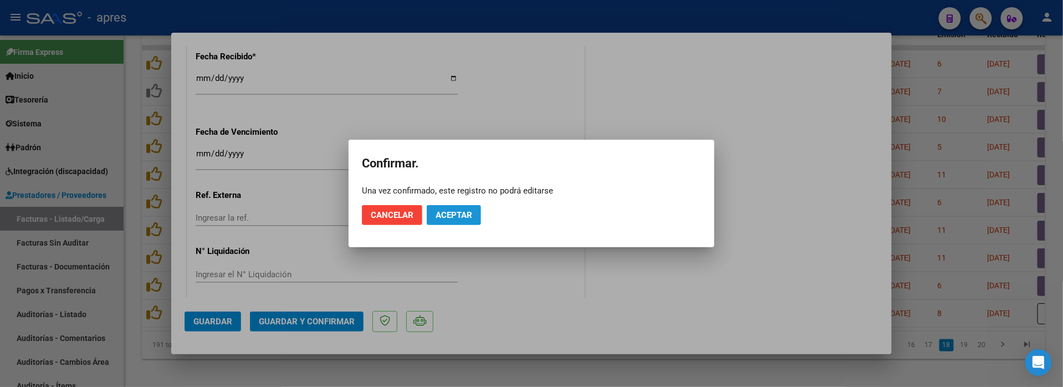
click at [464, 205] on button "Aceptar" at bounding box center [454, 215] width 54 height 20
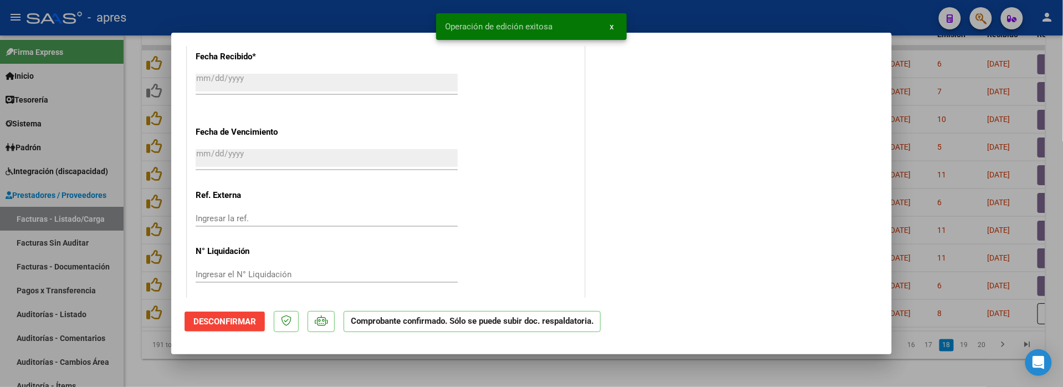
click at [473, 382] on div at bounding box center [531, 193] width 1063 height 387
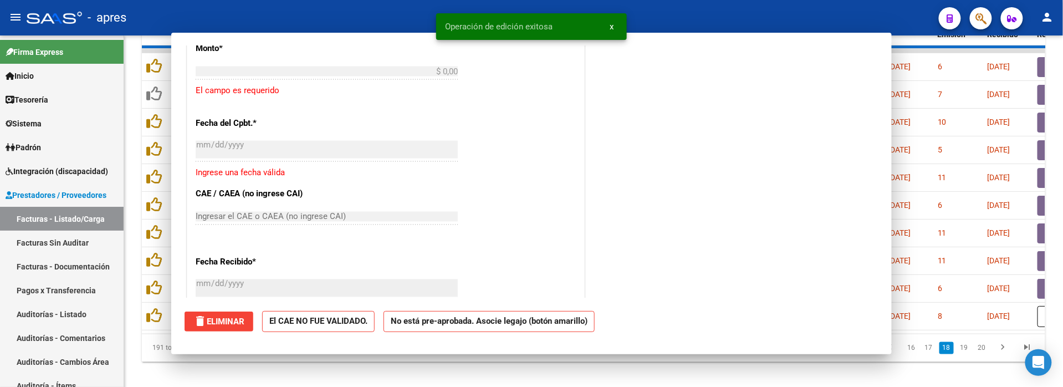
scroll to position [0, 0]
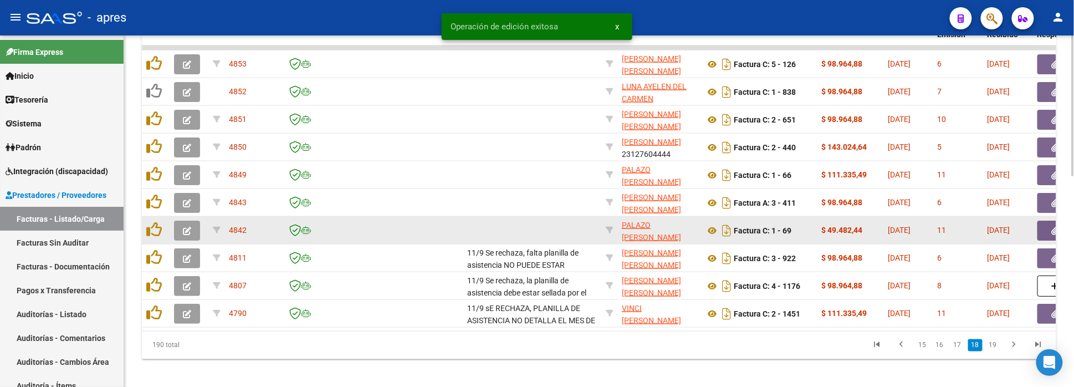
click at [187, 230] on icon "button" at bounding box center [187, 231] width 8 height 8
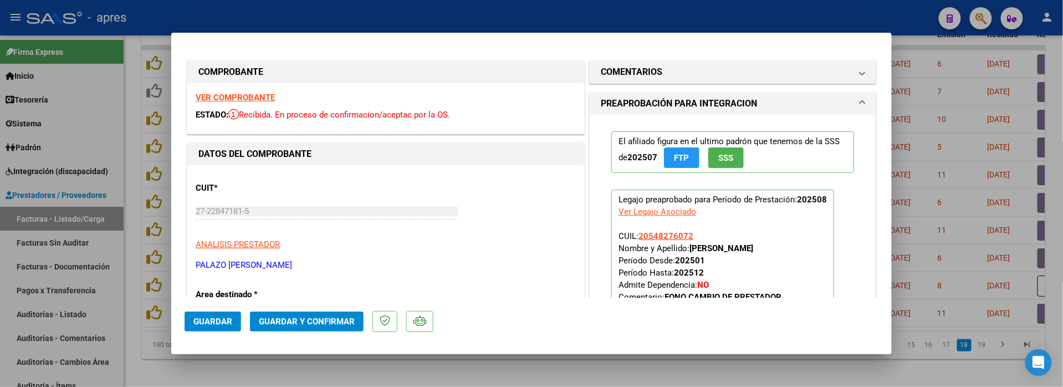
click at [260, 93] on strong "VER COMPROBANTE" at bounding box center [235, 98] width 79 height 10
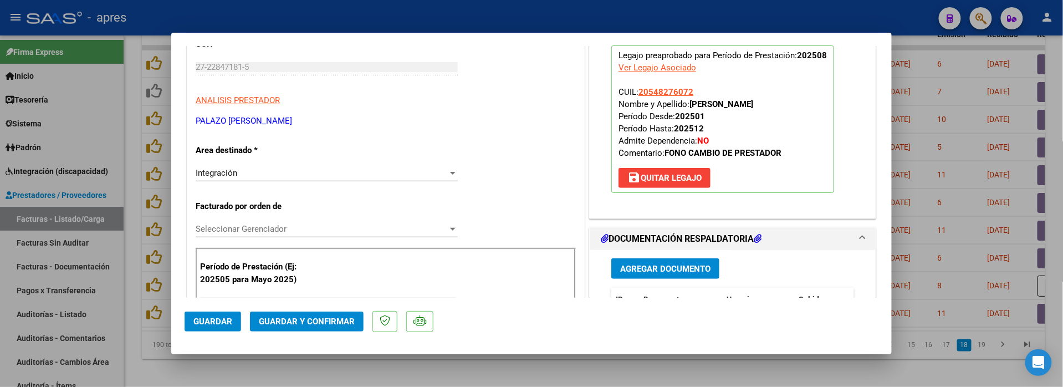
scroll to position [222, 0]
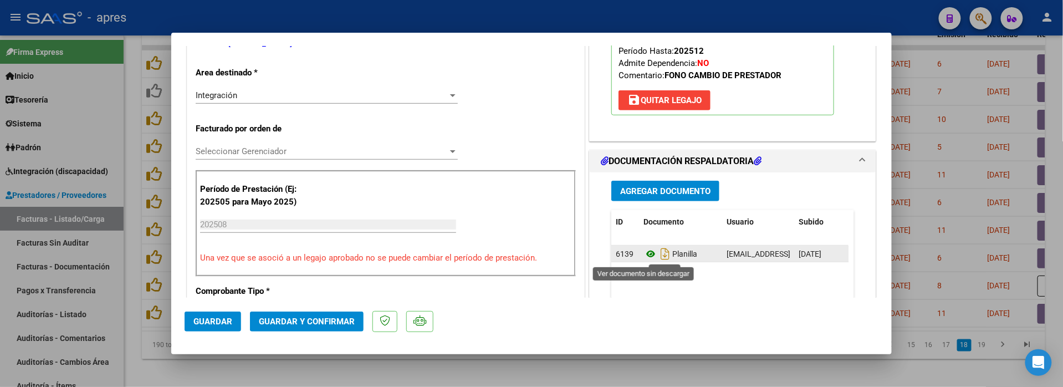
click at [643, 255] on icon at bounding box center [650, 253] width 14 height 13
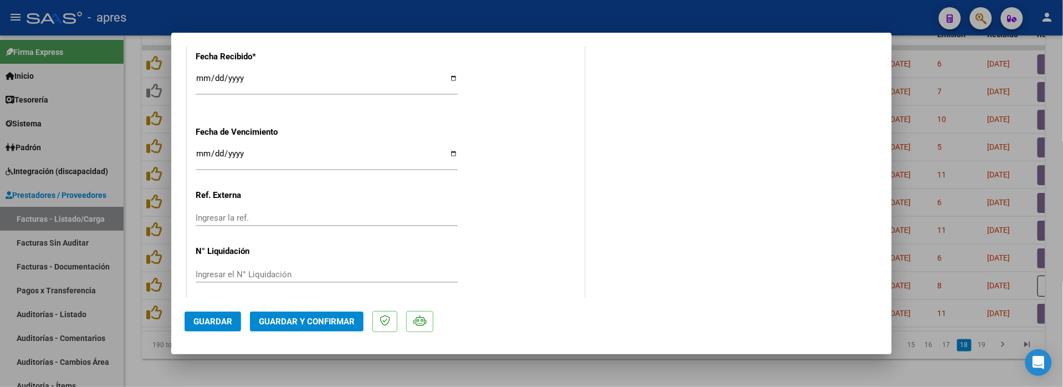
scroll to position [820, 0]
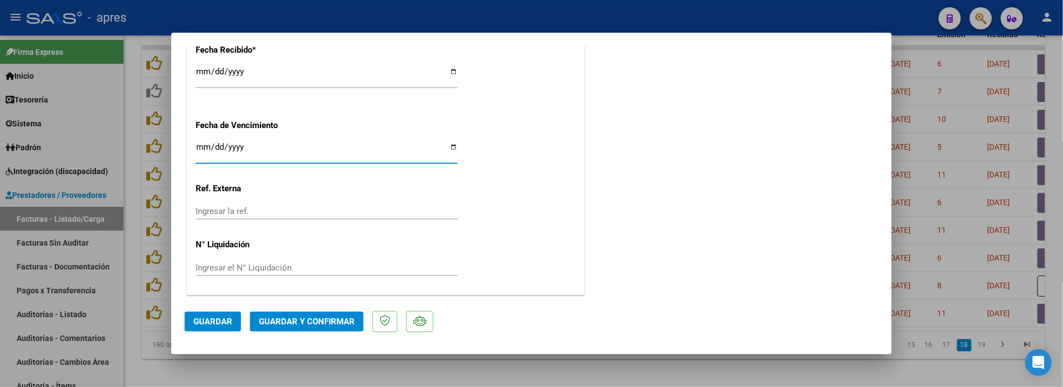
click at [202, 148] on input "[DATE]" at bounding box center [327, 151] width 262 height 18
type input "[DATE]"
click at [296, 331] on button "Guardar y Confirmar" at bounding box center [307, 321] width 114 height 20
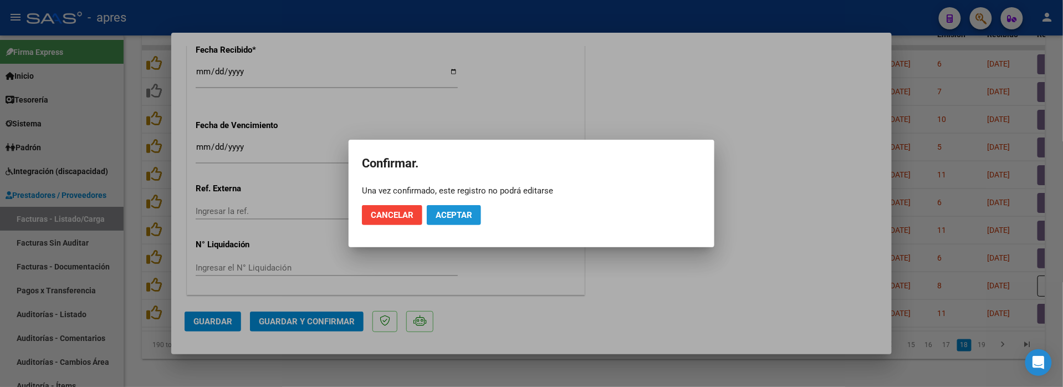
click at [450, 215] on span "Aceptar" at bounding box center [453, 215] width 37 height 10
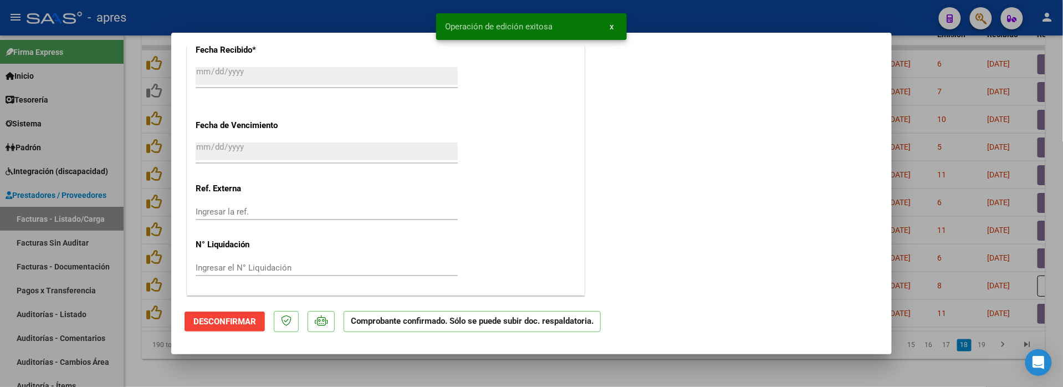
click at [234, 366] on div at bounding box center [531, 193] width 1063 height 387
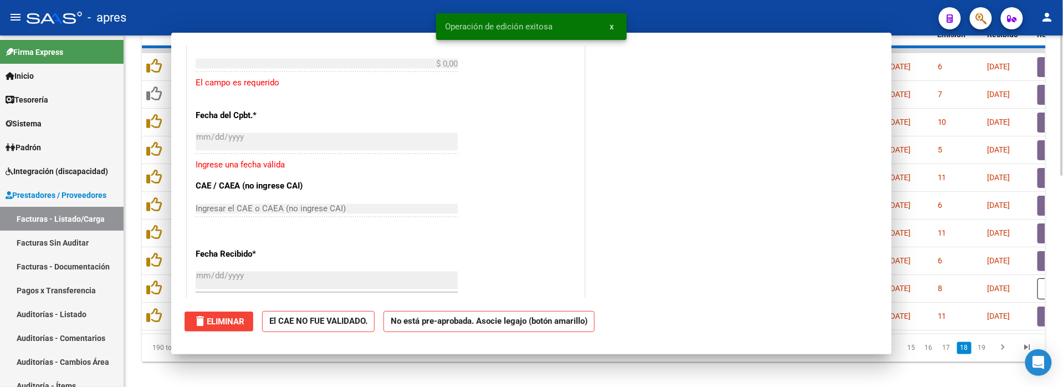
scroll to position [0, 0]
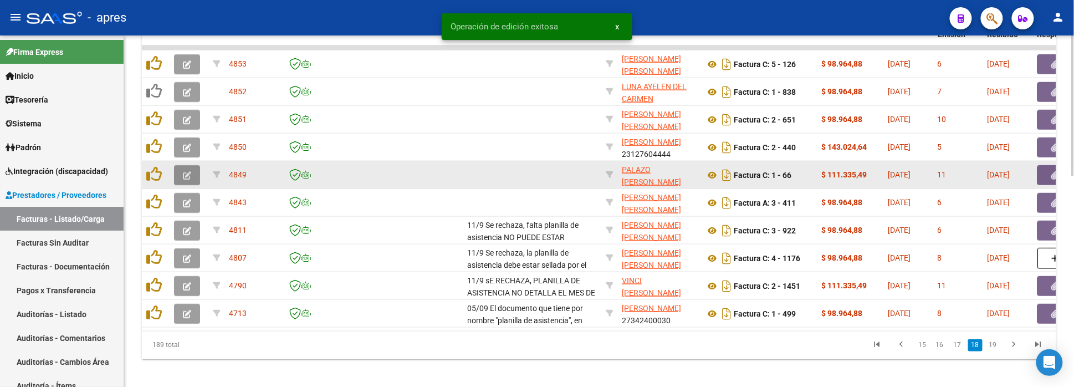
click at [188, 178] on icon "button" at bounding box center [187, 175] width 8 height 8
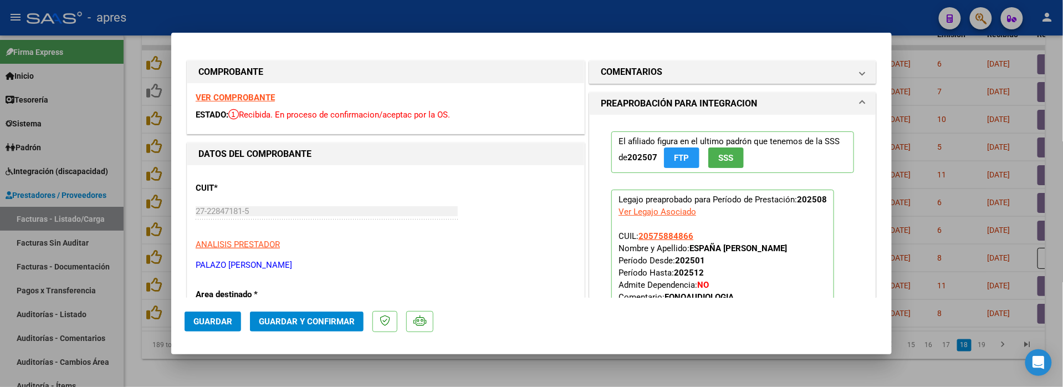
click at [215, 99] on strong "VER COMPROBANTE" at bounding box center [235, 98] width 79 height 10
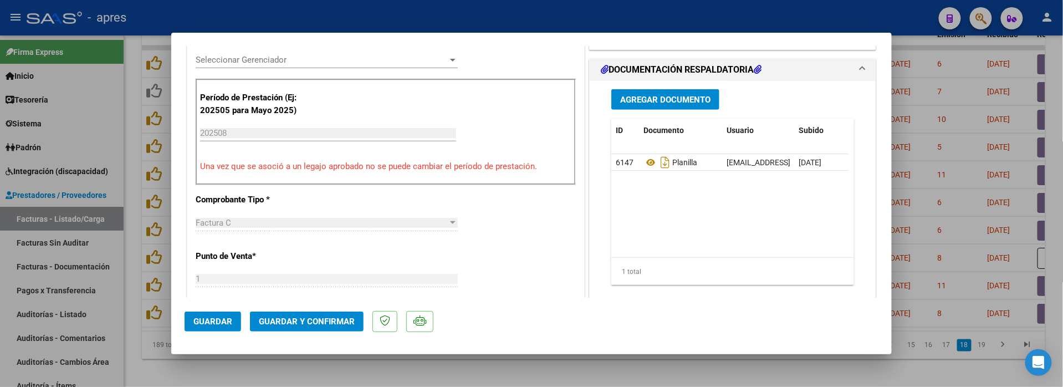
scroll to position [369, 0]
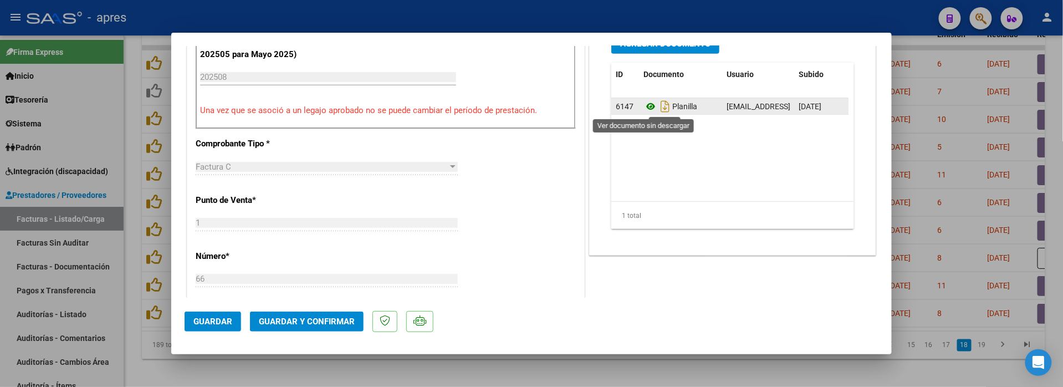
click at [647, 104] on icon at bounding box center [650, 106] width 14 height 13
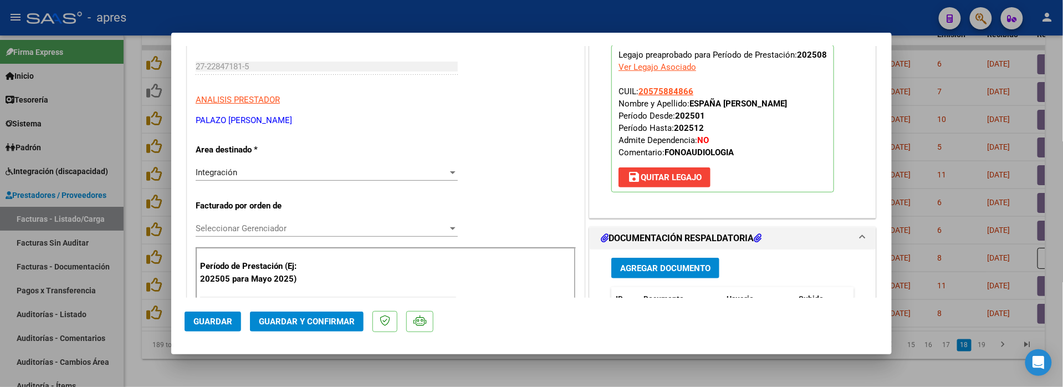
scroll to position [0, 0]
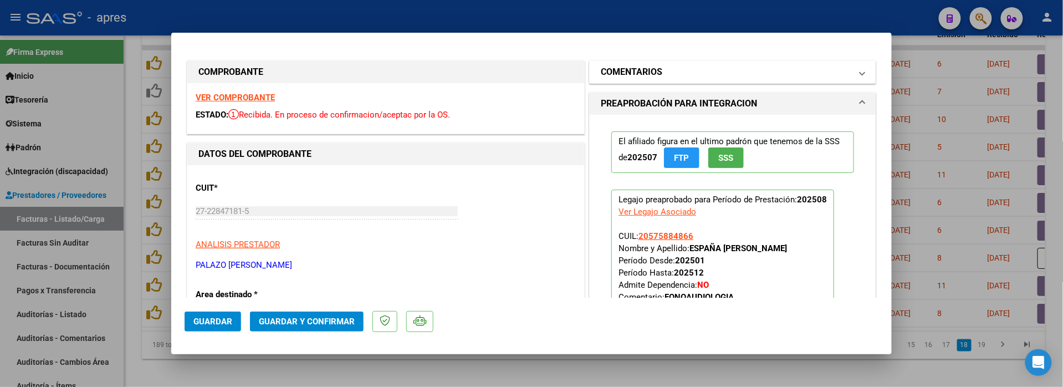
click at [667, 75] on mat-panel-title "COMENTARIOS" at bounding box center [726, 71] width 250 height 13
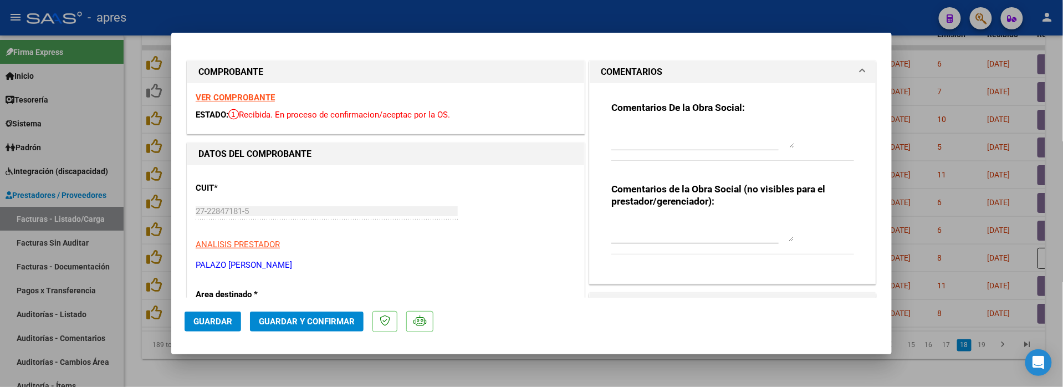
click at [630, 120] on div "Comentarios De la Obra Social:" at bounding box center [732, 136] width 243 height 71
click at [654, 124] on div at bounding box center [702, 137] width 183 height 27
click at [652, 140] on textarea "12/9 Se rechaza, la planilla de asistencia debe tener el mes [PERSON_NAME] y le…" at bounding box center [702, 137] width 183 height 22
click at [761, 141] on textarea "12/9 Se rechaza, la planilla de asistencia debe tener el mes y las fechas [PERS…" at bounding box center [702, 137] width 183 height 22
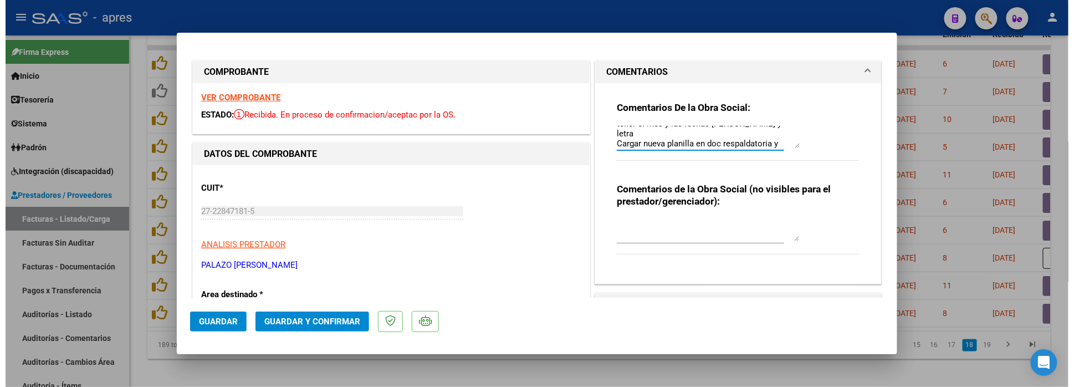
scroll to position [29, 0]
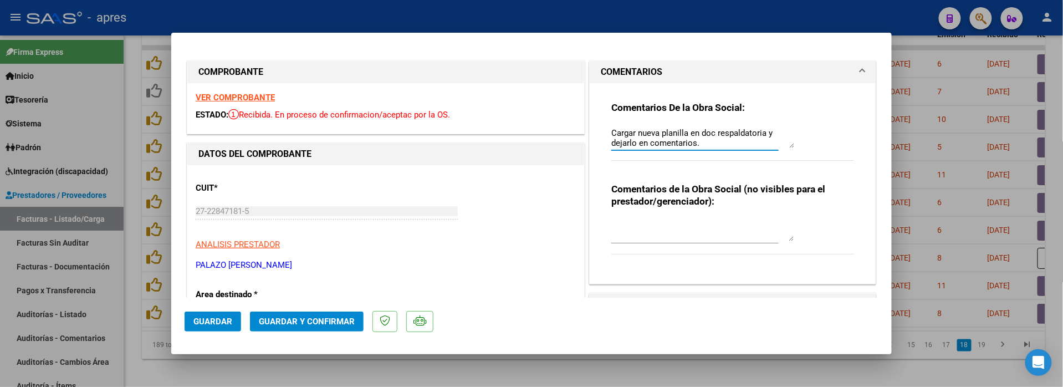
type textarea "12/9 Se rechaza, la planilla de asistencia debe tener el mes y las fechas [PERS…"
click at [227, 317] on span "Guardar" at bounding box center [212, 321] width 39 height 10
click at [261, 368] on div at bounding box center [531, 193] width 1063 height 387
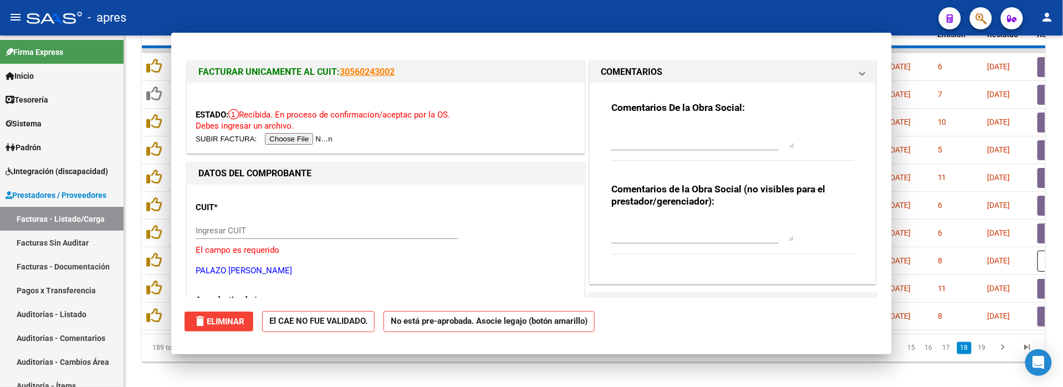
scroll to position [0, 0]
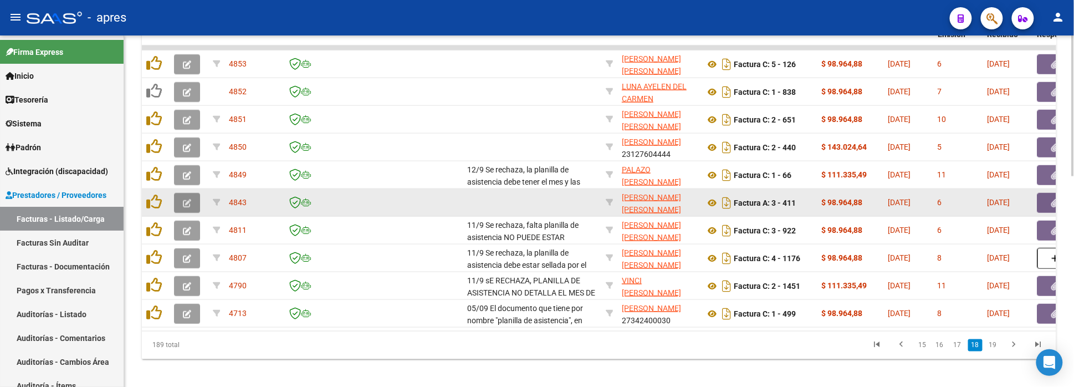
click at [191, 196] on button "button" at bounding box center [187, 203] width 26 height 20
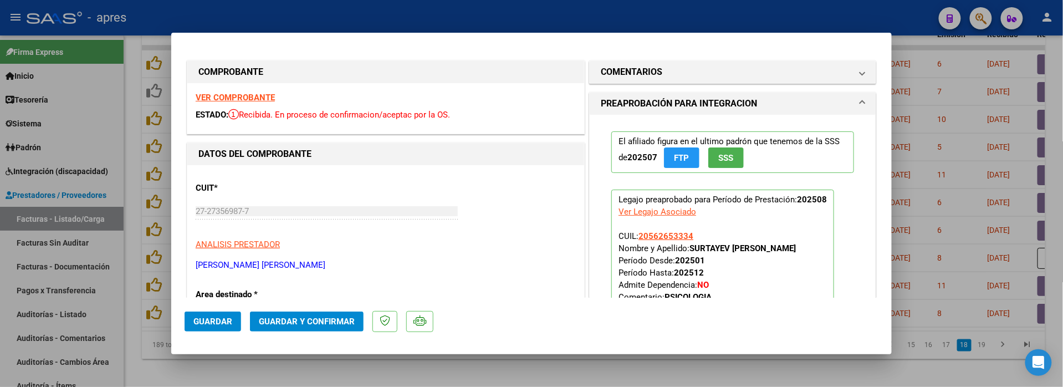
click at [264, 100] on strong "VER COMPROBANTE" at bounding box center [235, 98] width 79 height 10
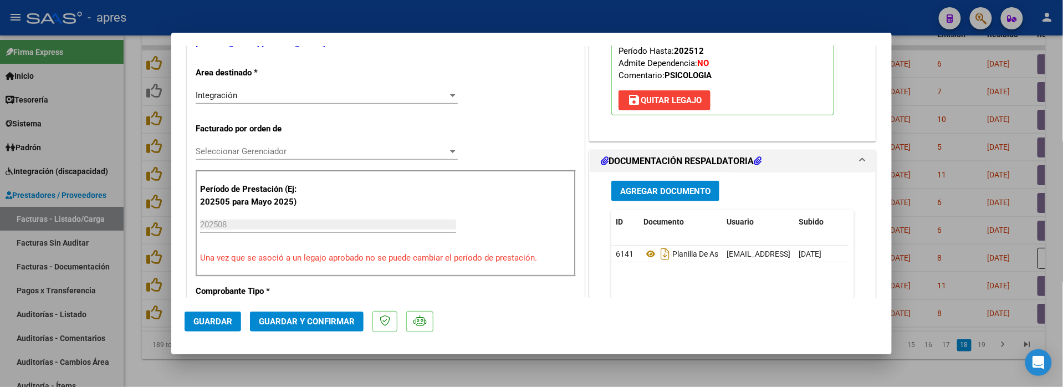
scroll to position [295, 0]
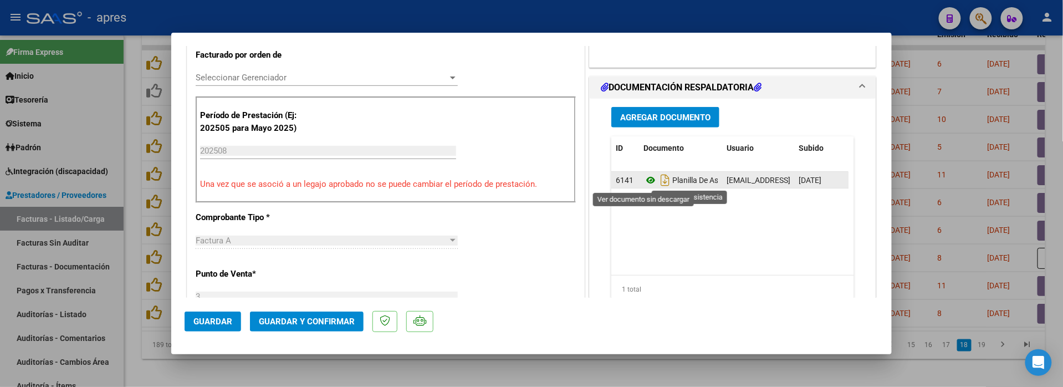
click at [644, 177] on icon at bounding box center [650, 179] width 14 height 13
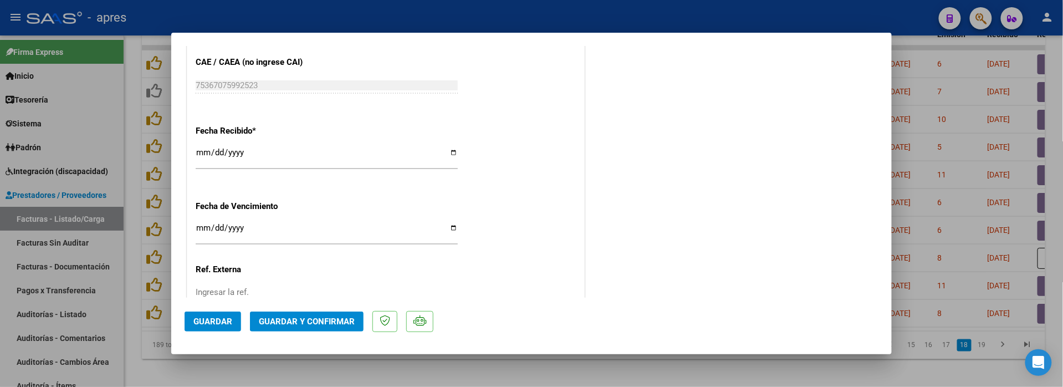
scroll to position [738, 0]
click at [205, 227] on input "Ingresar la fecha" at bounding box center [327, 232] width 262 height 18
click at [213, 229] on input "[DATE]" at bounding box center [327, 232] width 262 height 18
type input "[DATE]"
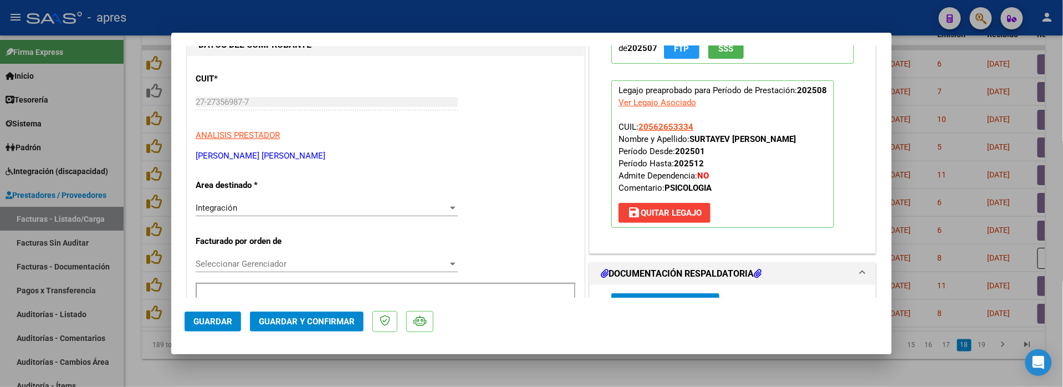
scroll to position [74, 0]
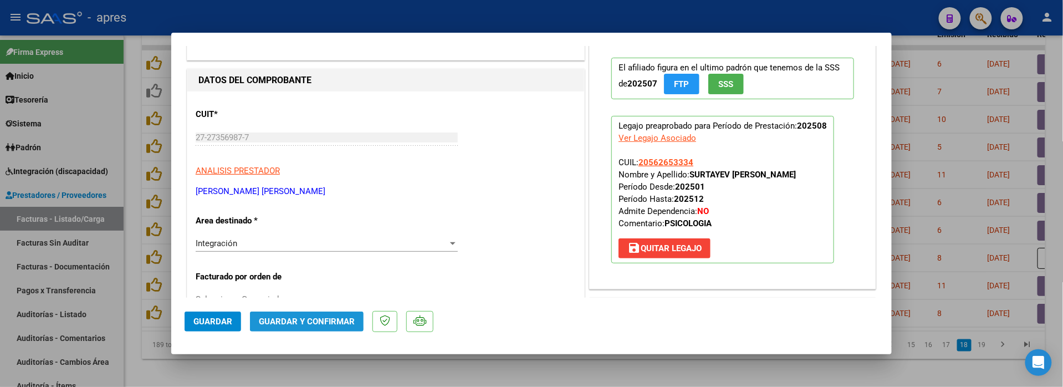
drag, startPoint x: 297, startPoint y: 318, endPoint x: 289, endPoint y: 313, distance: 9.2
click at [289, 313] on button "Guardar y Confirmar" at bounding box center [307, 321] width 114 height 20
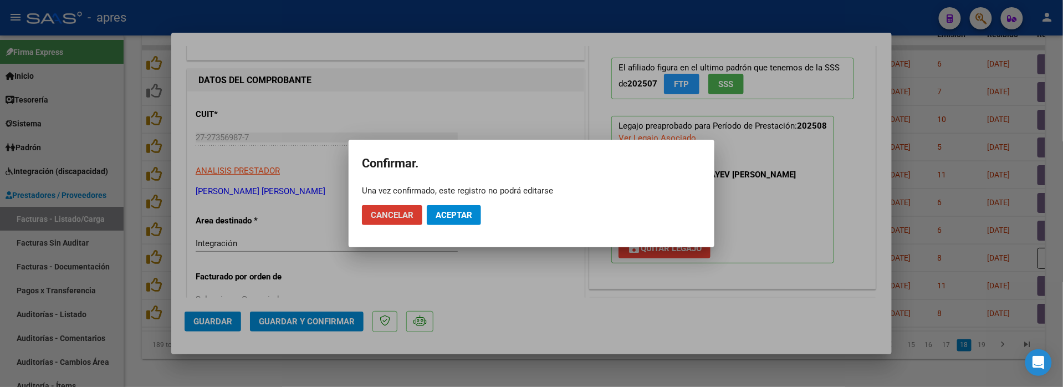
click at [456, 218] on span "Aceptar" at bounding box center [453, 215] width 37 height 10
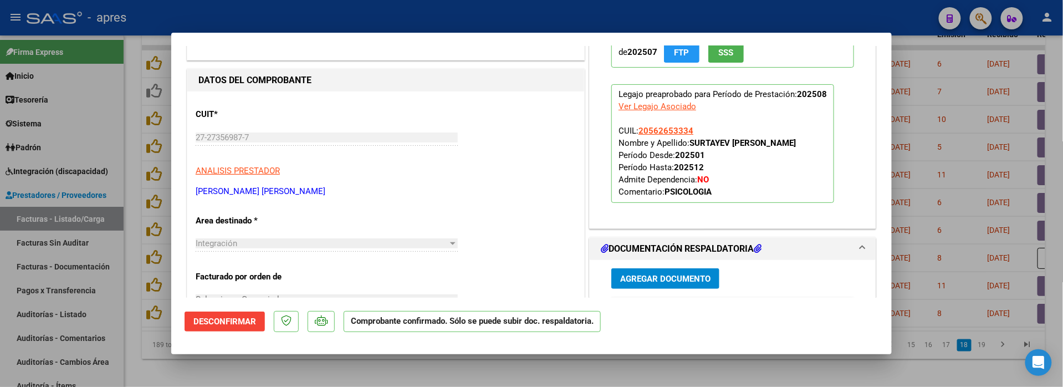
click at [280, 368] on div at bounding box center [531, 193] width 1063 height 387
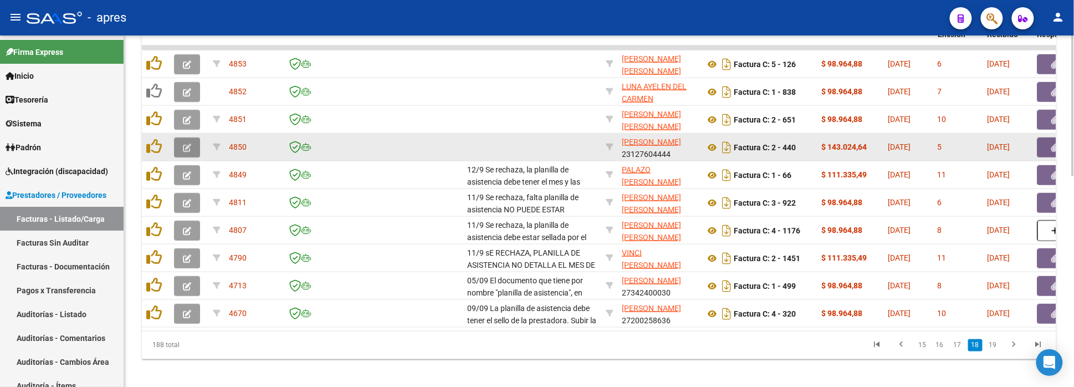
click at [199, 146] on button "button" at bounding box center [187, 147] width 26 height 20
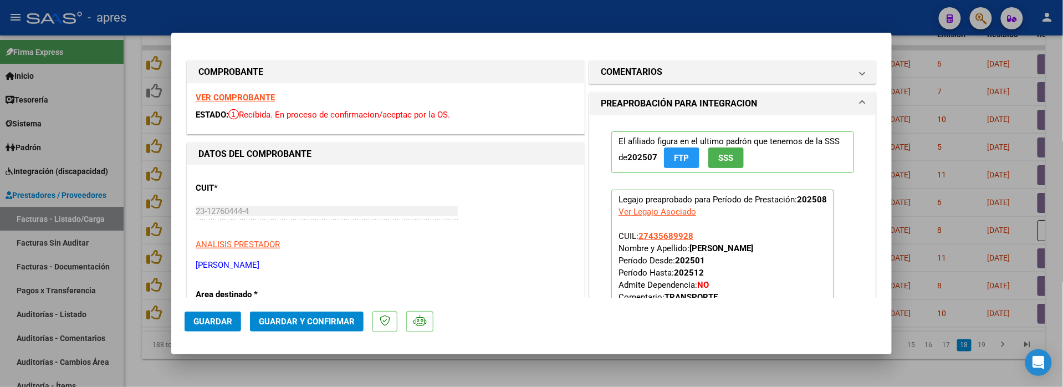
click at [255, 94] on strong "VER COMPROBANTE" at bounding box center [235, 98] width 79 height 10
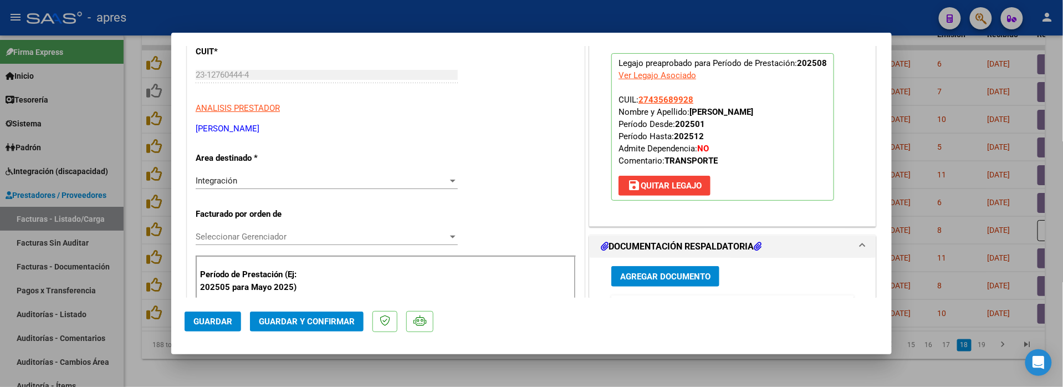
scroll to position [222, 0]
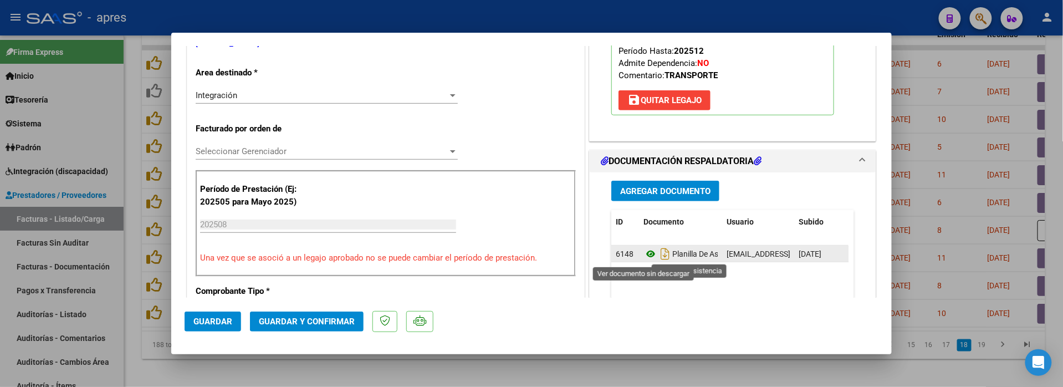
click at [643, 256] on icon at bounding box center [650, 253] width 14 height 13
